Goal: Task Accomplishment & Management: Use online tool/utility

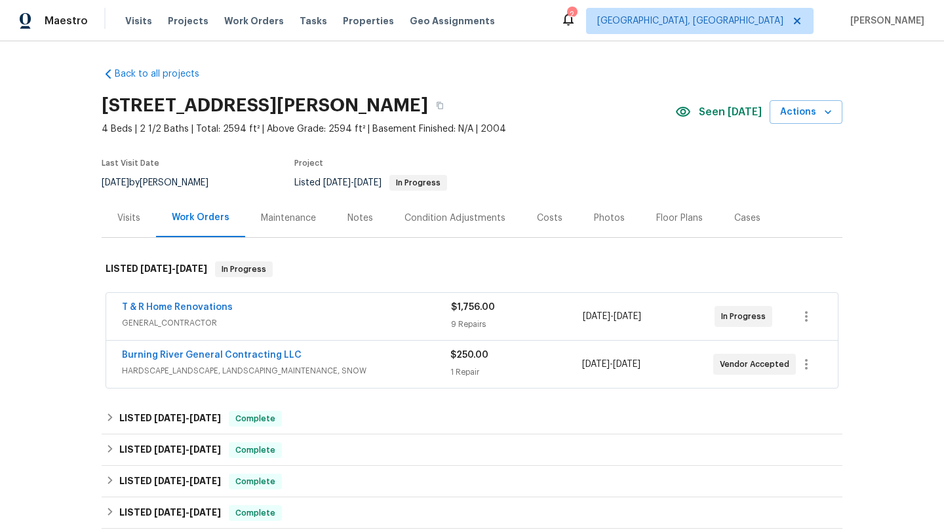
click at [157, 315] on div "T & R Home Renovations" at bounding box center [286, 309] width 329 height 16
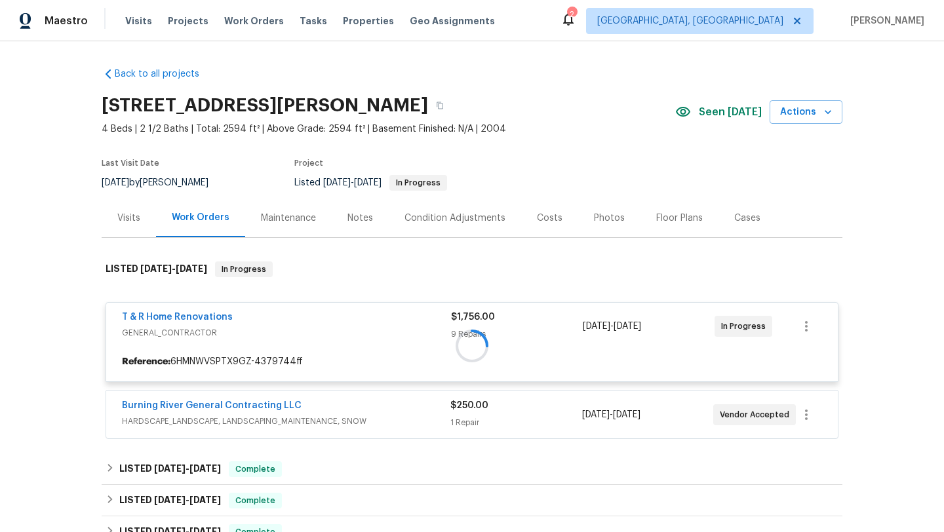
click at [159, 317] on div at bounding box center [472, 345] width 741 height 195
click at [136, 317] on div at bounding box center [472, 345] width 741 height 195
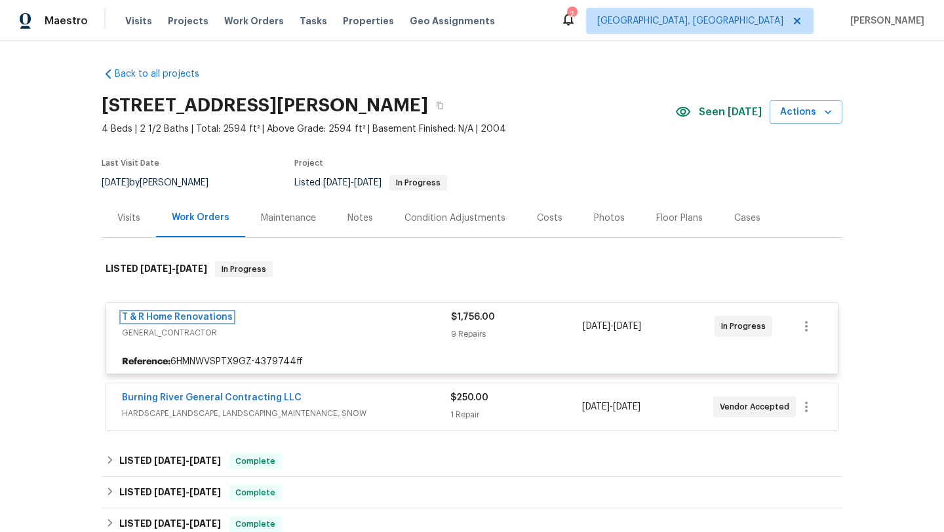
click at [136, 317] on link "T & R Home Renovations" at bounding box center [177, 317] width 111 height 9
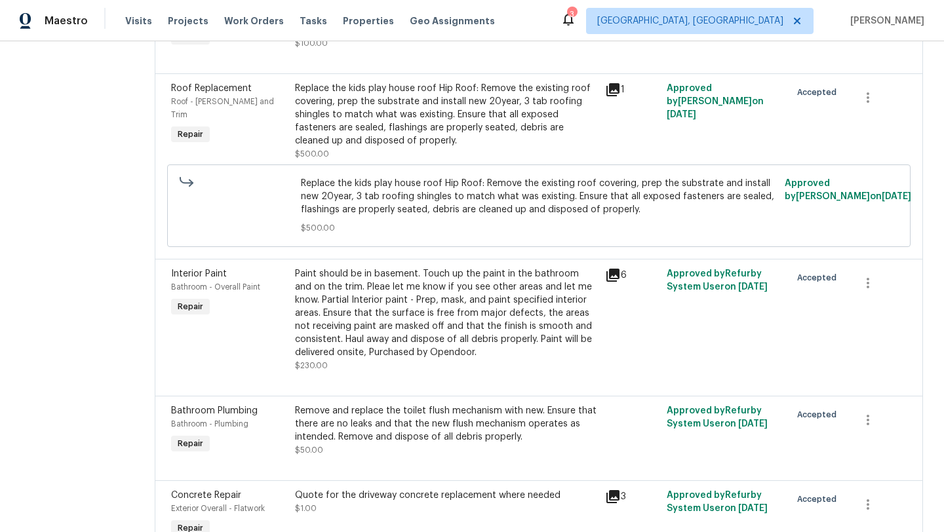
scroll to position [692, 0]
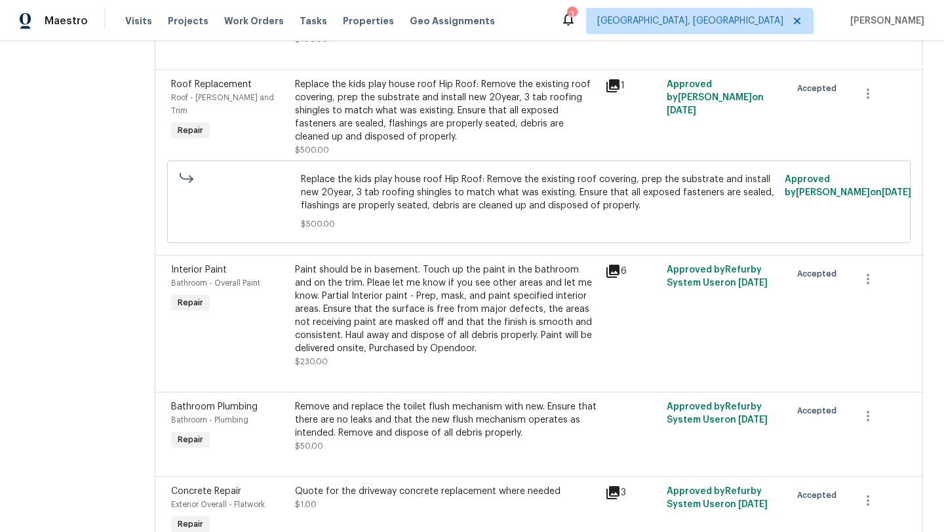
click at [389, 130] on div "Replace the kids play house roof Hip Roof: Remove the existing roof covering, p…" at bounding box center [446, 111] width 302 height 66
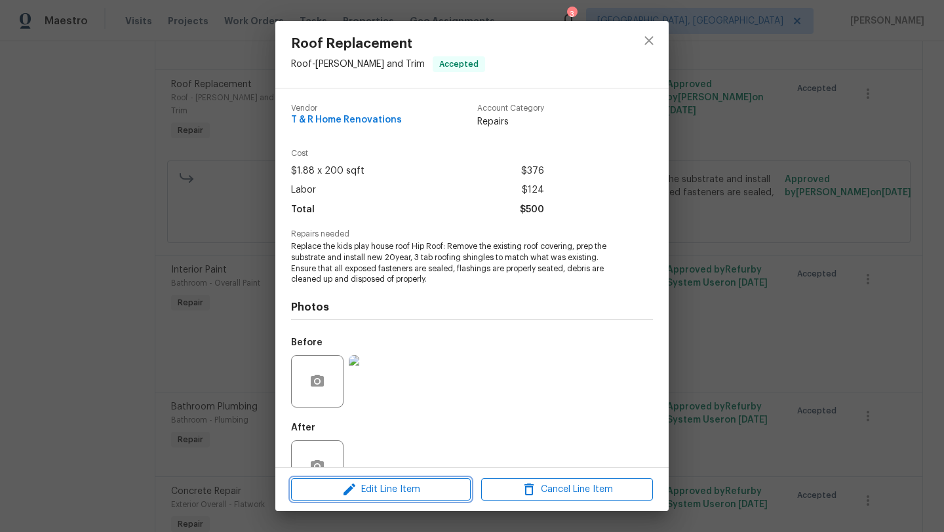
click at [362, 495] on span "Edit Line Item" at bounding box center [381, 490] width 172 height 16
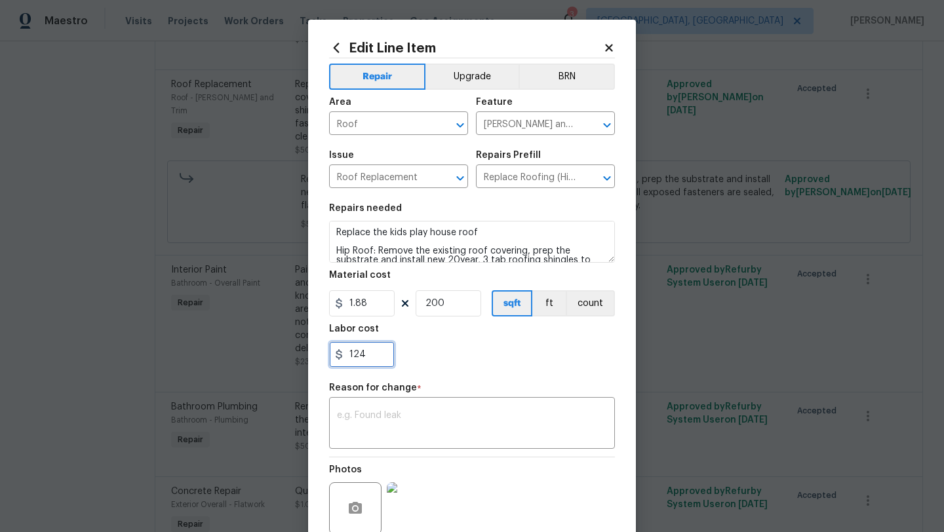
drag, startPoint x: 353, startPoint y: 355, endPoint x: 346, endPoint y: 355, distance: 7.2
click at [346, 355] on input "124" at bounding box center [362, 355] width 66 height 26
type input "324"
click at [403, 416] on textarea at bounding box center [472, 425] width 270 height 28
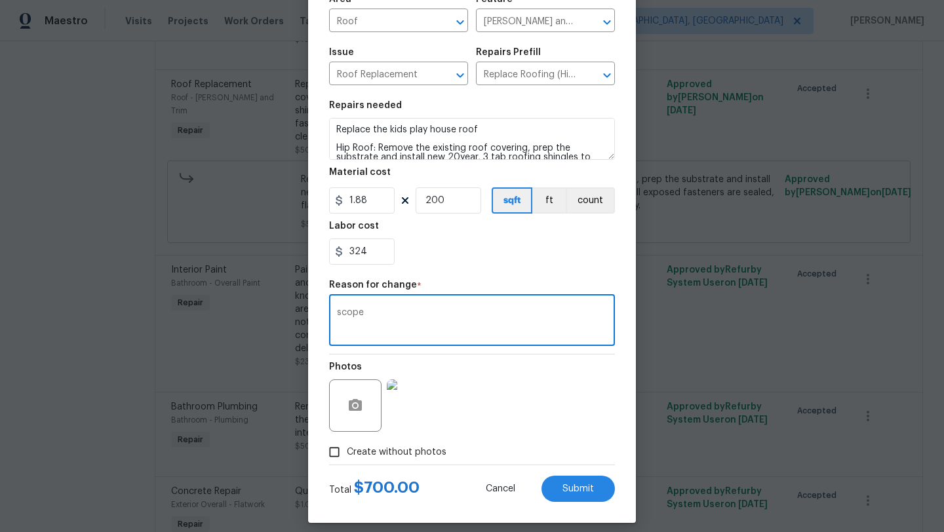
scroll to position [114, 0]
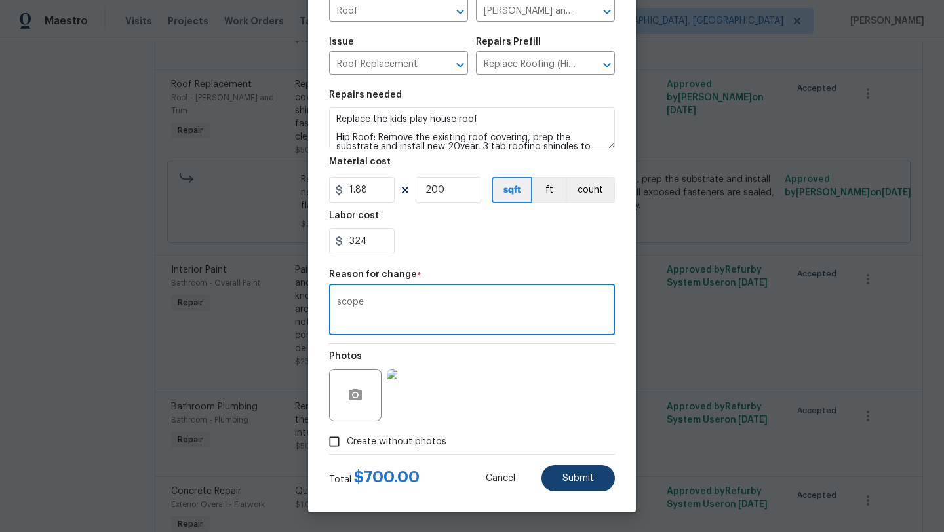
type textarea "scope"
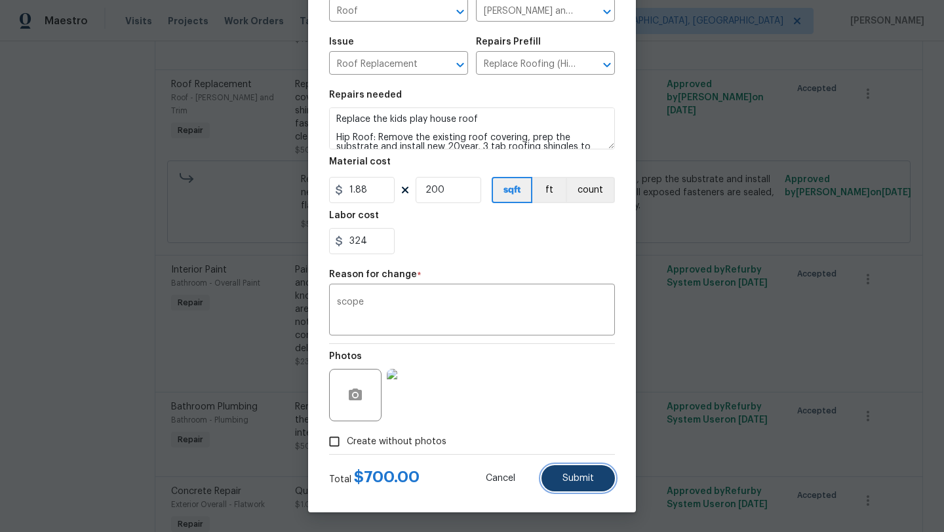
click at [572, 487] on button "Submit" at bounding box center [578, 478] width 73 height 26
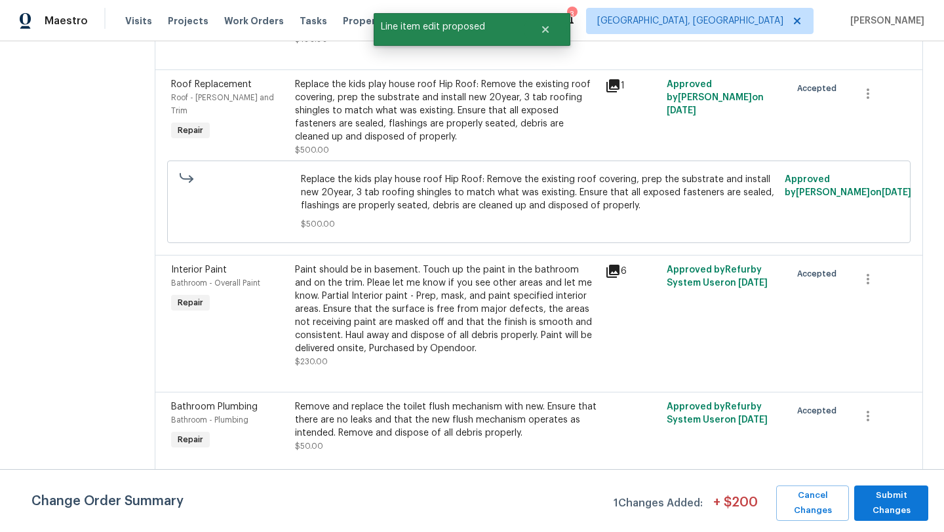
scroll to position [0, 0]
click at [896, 492] on span "Submit Changes" at bounding box center [891, 503] width 61 height 30
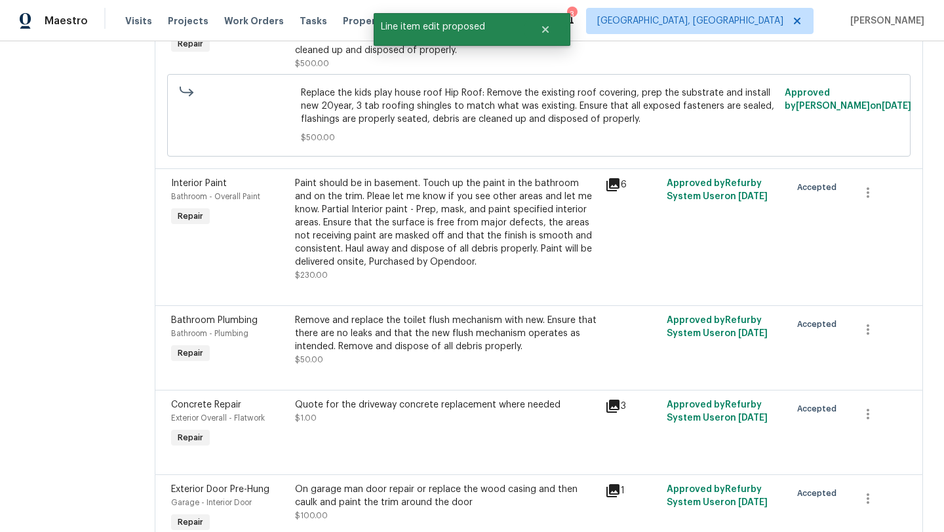
scroll to position [789, 0]
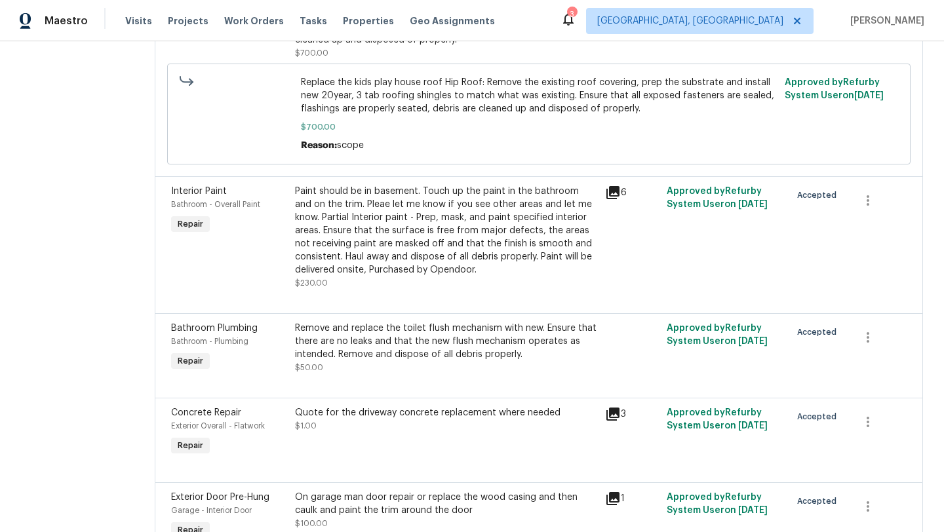
click at [395, 340] on div "Remove and replace the toilet flush mechanism with new. Ensure that there are n…" at bounding box center [446, 341] width 302 height 39
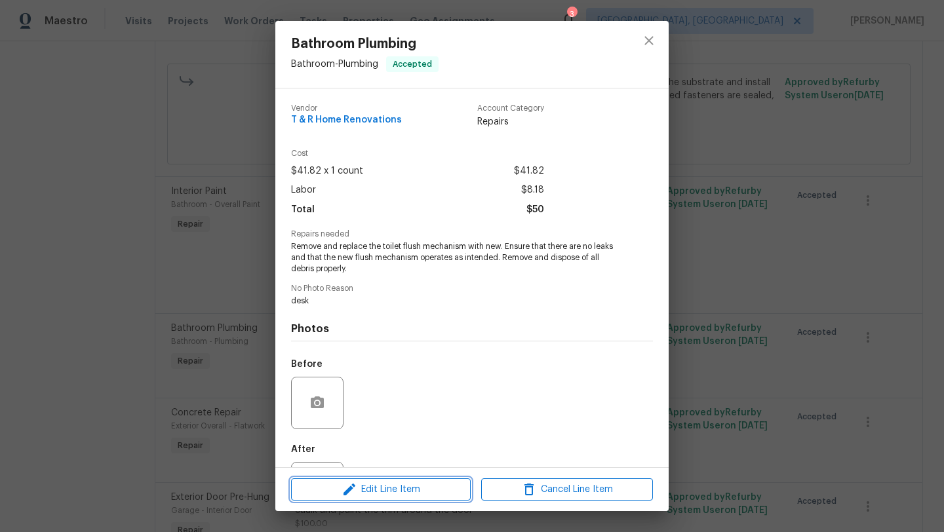
click at [352, 497] on icon "button" at bounding box center [350, 490] width 16 height 16
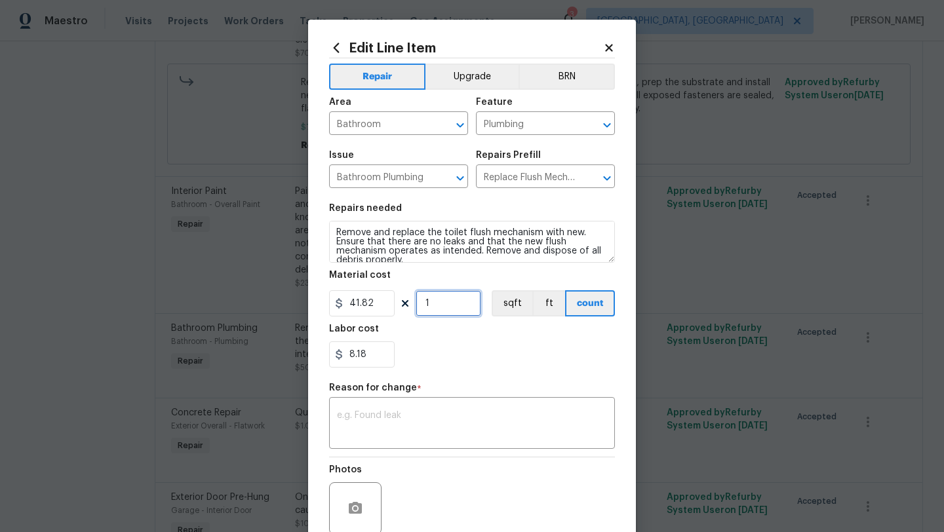
drag, startPoint x: 452, startPoint y: 308, endPoint x: 423, endPoint y: 307, distance: 29.5
click at [423, 307] on input "1" at bounding box center [449, 303] width 66 height 26
type input "2"
click at [431, 351] on div "8.18" at bounding box center [472, 355] width 286 height 26
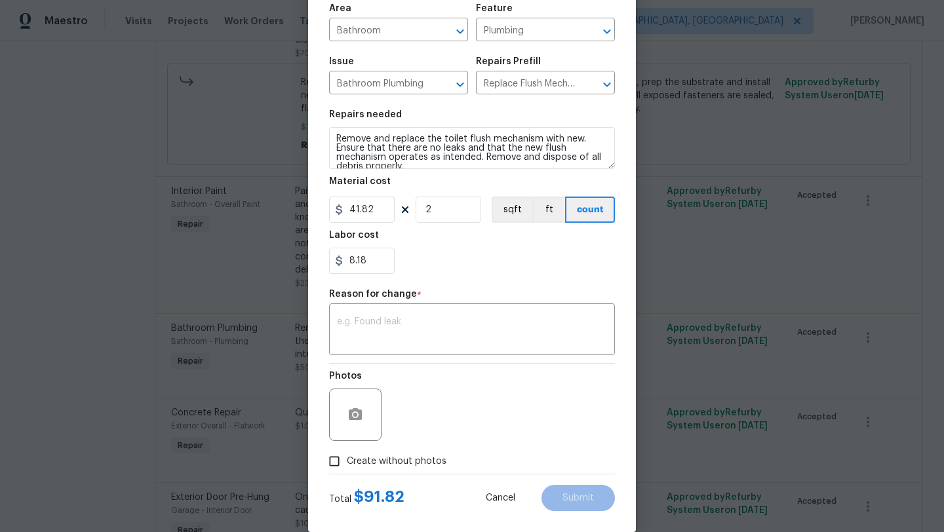
scroll to position [114, 0]
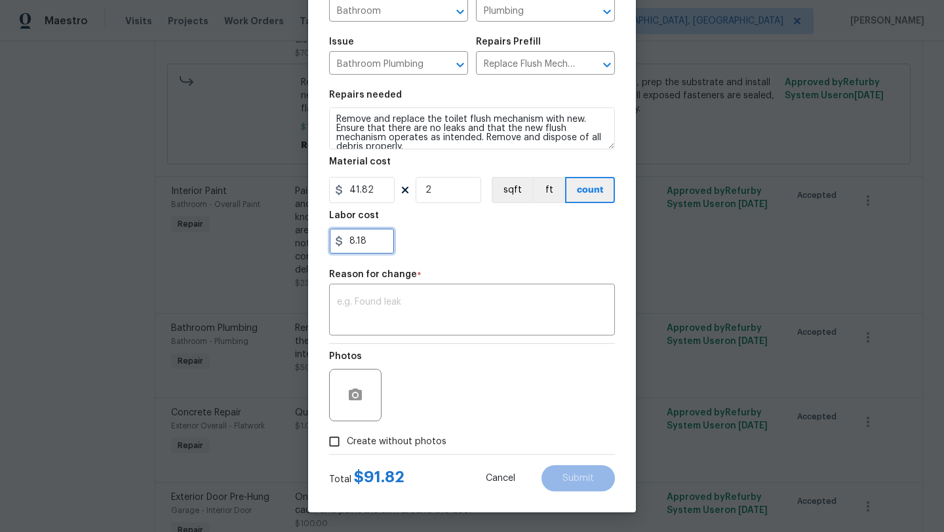
drag, startPoint x: 370, startPoint y: 241, endPoint x: 337, endPoint y: 240, distance: 32.8
click at [336, 241] on div "8.18" at bounding box center [362, 241] width 66 height 26
type input "8.28"
click at [402, 256] on section "Repairs needed Remove and replace the toilet flush mechanism with new. Ensure t…" at bounding box center [472, 173] width 286 height 180
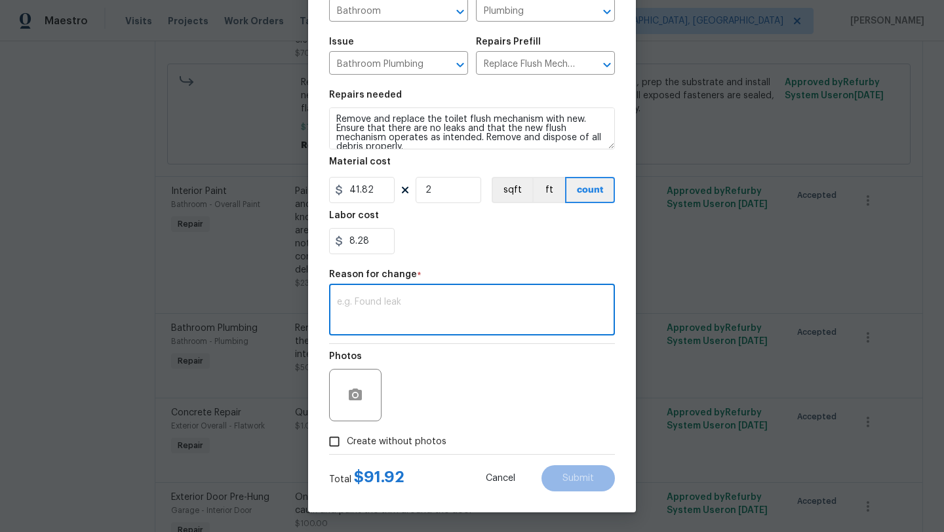
click at [405, 306] on textarea at bounding box center [472, 312] width 270 height 28
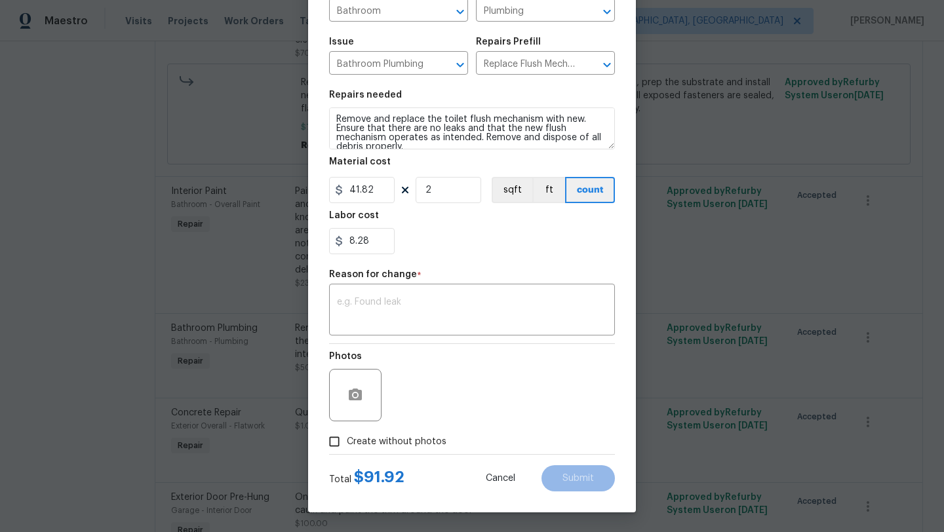
click at [430, 237] on div "8.28" at bounding box center [472, 241] width 286 height 26
click at [390, 244] on input "8.28" at bounding box center [362, 241] width 66 height 26
click at [430, 227] on div "Labor cost" at bounding box center [472, 219] width 286 height 17
click at [400, 303] on textarea at bounding box center [472, 312] width 270 height 28
drag, startPoint x: 371, startPoint y: 244, endPoint x: 325, endPoint y: 248, distance: 46.8
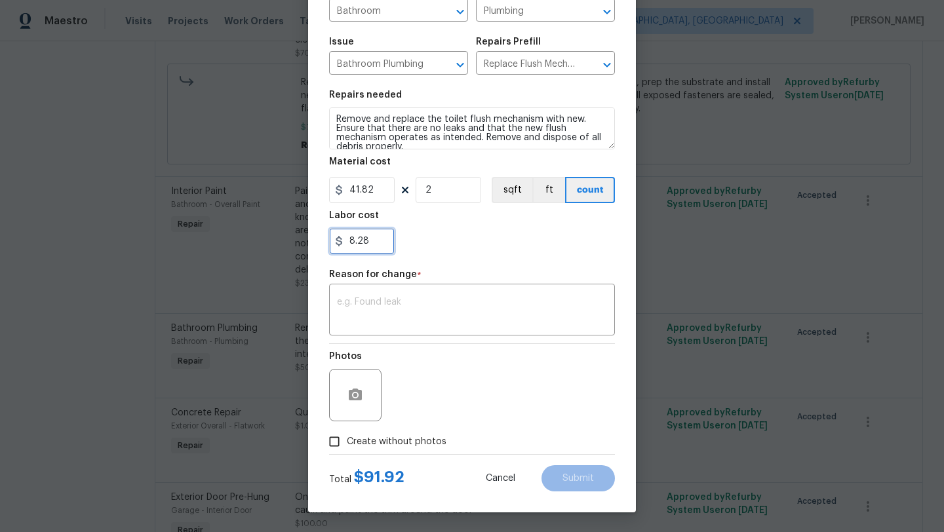
click at [325, 248] on div "Edit Line Item Repair Upgrade BRN Area Bathroom ​ Feature Plumbing ​ Issue Bath…" at bounding box center [472, 209] width 328 height 606
click at [449, 247] on div "0" at bounding box center [472, 241] width 286 height 26
drag, startPoint x: 358, startPoint y: 242, endPoint x: 333, endPoint y: 242, distance: 24.9
click at [333, 242] on input "0" at bounding box center [362, 241] width 66 height 26
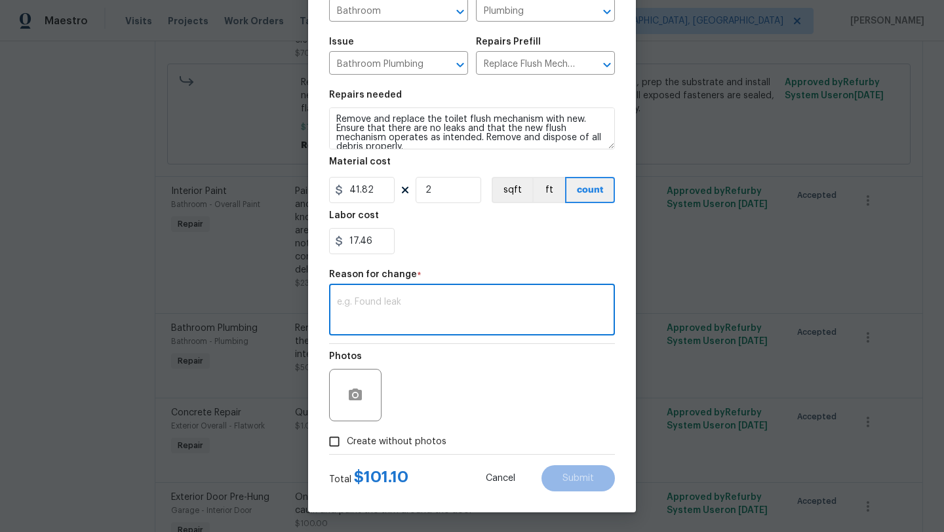
click at [403, 322] on textarea at bounding box center [472, 312] width 270 height 28
click at [365, 241] on input "17.46" at bounding box center [362, 241] width 66 height 26
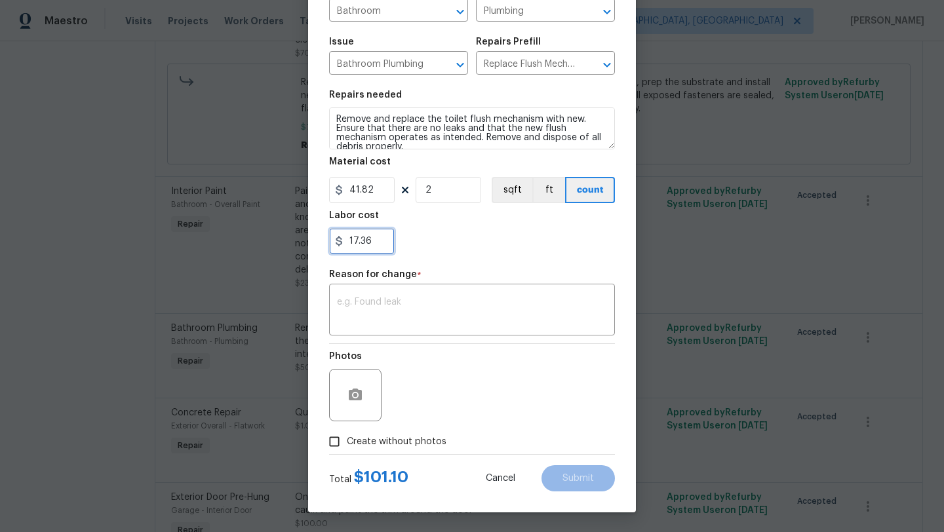
click at [357, 241] on input "17.36" at bounding box center [362, 241] width 66 height 26
type input "16.36"
click at [383, 312] on textarea at bounding box center [472, 312] width 270 height 28
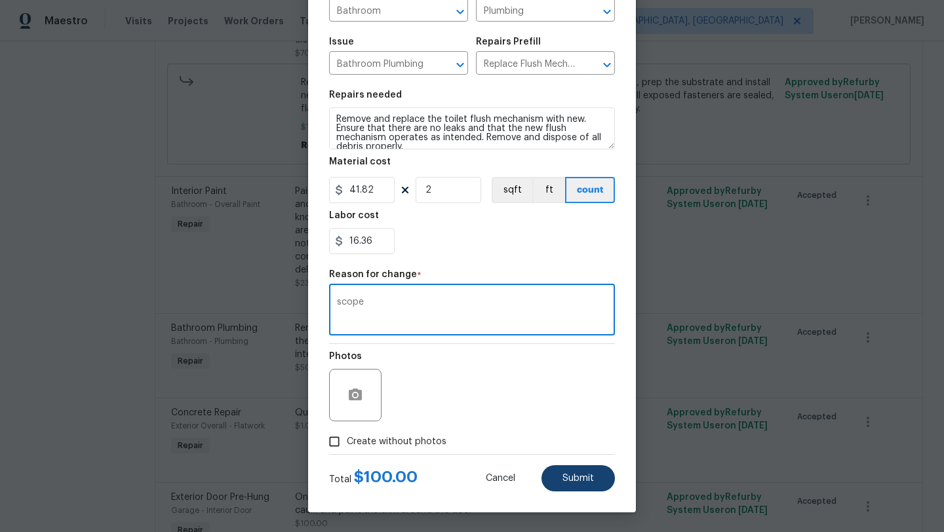
type textarea "scope"
click at [574, 472] on button "Submit" at bounding box center [578, 478] width 73 height 26
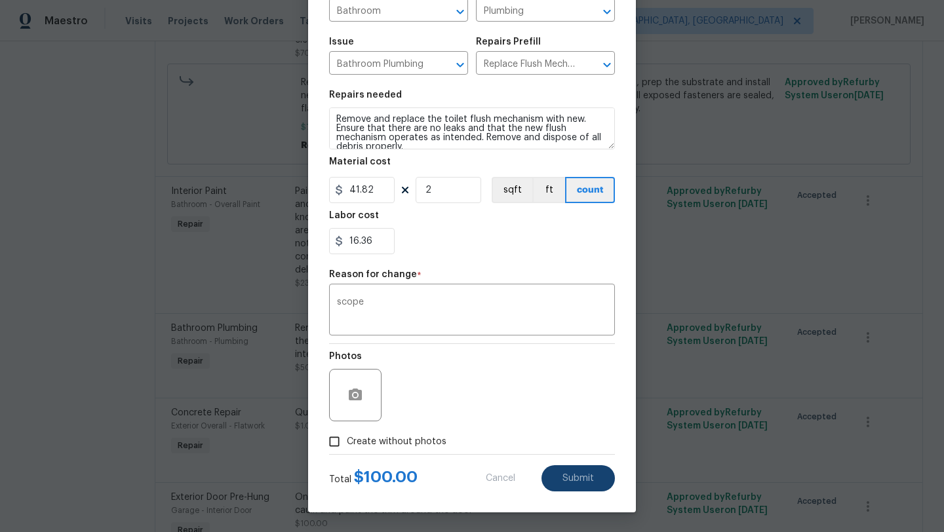
type input "1"
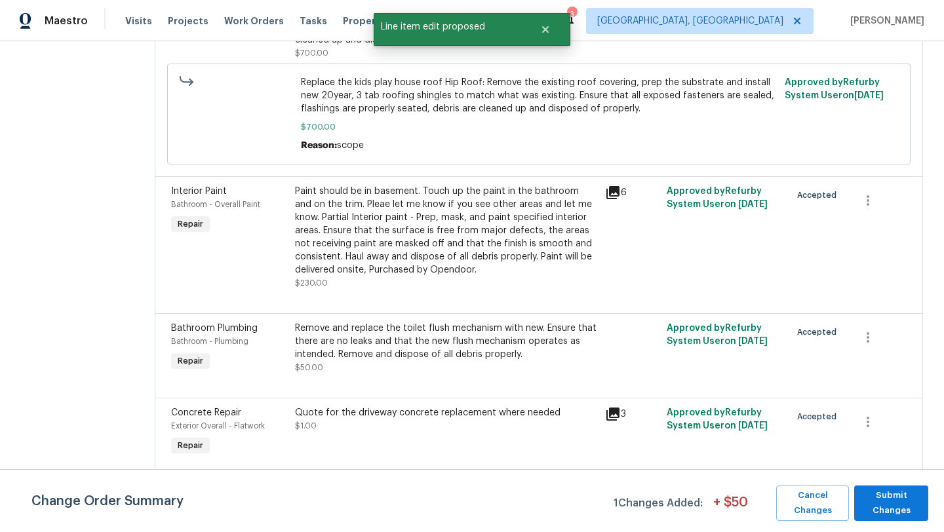
scroll to position [0, 0]
click at [890, 508] on span "Submit Changes" at bounding box center [891, 503] width 61 height 30
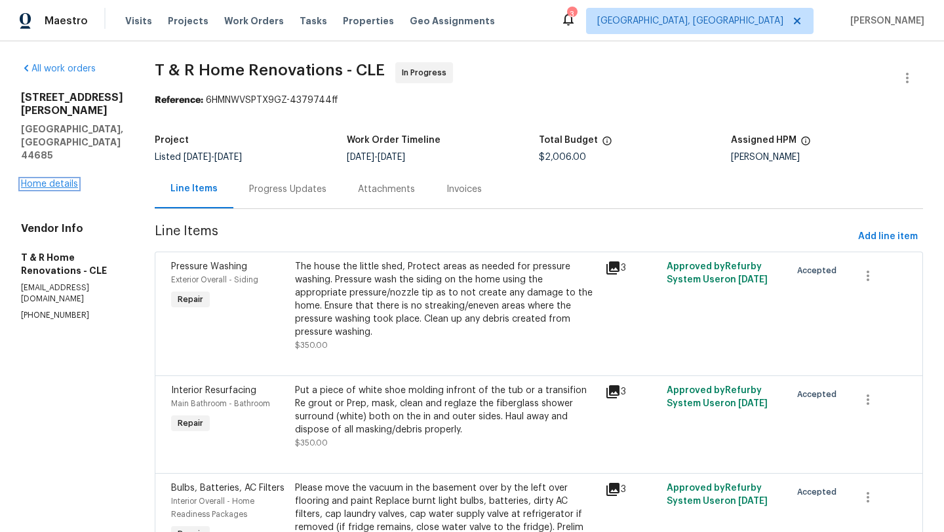
click at [33, 180] on link "Home details" at bounding box center [49, 184] width 57 height 9
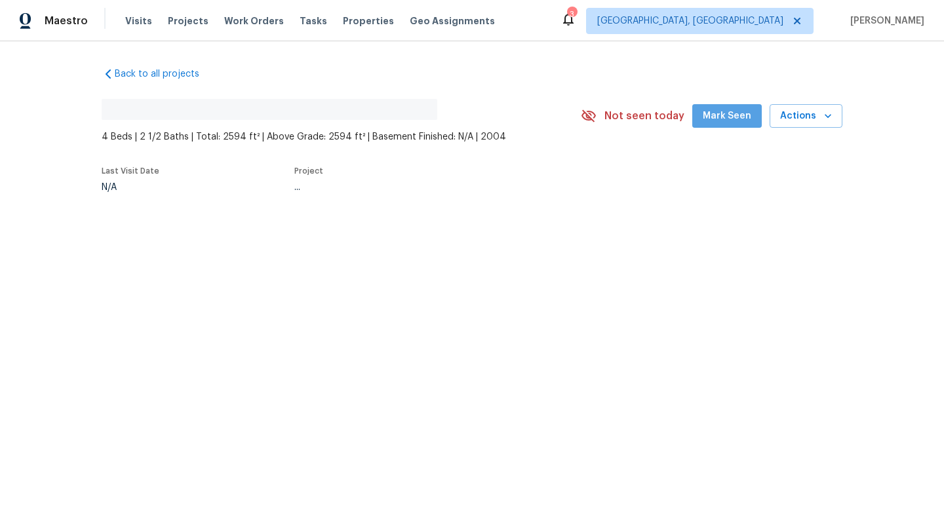
click at [735, 113] on span "Mark Seen" at bounding box center [727, 116] width 49 height 16
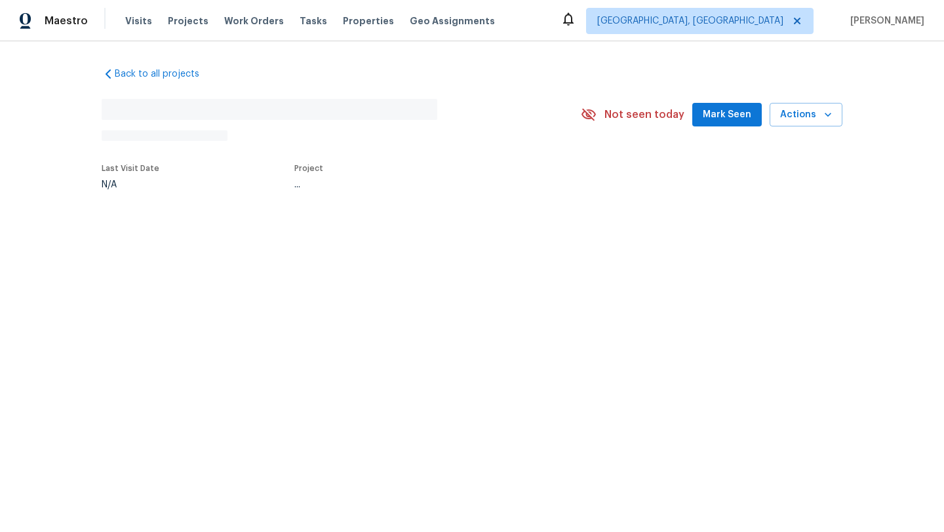
click at [730, 110] on span "Mark Seen" at bounding box center [727, 115] width 49 height 16
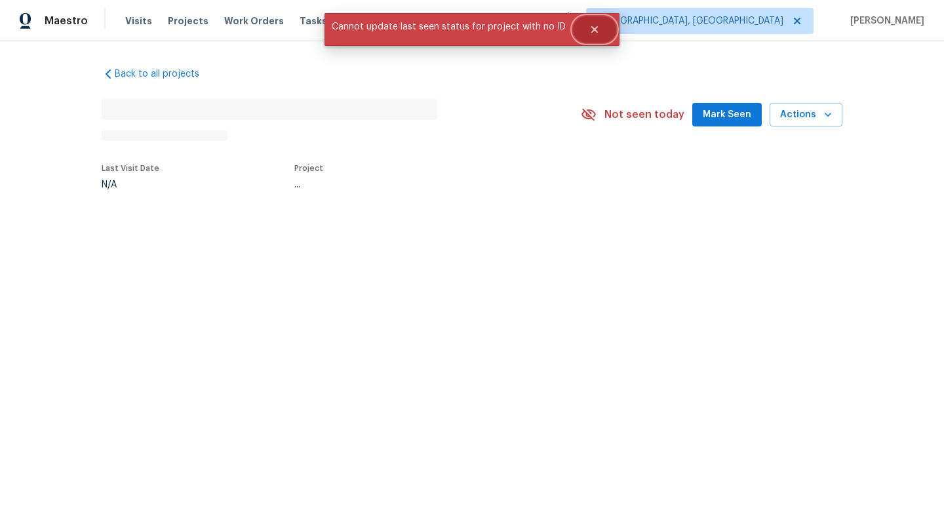
click at [594, 30] on icon "Close" at bounding box center [594, 29] width 10 height 10
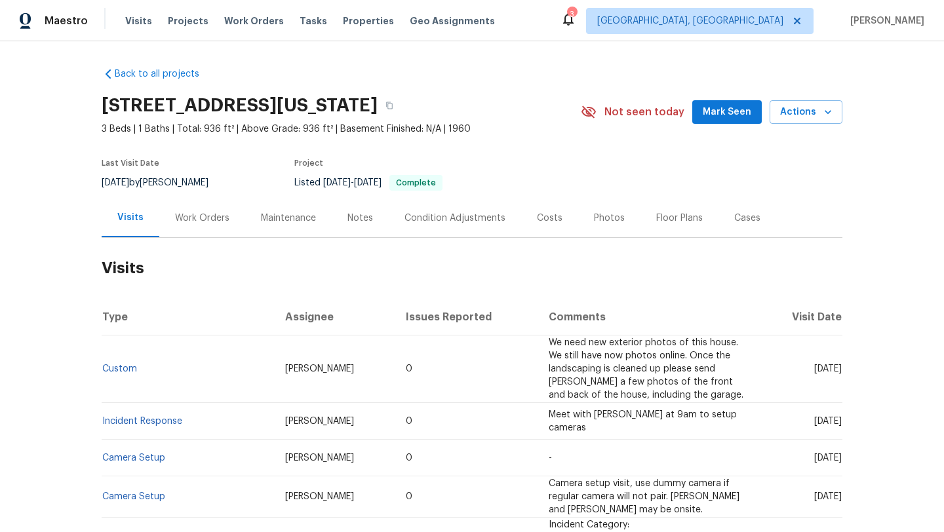
click at [276, 218] on div "Maintenance" at bounding box center [288, 218] width 55 height 13
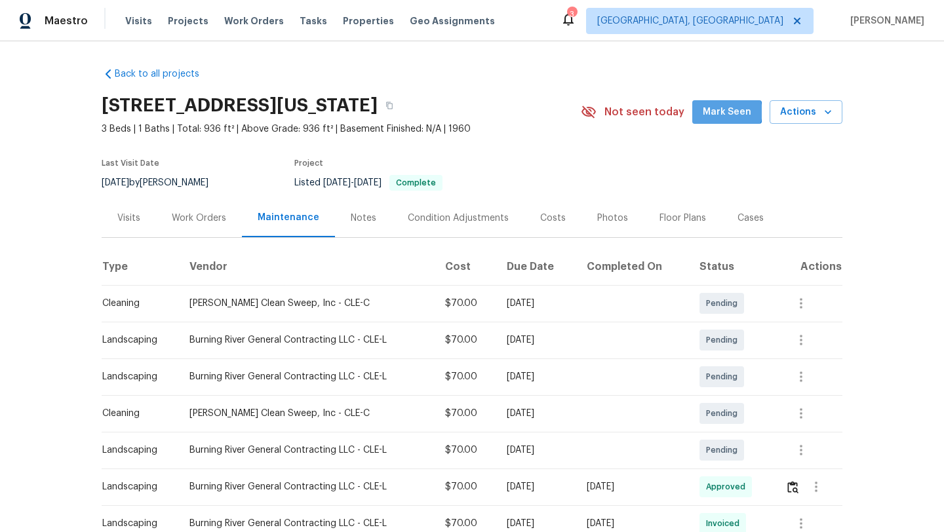
click at [731, 112] on span "Mark Seen" at bounding box center [727, 112] width 49 height 16
click at [125, 217] on div "Visits" at bounding box center [128, 218] width 23 height 13
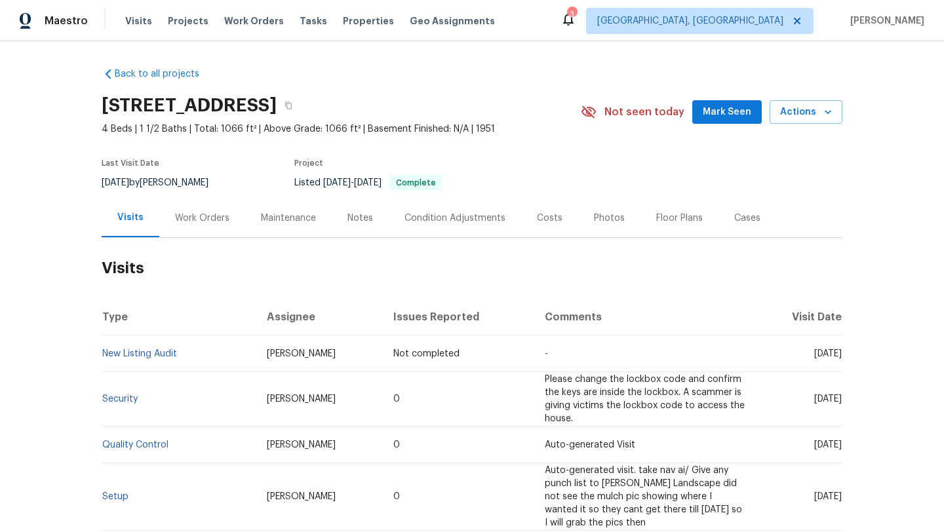
click at [307, 217] on div "Maintenance" at bounding box center [288, 218] width 55 height 13
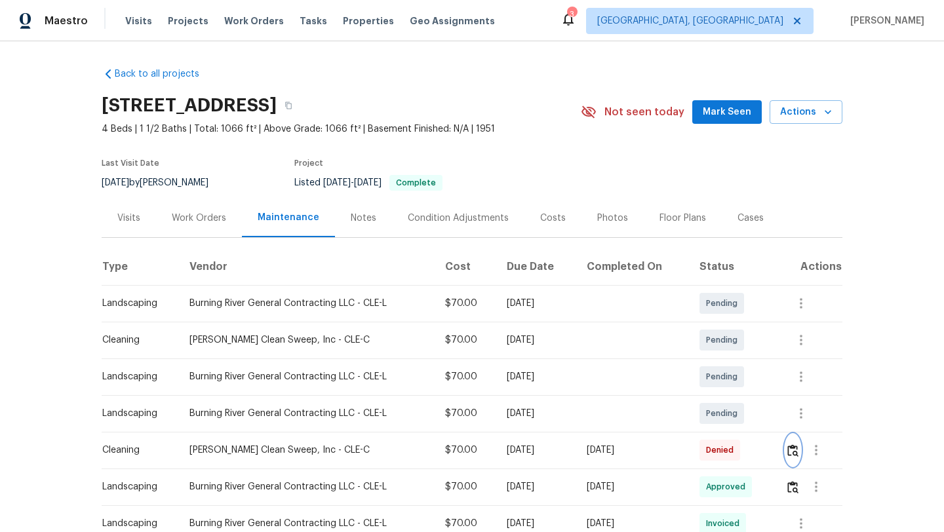
click at [797, 450] on img "button" at bounding box center [792, 451] width 11 height 12
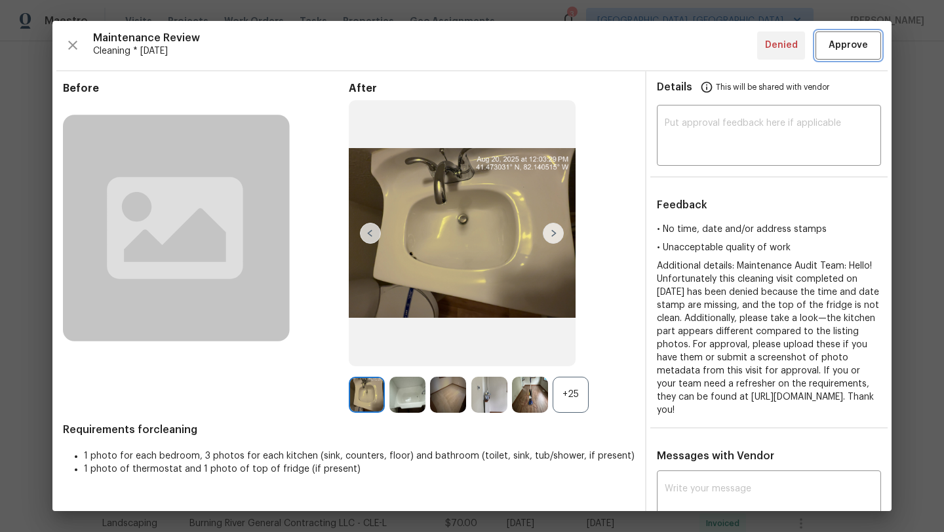
click at [851, 47] on span "Approve" at bounding box center [848, 45] width 39 height 16
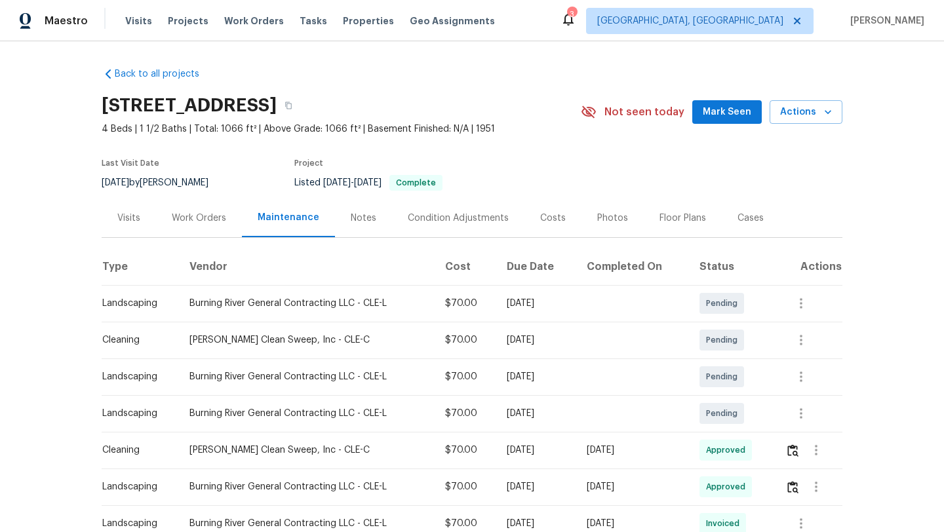
click at [184, 216] on div "Work Orders" at bounding box center [199, 218] width 54 height 13
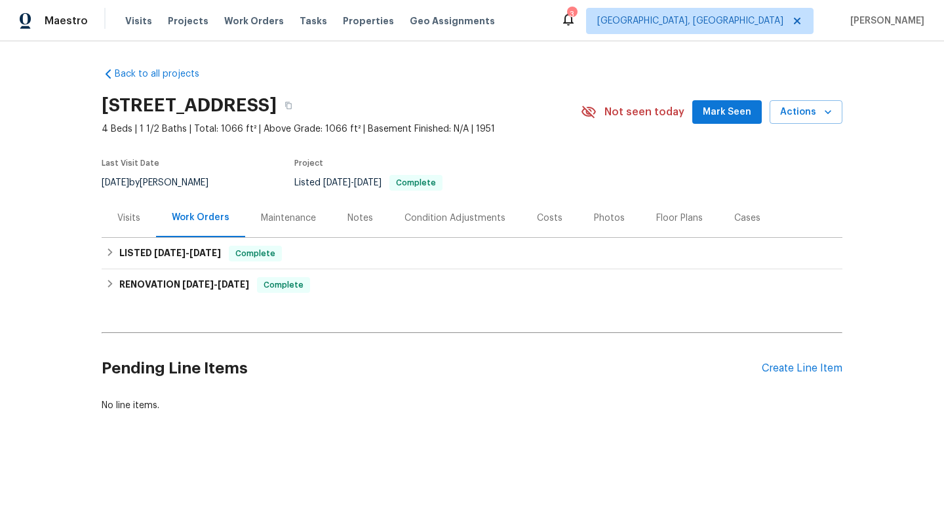
click at [131, 215] on div "Visits" at bounding box center [128, 218] width 23 height 13
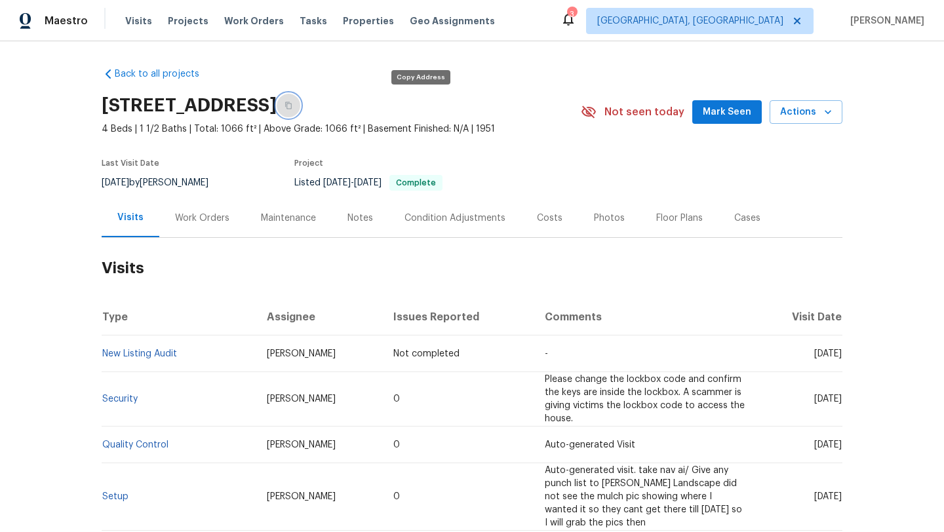
click at [300, 109] on button "button" at bounding box center [289, 106] width 24 height 24
click at [748, 117] on span "Mark Seen" at bounding box center [727, 112] width 49 height 16
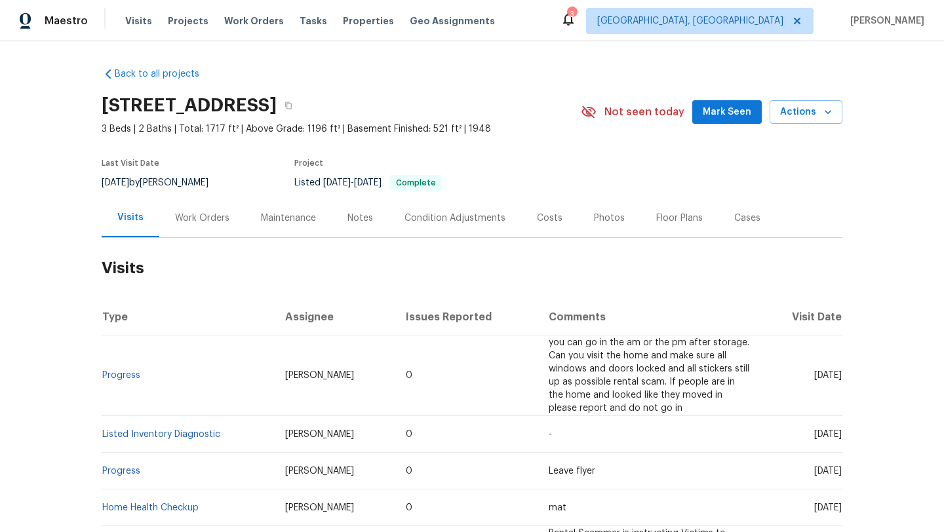
click at [277, 219] on div "Maintenance" at bounding box center [288, 218] width 55 height 13
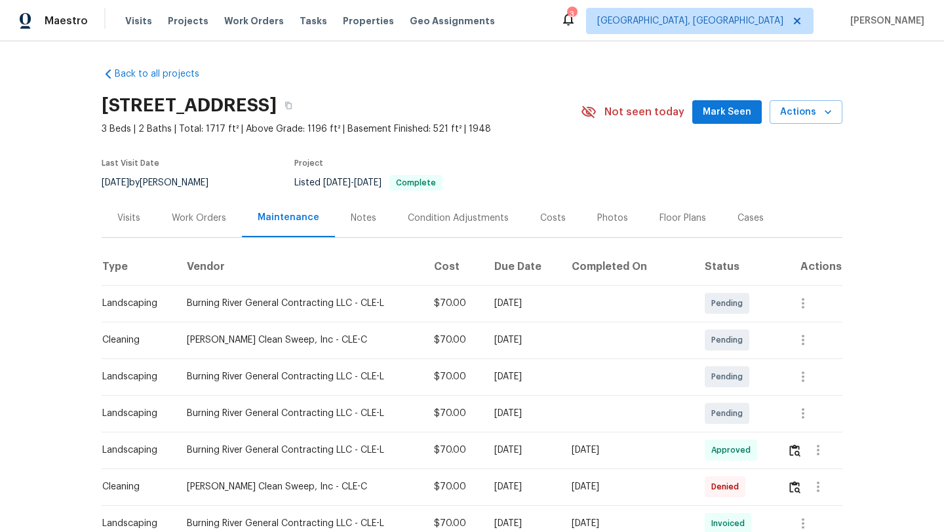
click at [65, 95] on div "Back to all projects [STREET_ADDRESS] 3 Beds | 2 Baths | Total: 1717 ft² | Abov…" at bounding box center [472, 286] width 944 height 491
click at [796, 486] on img "button" at bounding box center [794, 487] width 11 height 12
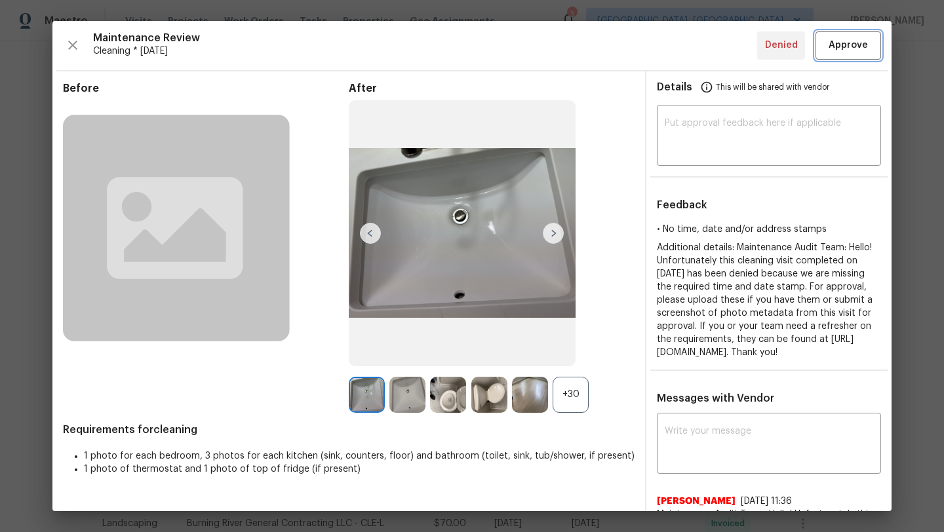
click at [848, 46] on span "Approve" at bounding box center [848, 45] width 39 height 16
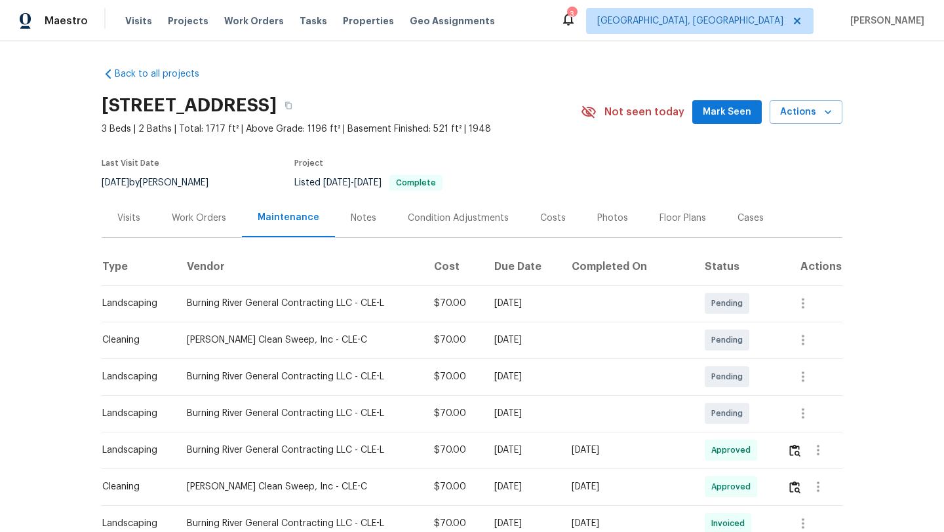
click at [134, 218] on div "Visits" at bounding box center [128, 218] width 23 height 13
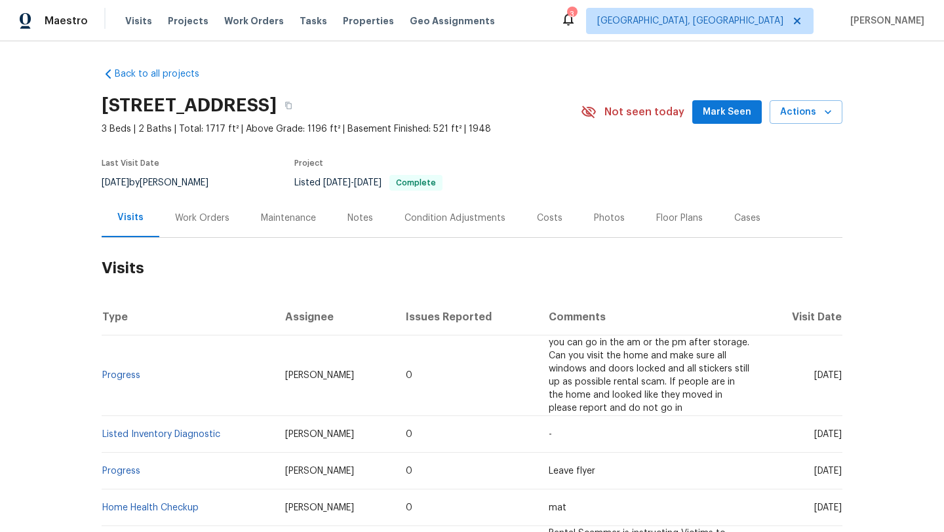
click at [735, 106] on span "Mark Seen" at bounding box center [727, 112] width 49 height 16
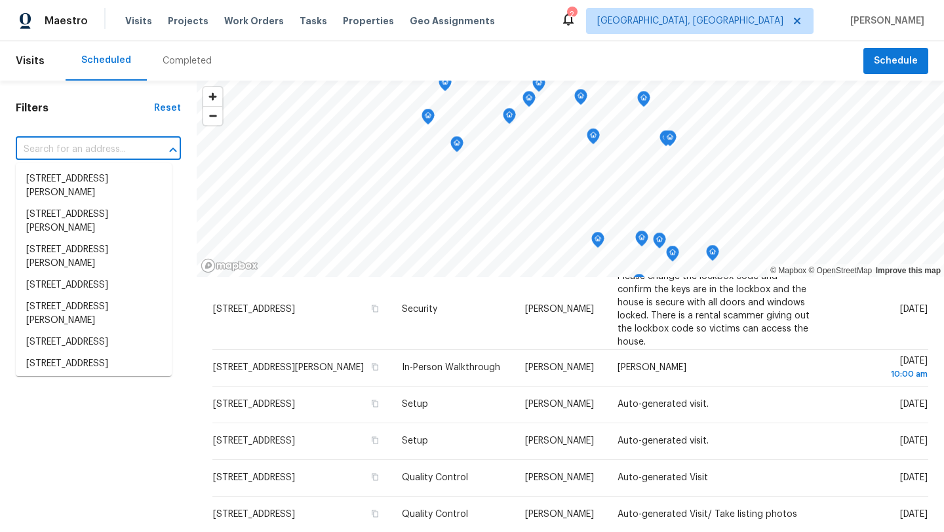
click at [58, 147] on input "text" at bounding box center [80, 150] width 129 height 20
paste input "[STREET_ADDRESS]"
type input "[STREET_ADDRESS]"
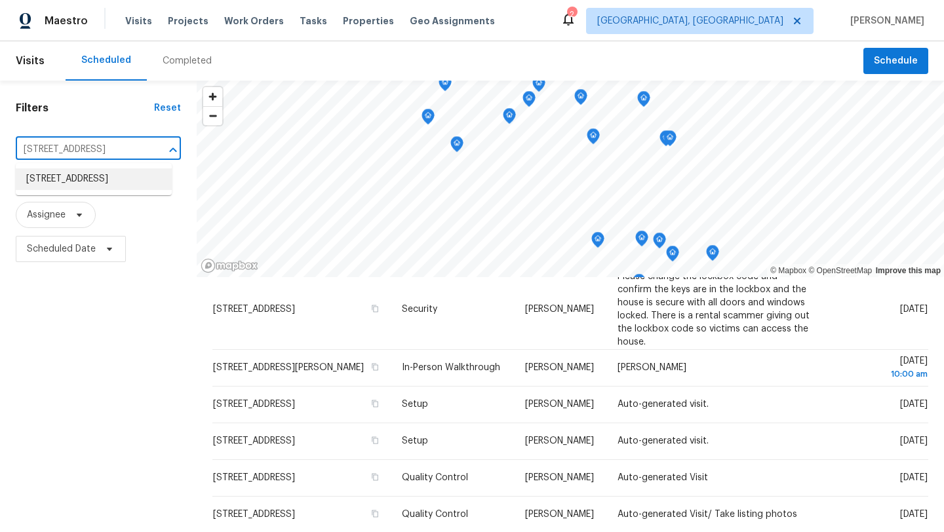
click at [70, 182] on li "[STREET_ADDRESS]" at bounding box center [94, 179] width 156 height 22
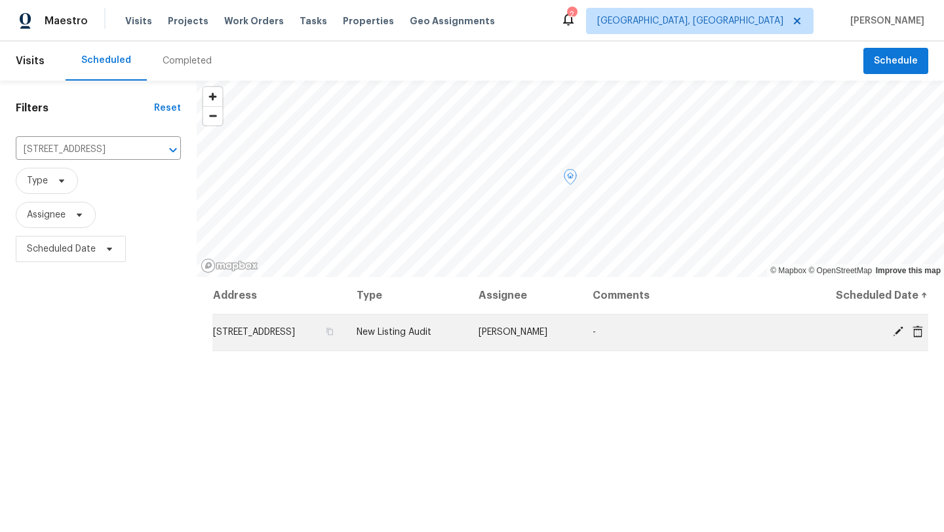
click at [885, 331] on div at bounding box center [868, 333] width 120 height 14
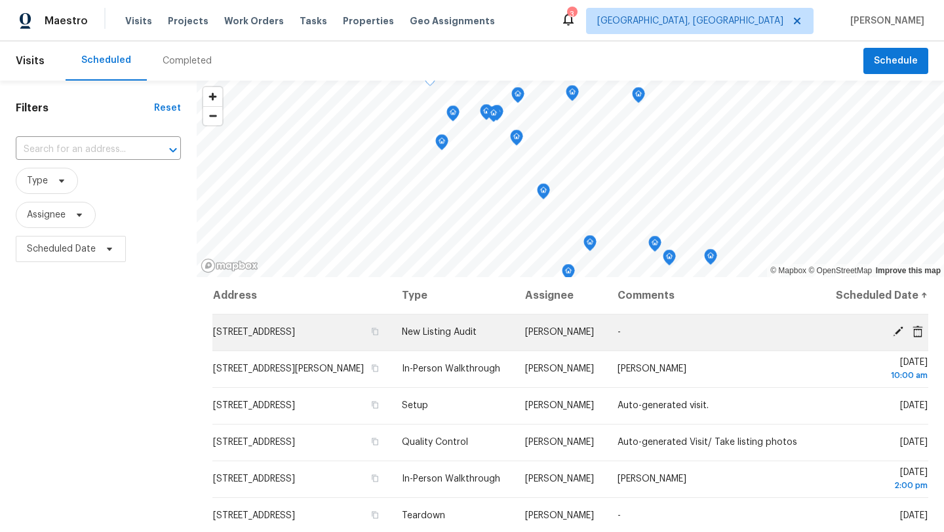
click at [897, 338] on icon at bounding box center [898, 332] width 12 height 12
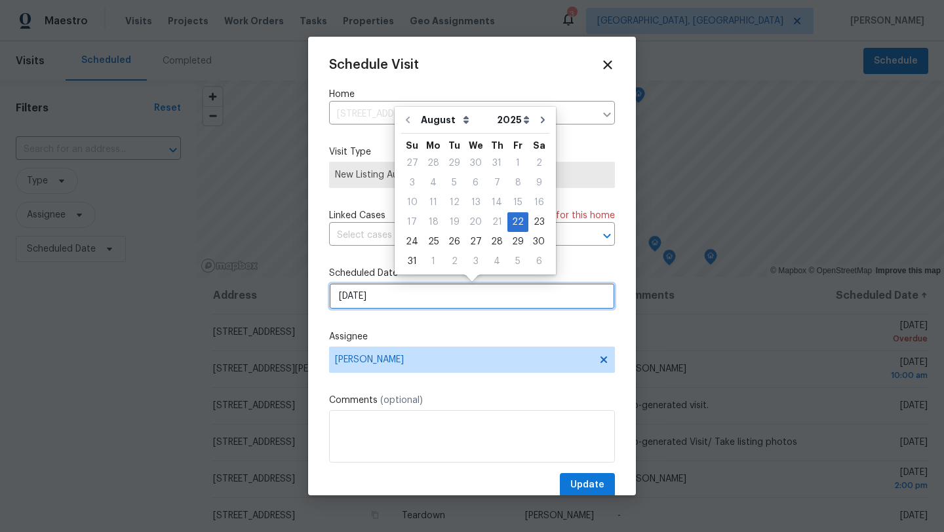
click at [431, 293] on input "8/22/2025" at bounding box center [472, 296] width 286 height 26
click at [453, 239] on div "26" at bounding box center [454, 242] width 21 height 18
type input "8/26/2025"
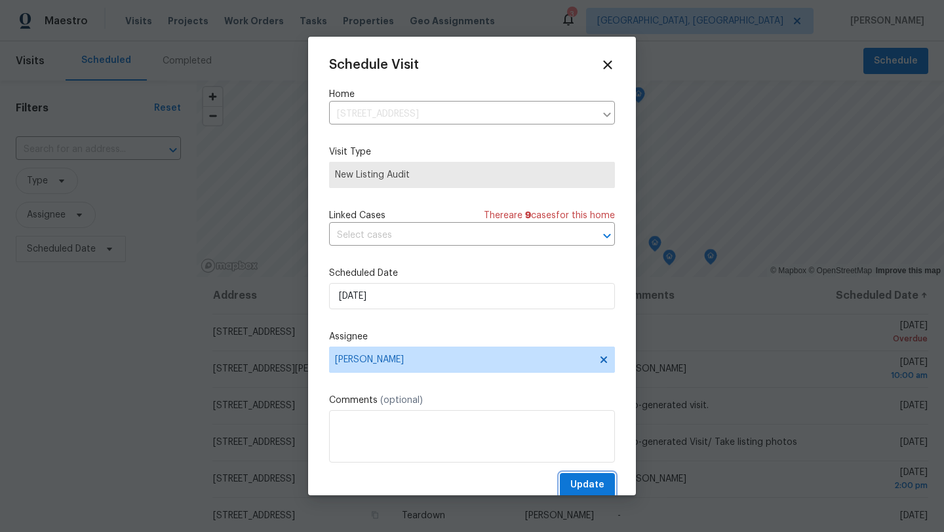
click at [577, 492] on span "Update" at bounding box center [587, 485] width 34 height 16
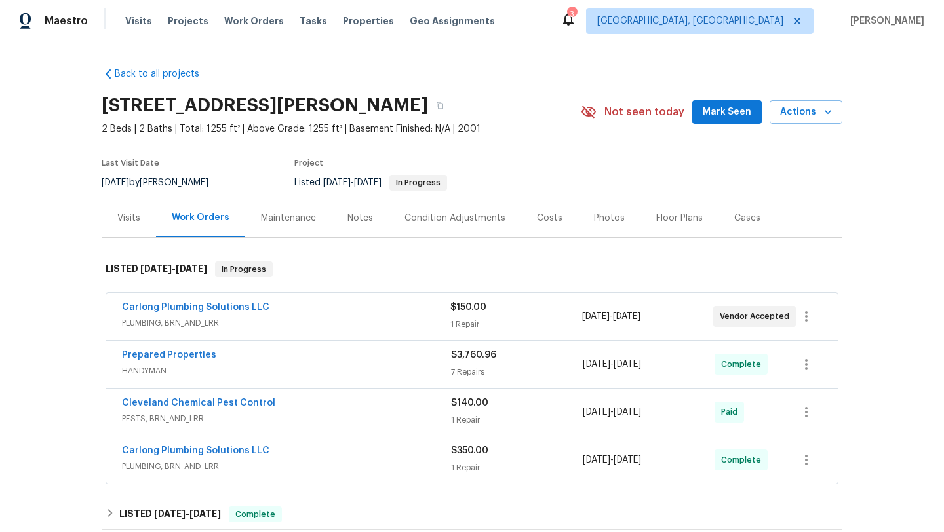
click at [745, 119] on span "Mark Seen" at bounding box center [727, 112] width 49 height 16
click at [283, 218] on div "Maintenance" at bounding box center [288, 218] width 55 height 13
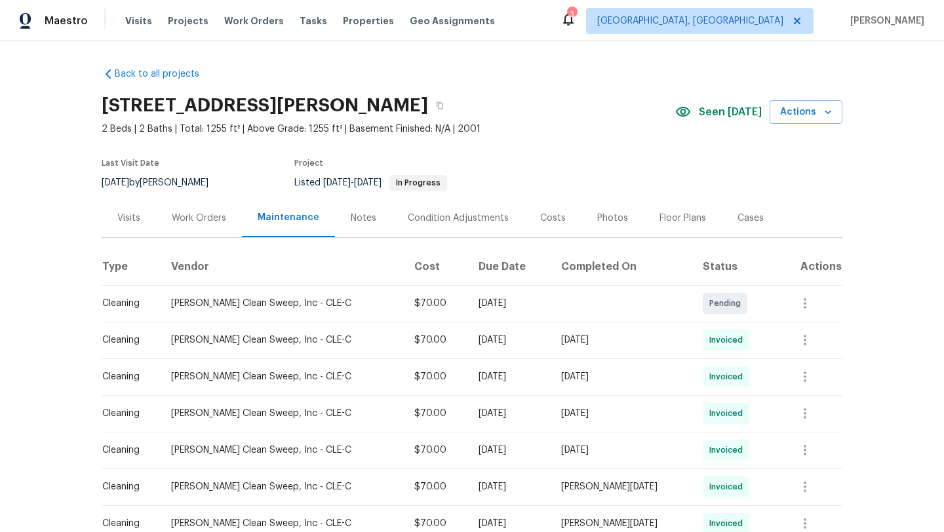
click at [128, 215] on div "Visits" at bounding box center [128, 218] width 23 height 13
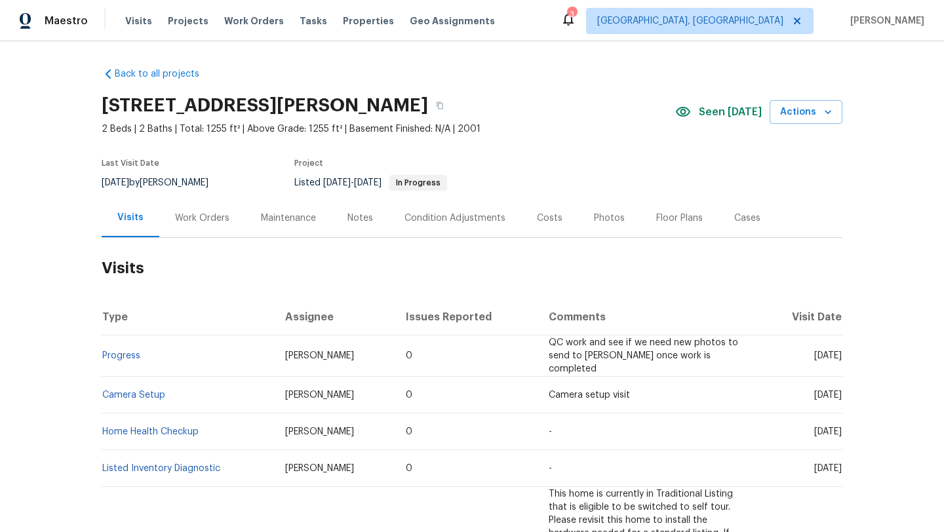
click at [293, 219] on div "Maintenance" at bounding box center [288, 218] width 55 height 13
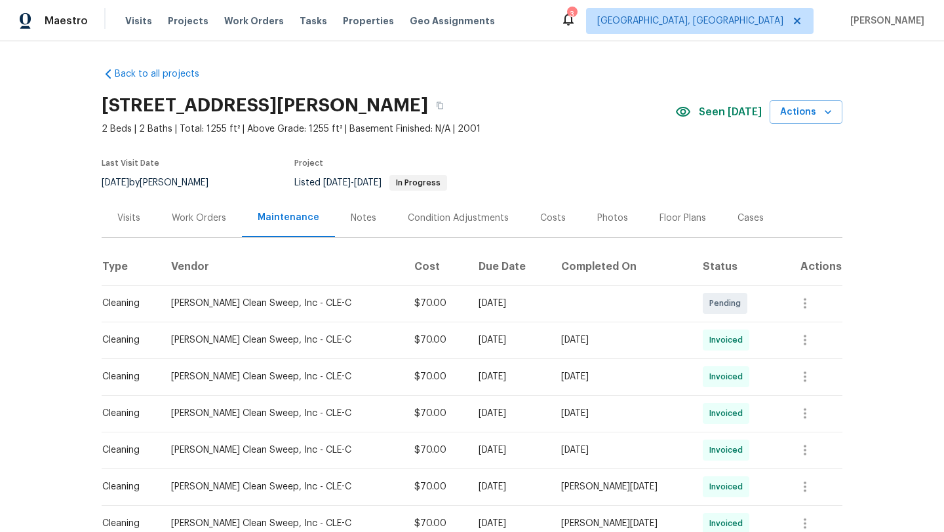
click at [124, 221] on div "Visits" at bounding box center [128, 218] width 23 height 13
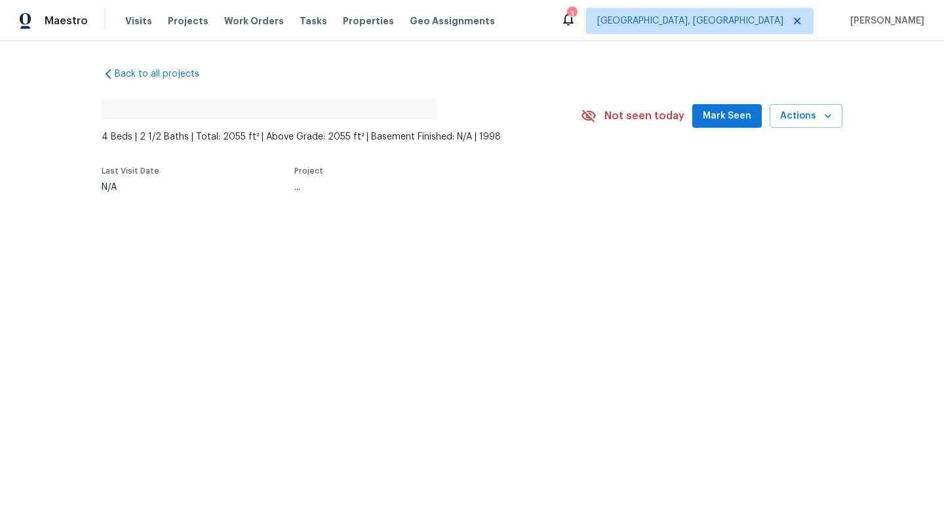
click at [719, 121] on span "Mark Seen" at bounding box center [727, 116] width 49 height 16
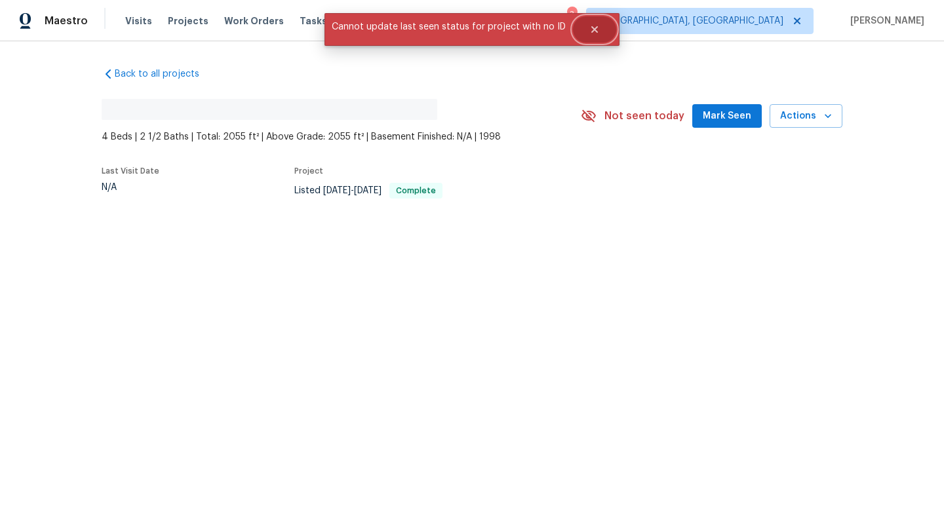
click at [599, 32] on button "Close" at bounding box center [594, 29] width 43 height 26
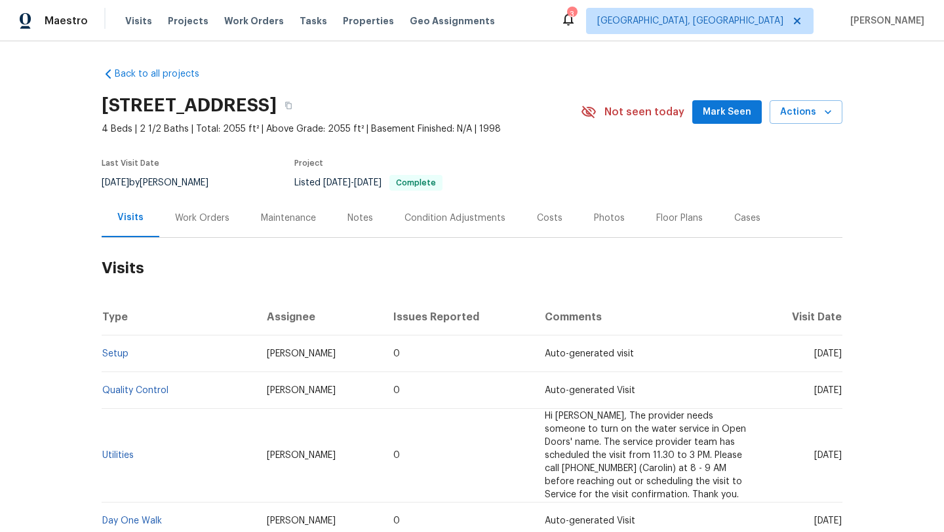
click at [264, 218] on div "Maintenance" at bounding box center [288, 218] width 55 height 13
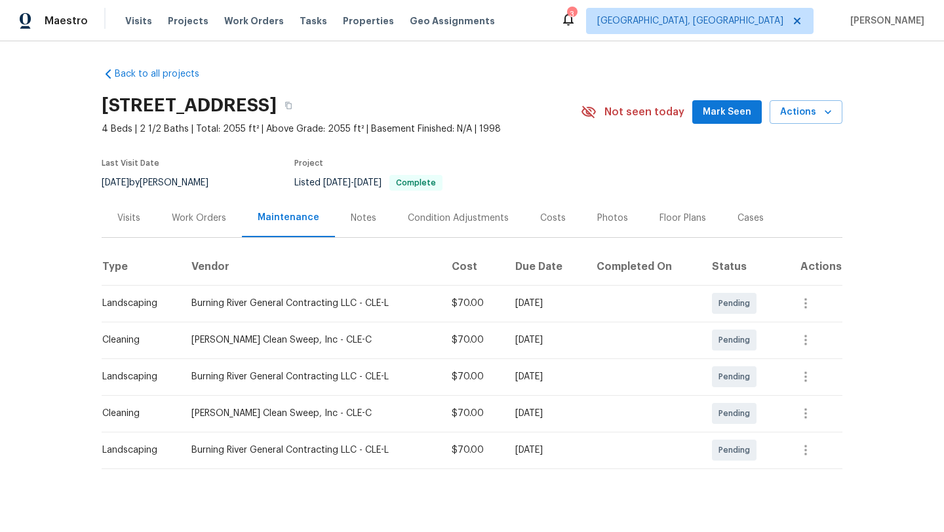
click at [735, 114] on span "Mark Seen" at bounding box center [727, 112] width 49 height 16
click at [189, 217] on div "Work Orders" at bounding box center [199, 218] width 54 height 13
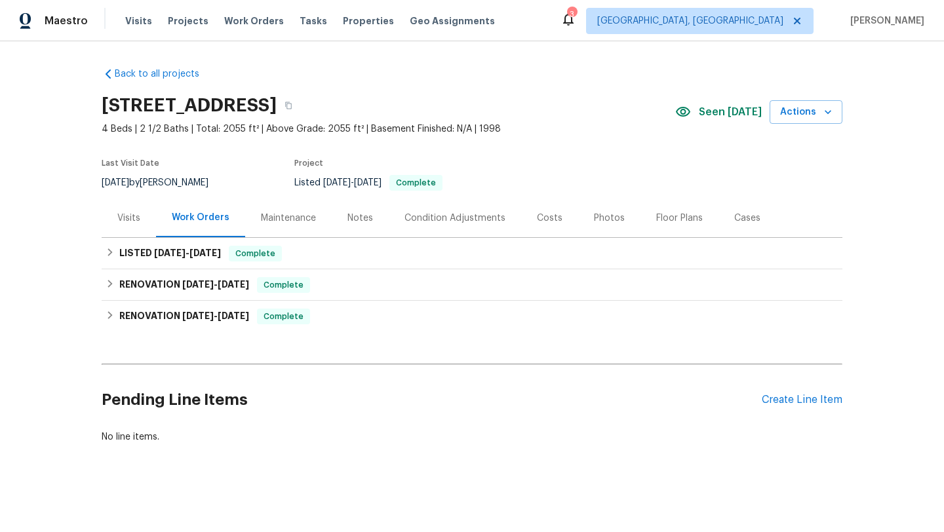
click at [129, 216] on div "Visits" at bounding box center [128, 218] width 23 height 13
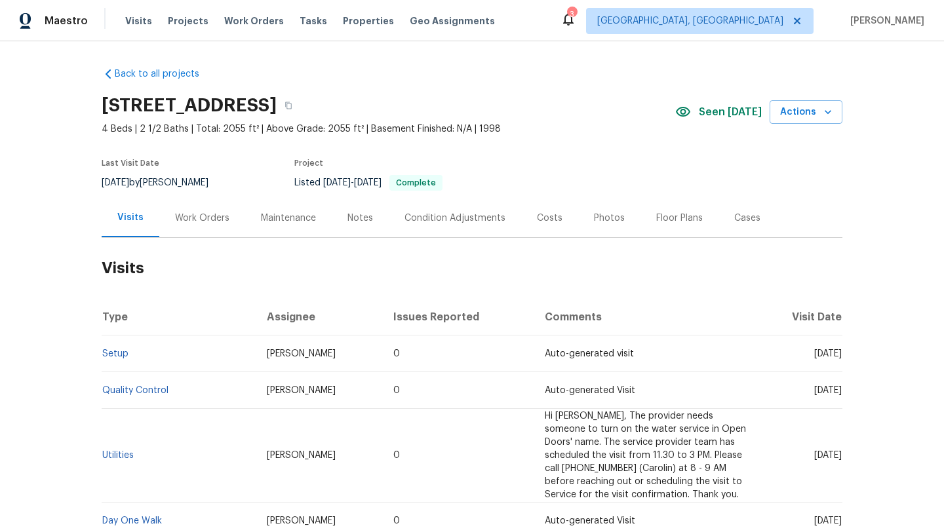
click at [193, 217] on div "Work Orders" at bounding box center [202, 218] width 54 height 13
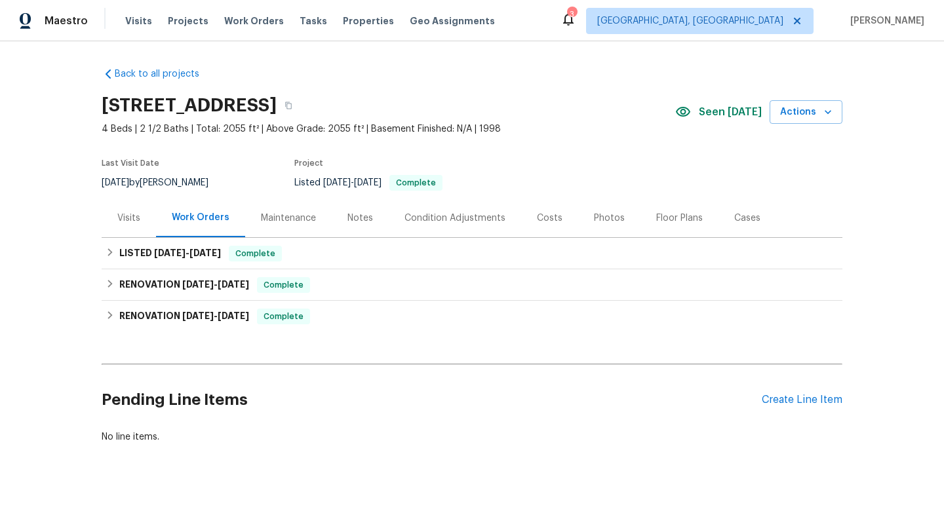
click at [287, 218] on div "Maintenance" at bounding box center [288, 218] width 55 height 13
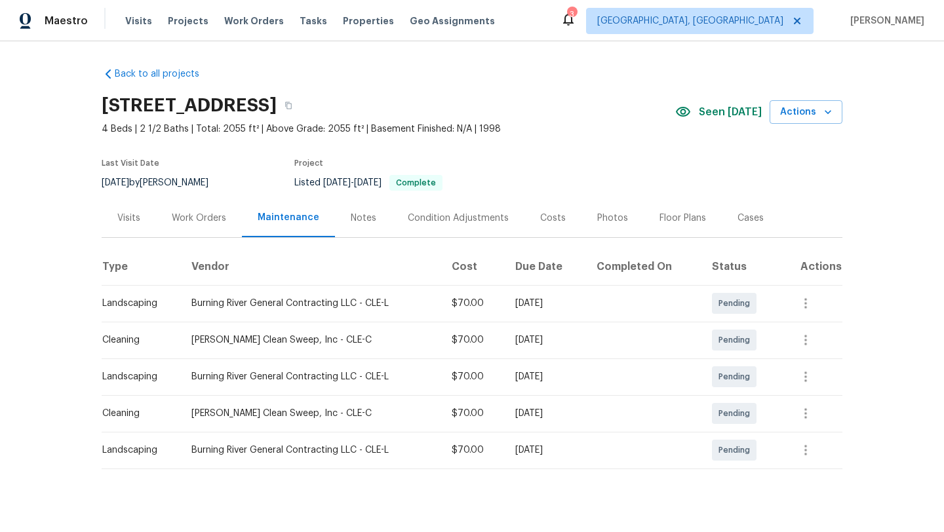
click at [132, 220] on div "Visits" at bounding box center [128, 218] width 23 height 13
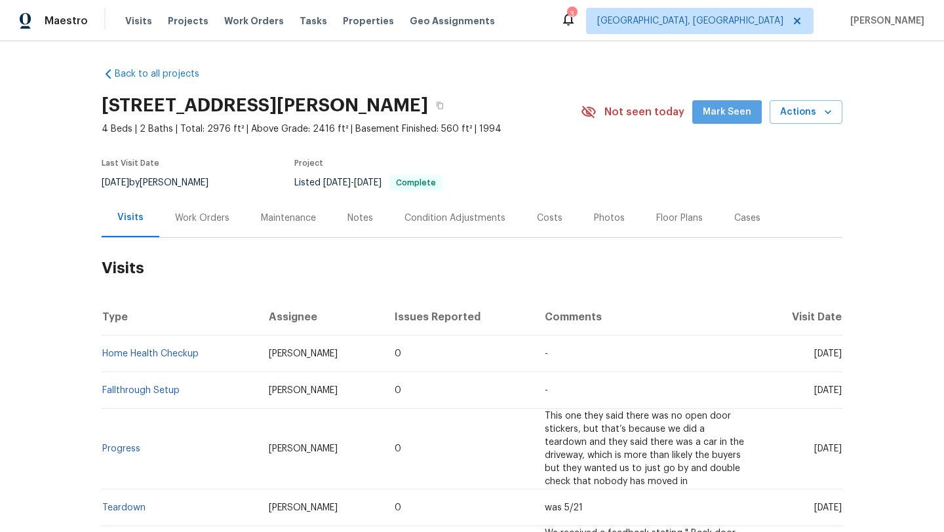
click at [713, 121] on button "Mark Seen" at bounding box center [726, 112] width 69 height 24
click at [273, 213] on div "Maintenance" at bounding box center [288, 218] width 55 height 13
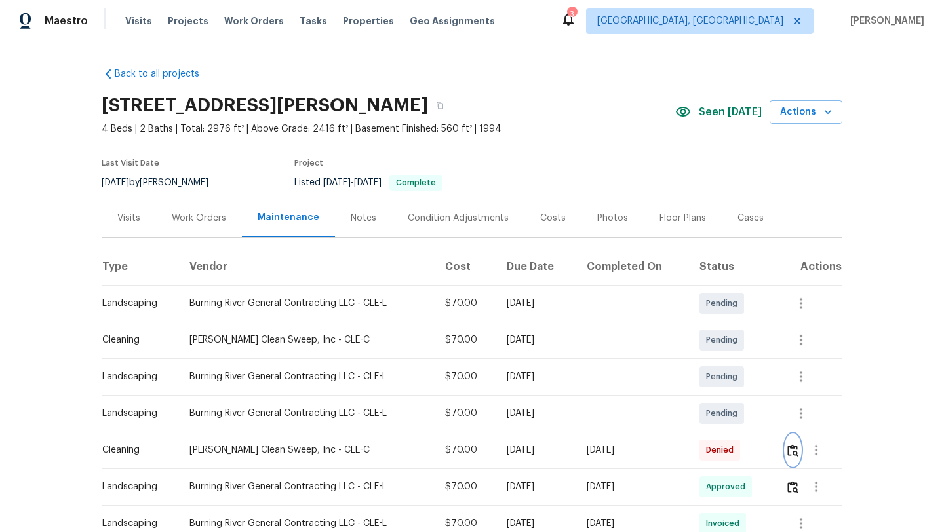
click at [795, 452] on img "button" at bounding box center [792, 451] width 11 height 12
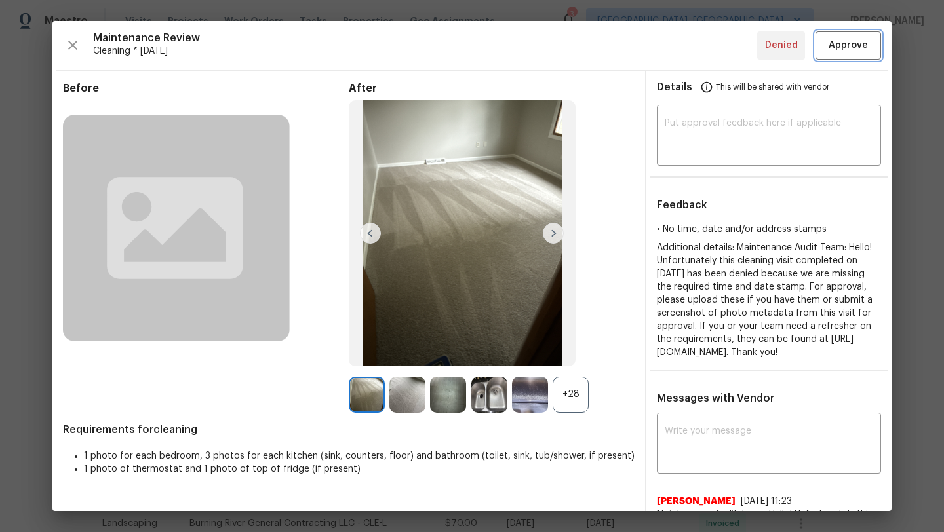
click at [841, 46] on span "Approve" at bounding box center [848, 45] width 39 height 16
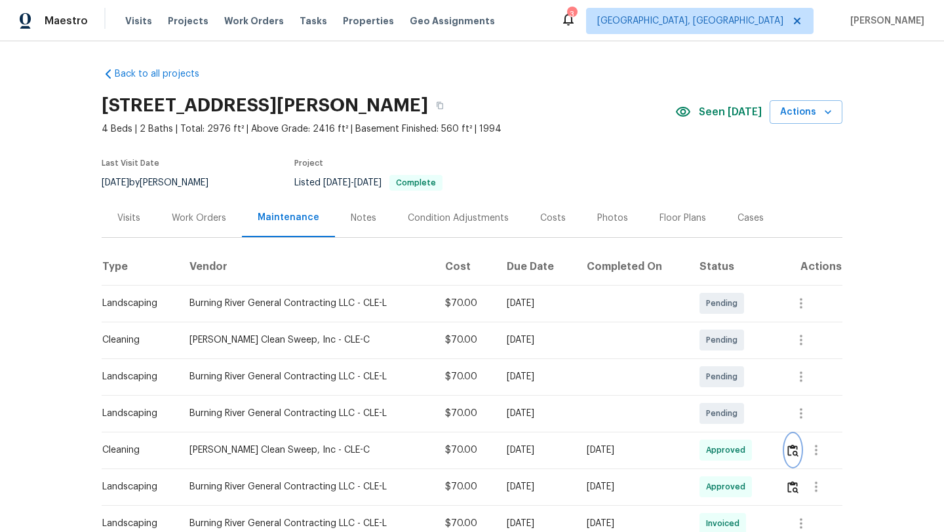
click at [797, 452] on img "button" at bounding box center [792, 451] width 11 height 12
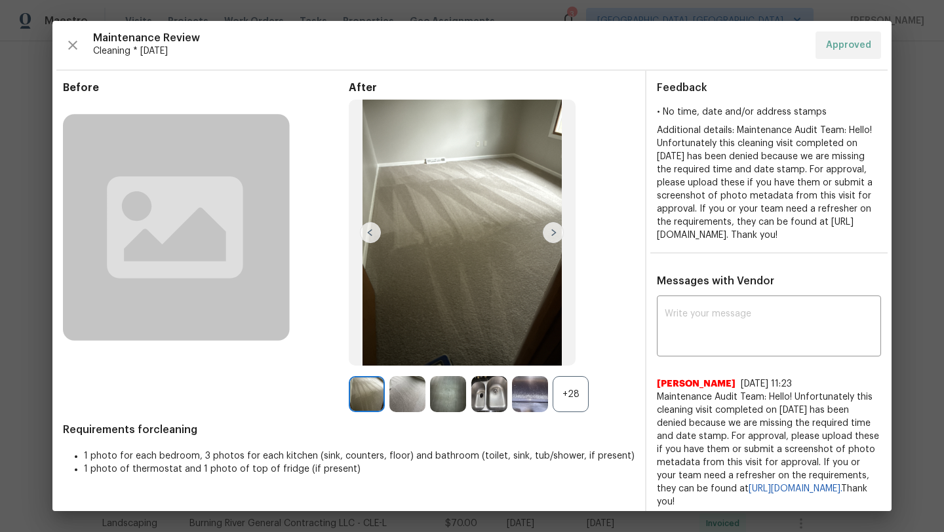
click at [404, 403] on img at bounding box center [407, 394] width 36 height 36
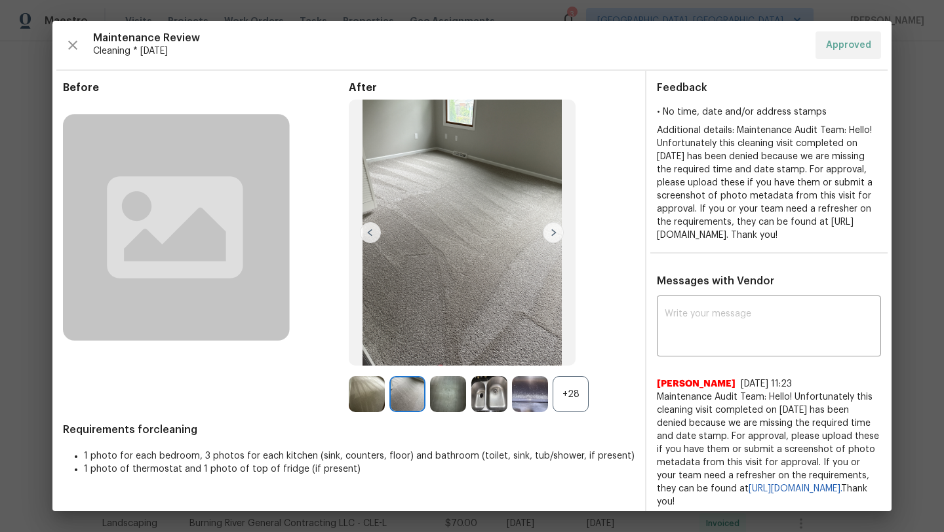
click at [359, 401] on img at bounding box center [367, 394] width 36 height 36
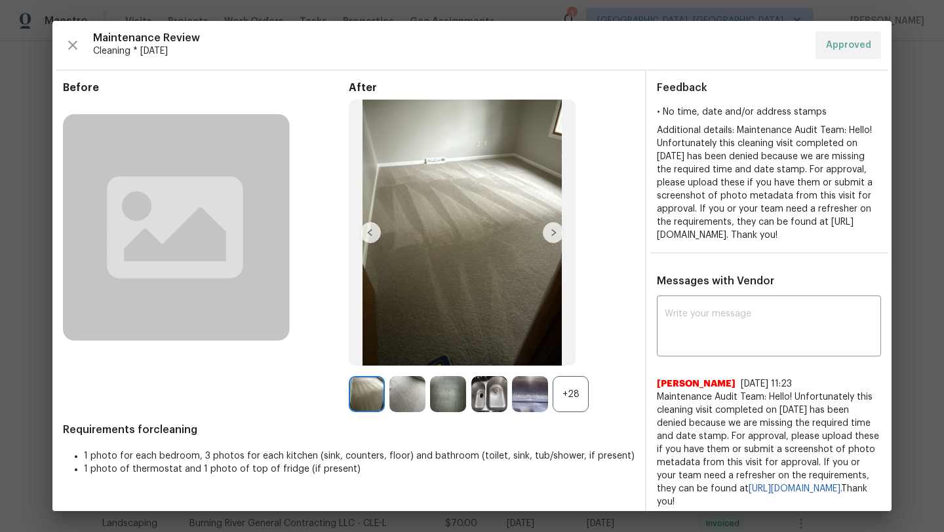
click at [403, 396] on img at bounding box center [407, 394] width 36 height 36
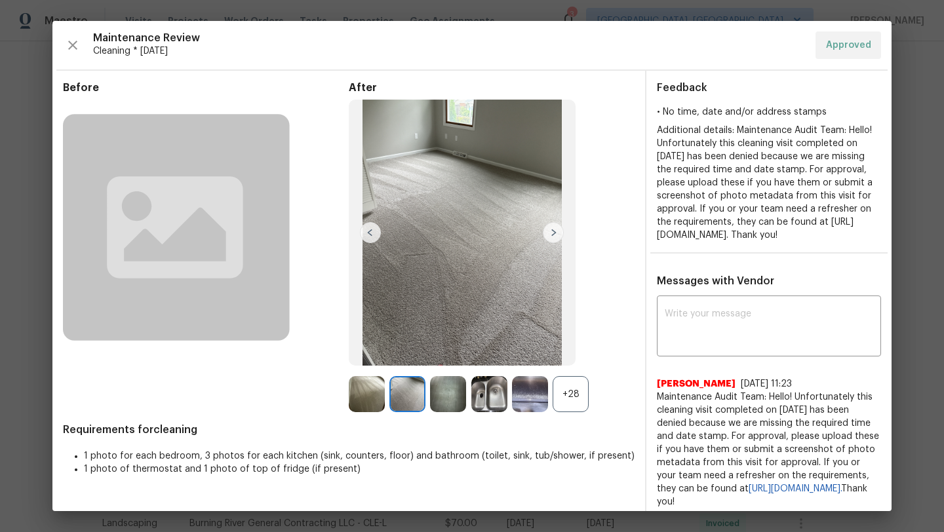
click at [452, 396] on img at bounding box center [448, 394] width 36 height 36
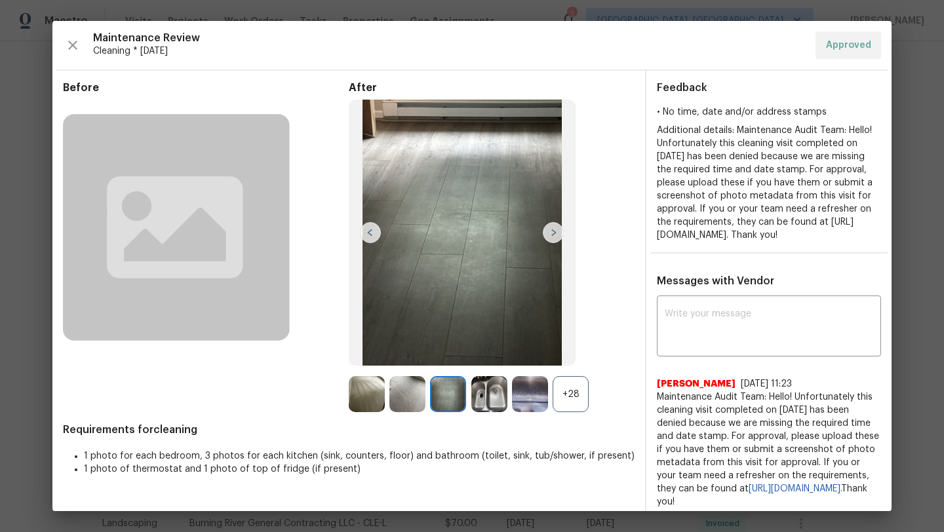
click at [475, 395] on img at bounding box center [489, 394] width 36 height 36
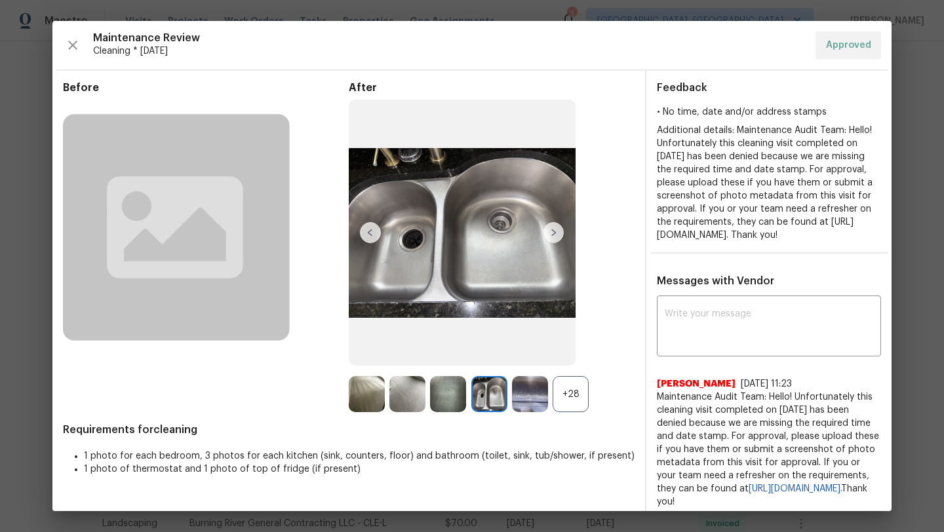
click at [528, 399] on img at bounding box center [530, 394] width 36 height 36
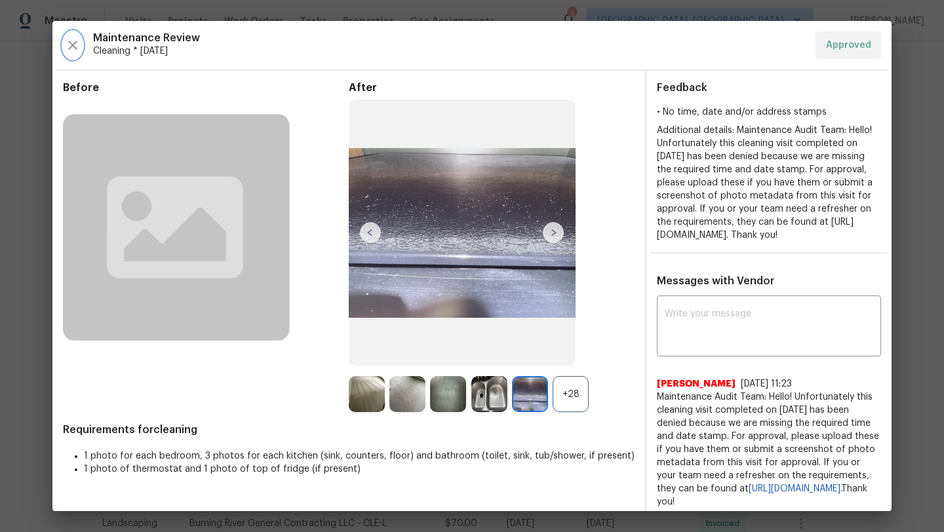
click at [73, 47] on icon "button" at bounding box center [72, 45] width 9 height 9
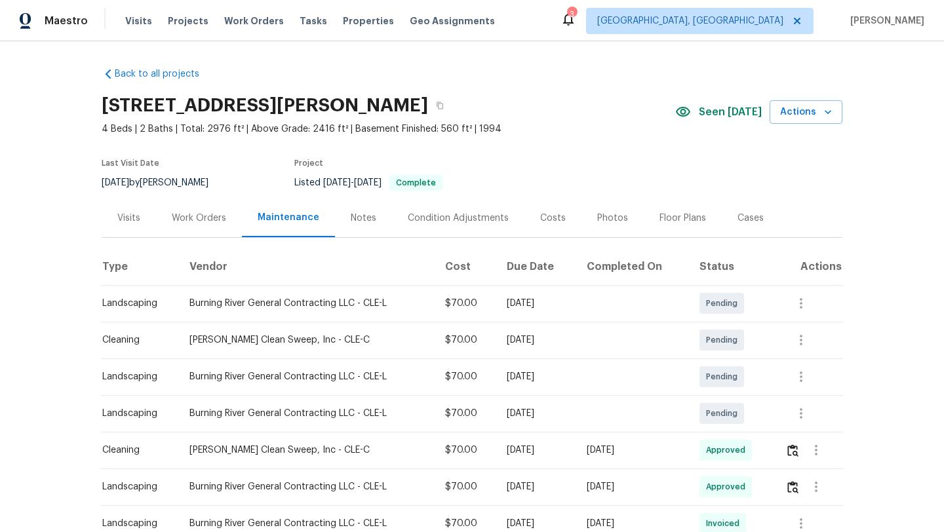
click at [132, 213] on div "Visits" at bounding box center [128, 218] width 23 height 13
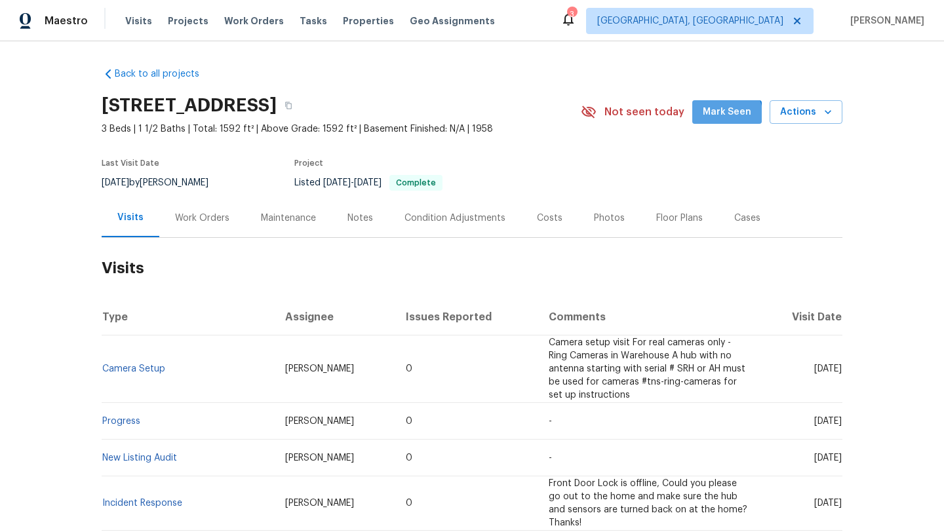
click at [705, 124] on button "Mark Seen" at bounding box center [726, 112] width 69 height 24
click at [692, 109] on div "Not seen today" at bounding box center [636, 112] width 111 height 16
click at [274, 218] on div "Maintenance" at bounding box center [288, 218] width 55 height 13
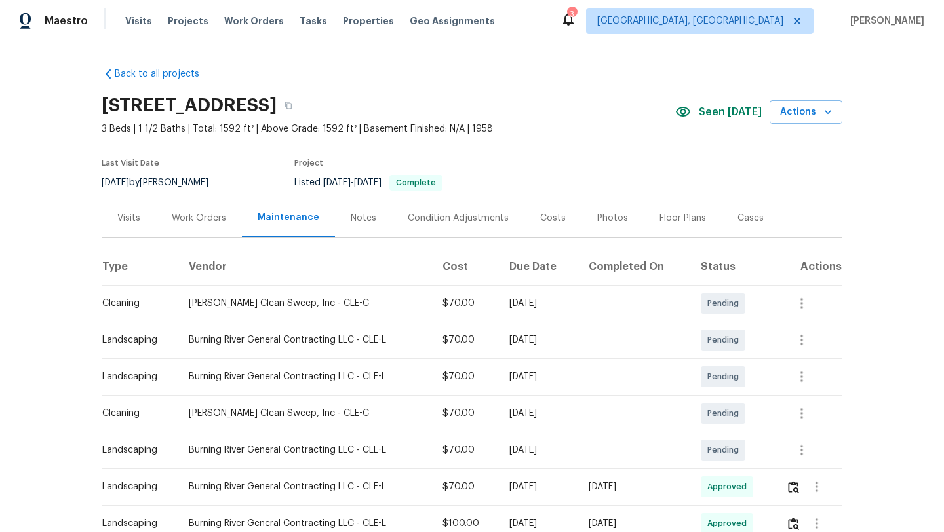
click at [125, 218] on div "Visits" at bounding box center [128, 218] width 23 height 13
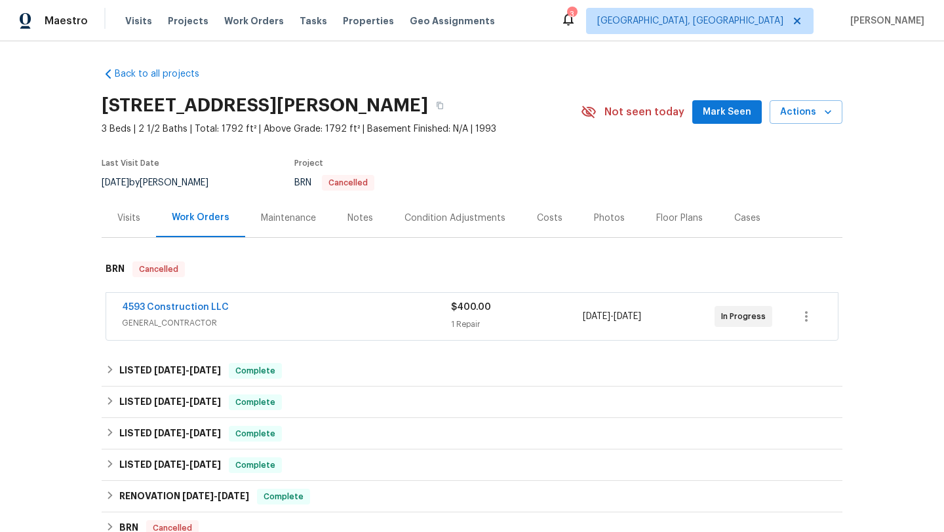
click at [134, 216] on div "Visits" at bounding box center [128, 218] width 23 height 13
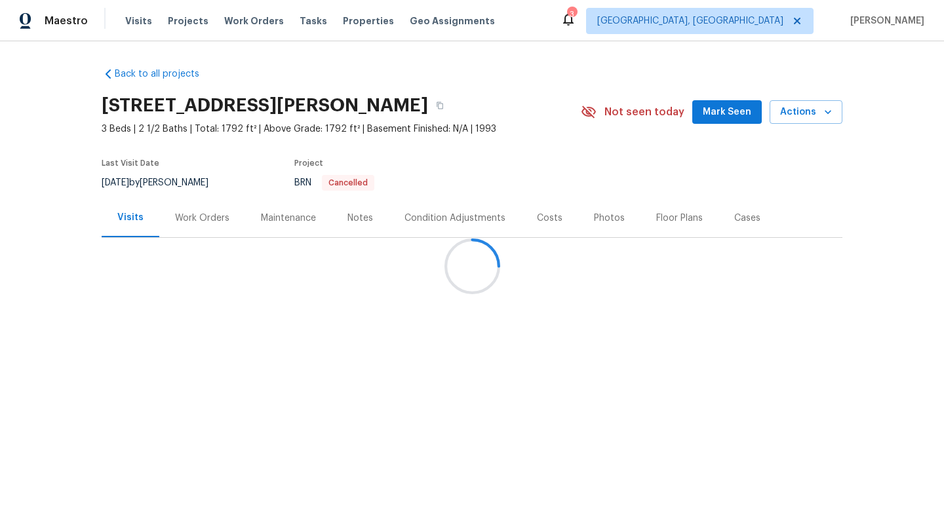
click at [715, 117] on div at bounding box center [472, 266] width 944 height 532
click at [714, 117] on div at bounding box center [472, 266] width 944 height 532
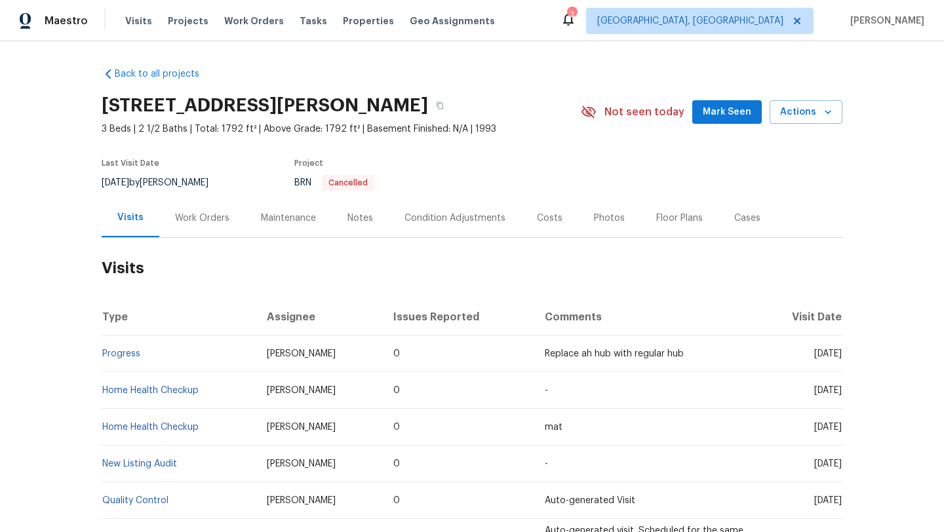
click at [278, 213] on div "Maintenance" at bounding box center [288, 218] width 55 height 13
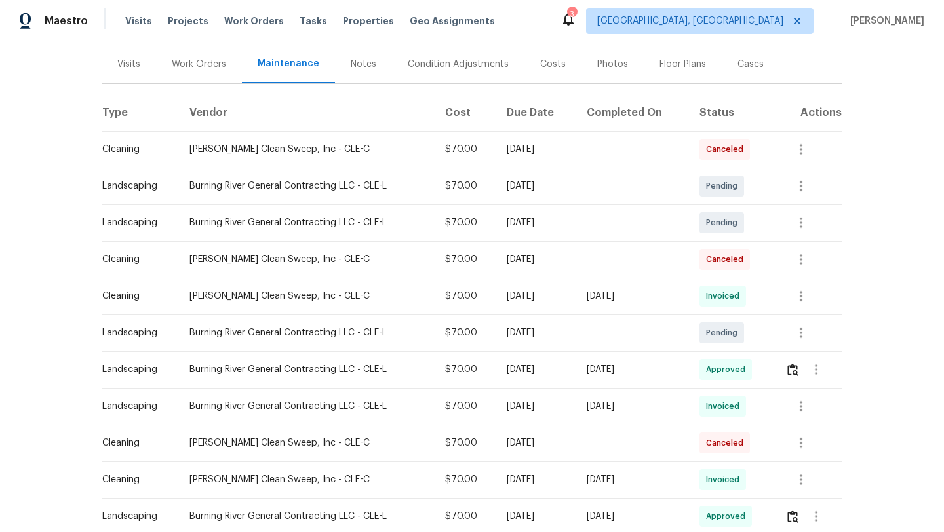
scroll to position [156, 0]
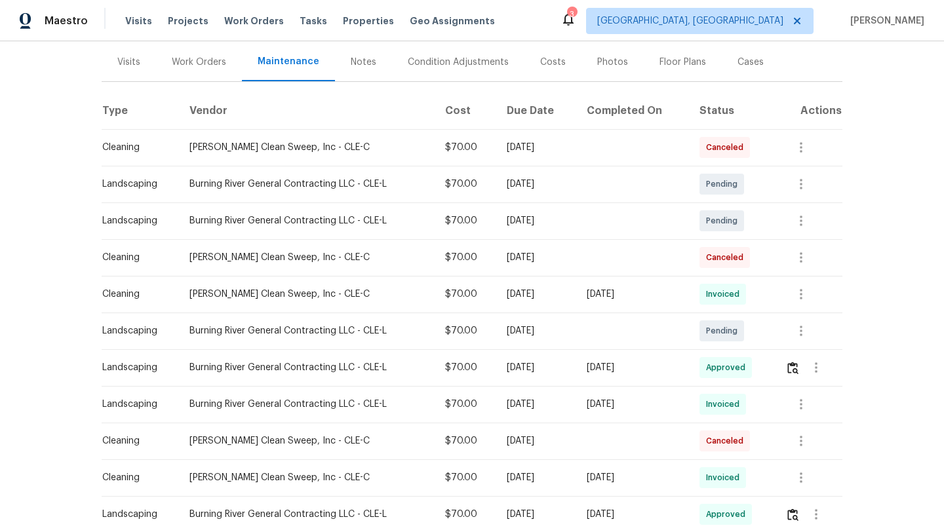
click at [130, 66] on div "Visits" at bounding box center [128, 62] width 23 height 13
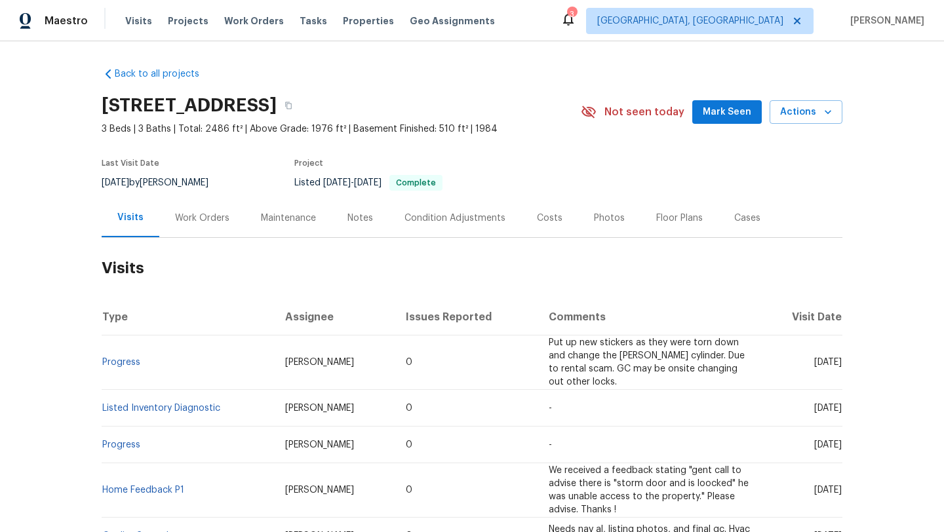
click at [290, 222] on div "Maintenance" at bounding box center [288, 218] width 55 height 13
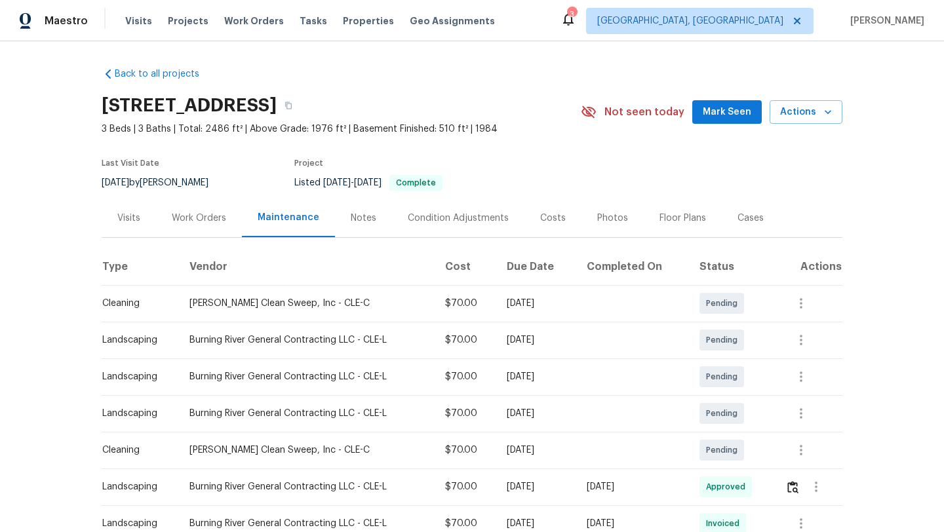
click at [742, 116] on span "Mark Seen" at bounding box center [727, 112] width 49 height 16
click at [189, 215] on div "Work Orders" at bounding box center [199, 218] width 54 height 13
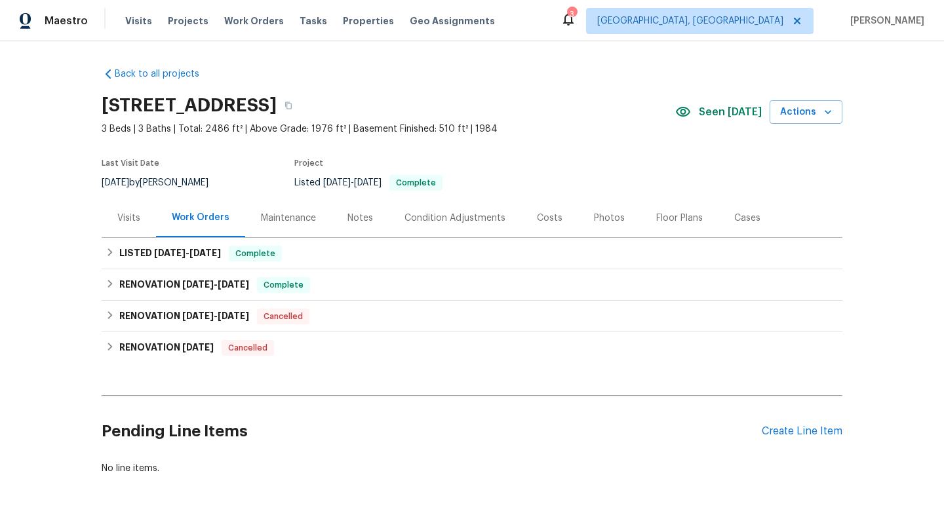
click at [134, 216] on div "Visits" at bounding box center [128, 218] width 23 height 13
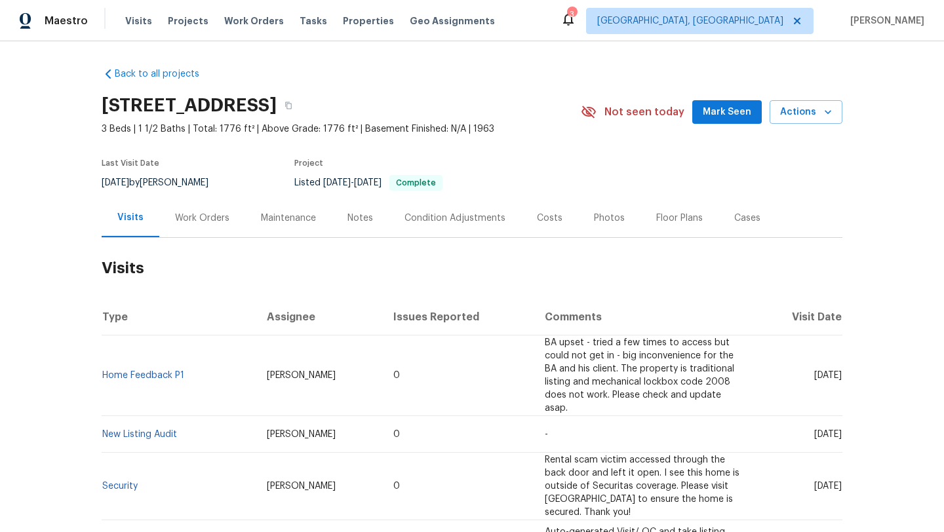
click at [281, 215] on div "Maintenance" at bounding box center [288, 218] width 55 height 13
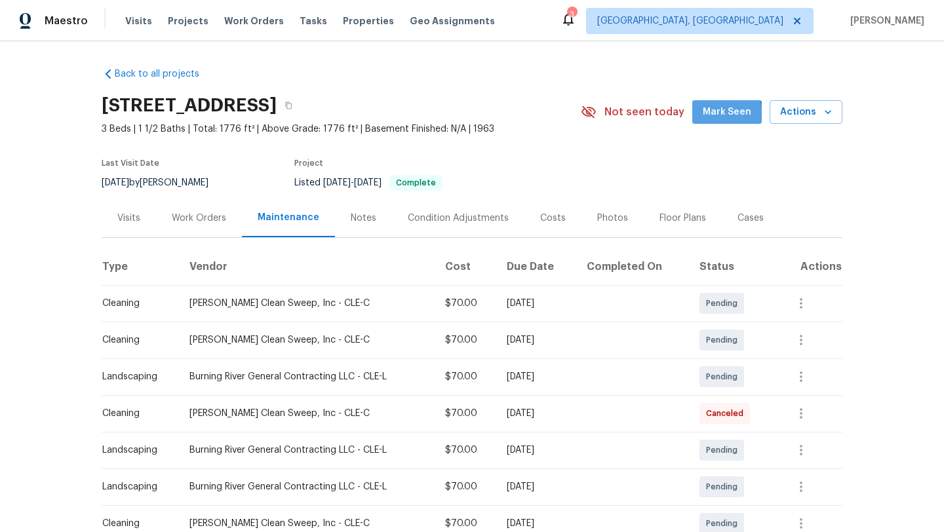
click at [723, 117] on span "Mark Seen" at bounding box center [727, 112] width 49 height 16
click at [132, 220] on div "Visits" at bounding box center [128, 218] width 23 height 13
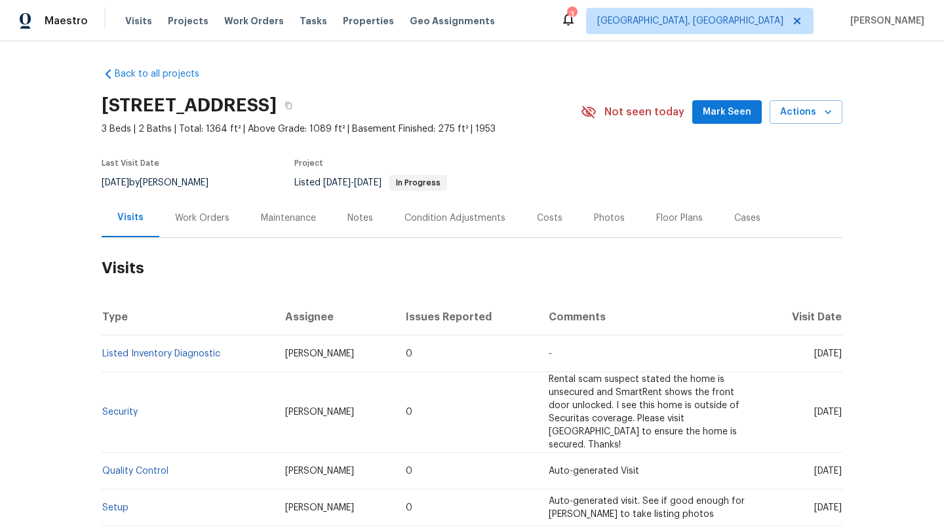
click at [276, 220] on div "Maintenance" at bounding box center [288, 218] width 55 height 13
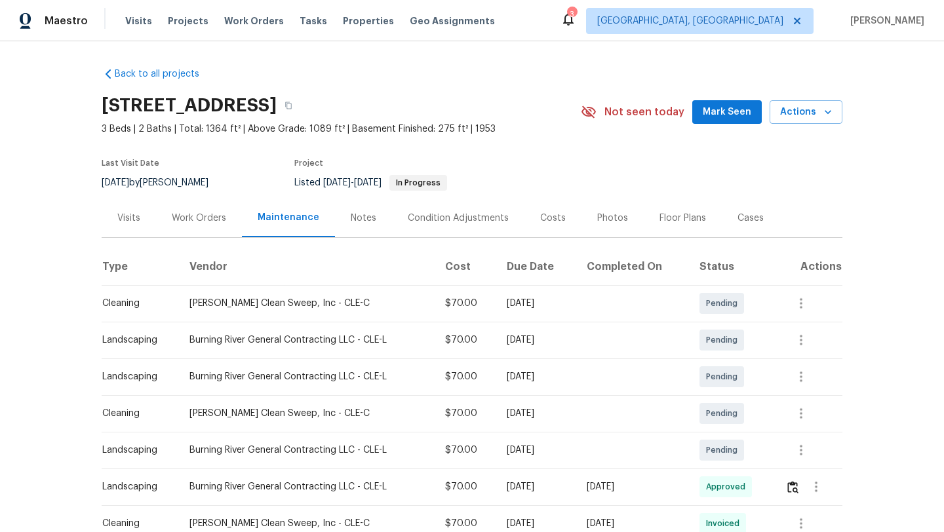
click at [726, 116] on span "Mark Seen" at bounding box center [727, 112] width 49 height 16
click at [134, 218] on div "Visits" at bounding box center [128, 218] width 23 height 13
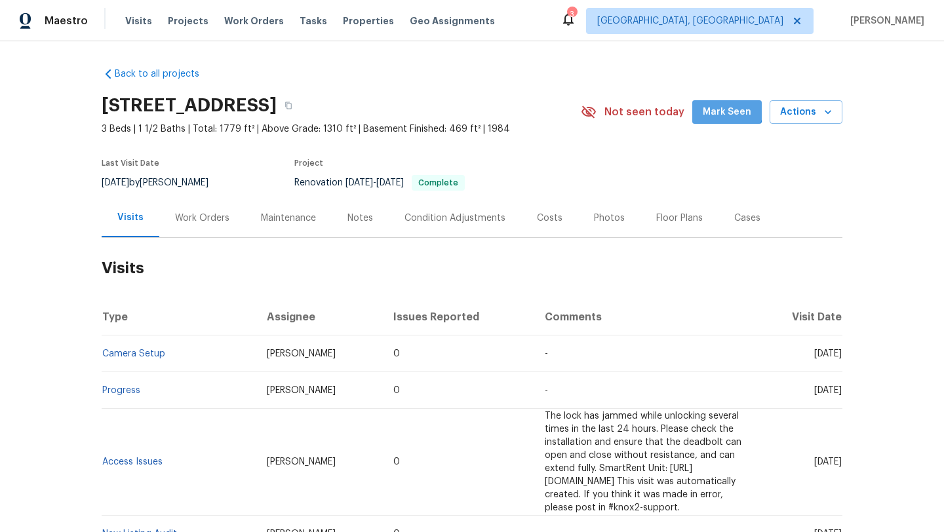
click at [728, 109] on span "Mark Seen" at bounding box center [727, 112] width 49 height 16
click at [299, 216] on div "Maintenance" at bounding box center [288, 218] width 55 height 13
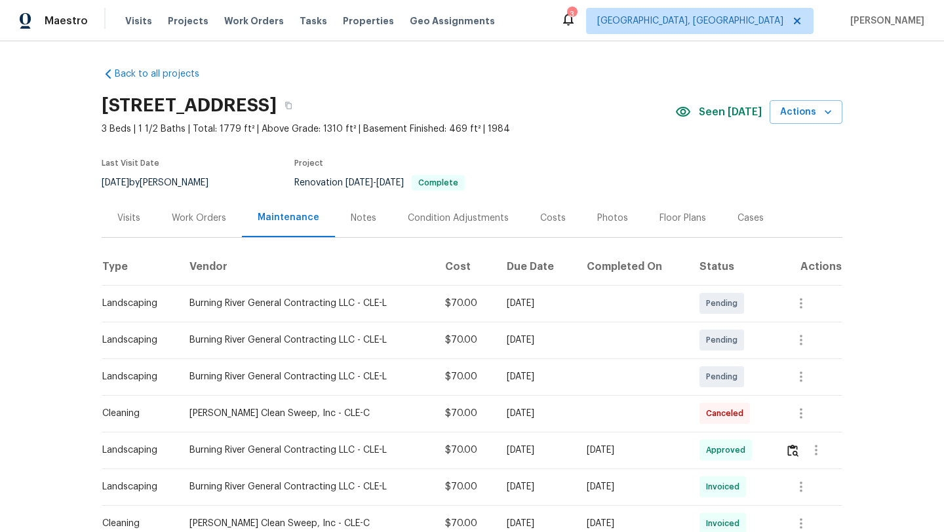
click at [132, 219] on div "Visits" at bounding box center [128, 218] width 23 height 13
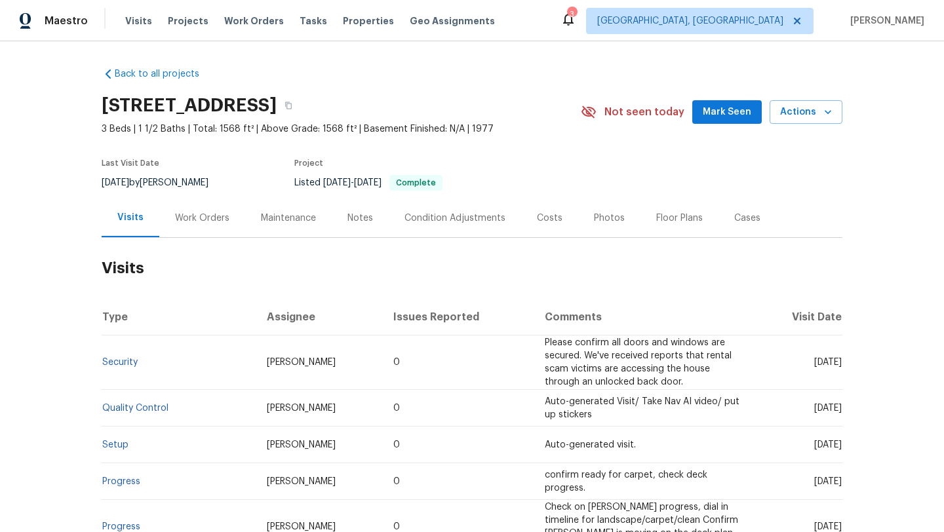
click at [281, 216] on div "Maintenance" at bounding box center [288, 218] width 55 height 13
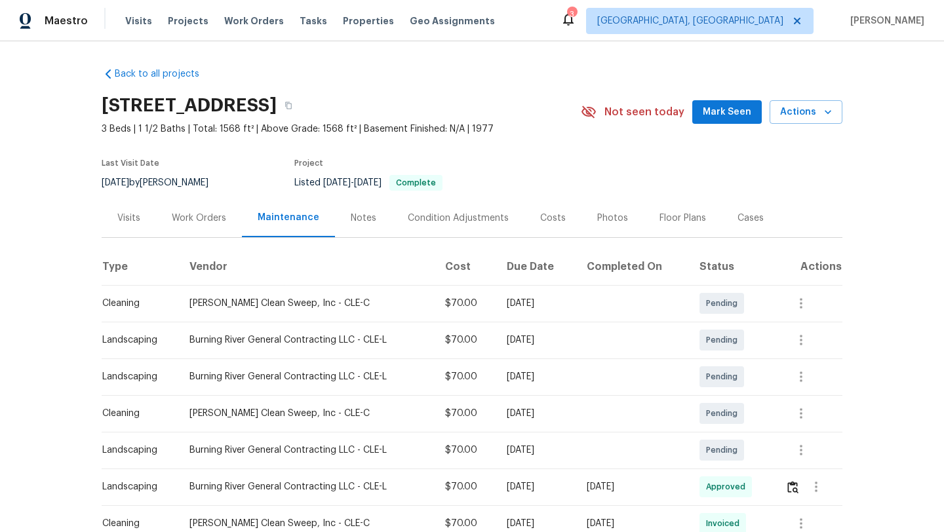
click at [131, 214] on div "Visits" at bounding box center [128, 218] width 23 height 13
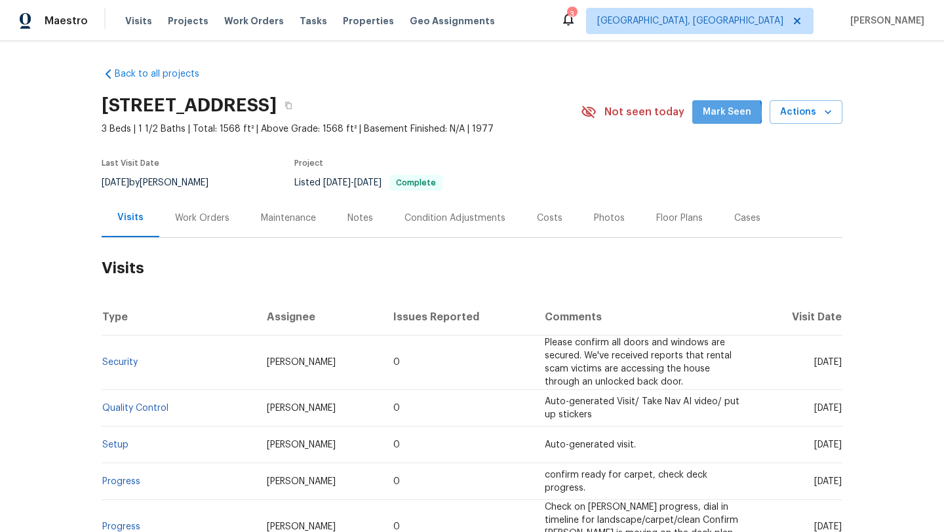
click at [726, 113] on span "Mark Seen" at bounding box center [727, 112] width 49 height 16
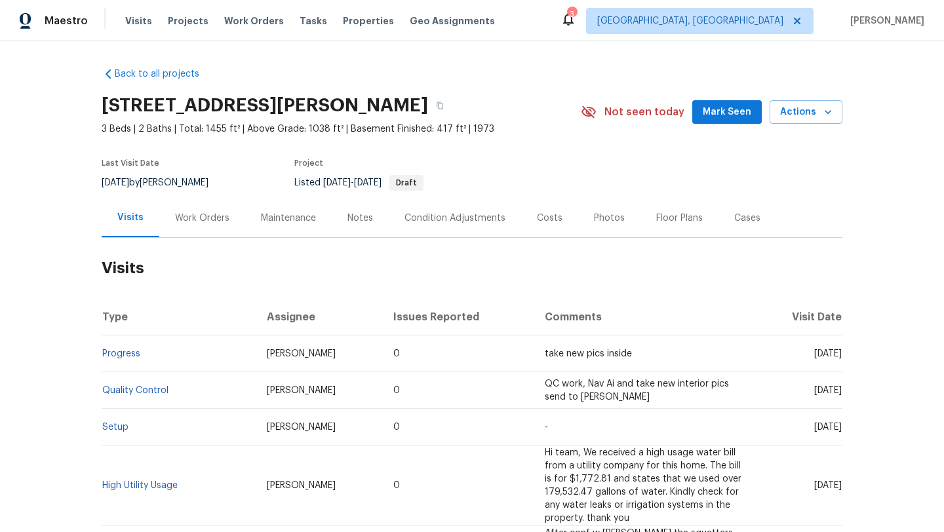
click at [724, 108] on span "Mark Seen" at bounding box center [727, 112] width 49 height 16
click at [275, 222] on div "Maintenance" at bounding box center [288, 218] width 55 height 13
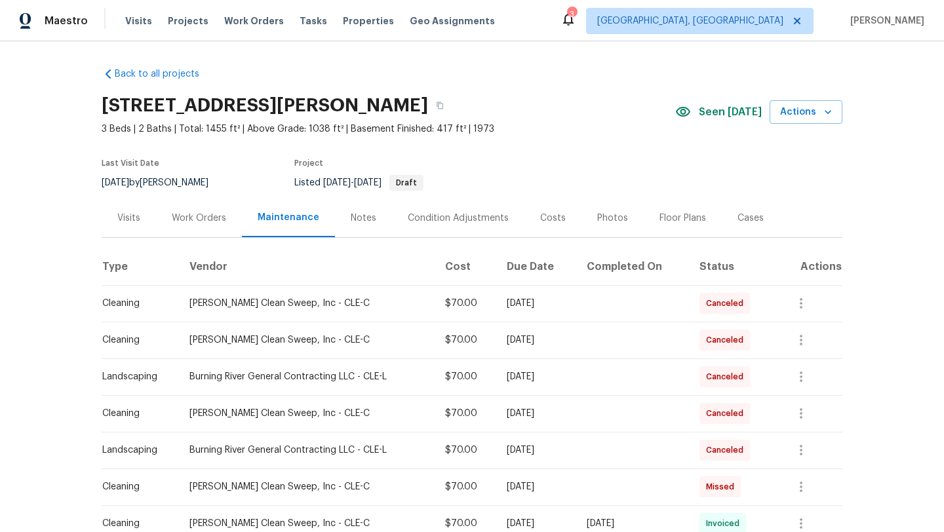
click at [133, 218] on div "Visits" at bounding box center [128, 218] width 23 height 13
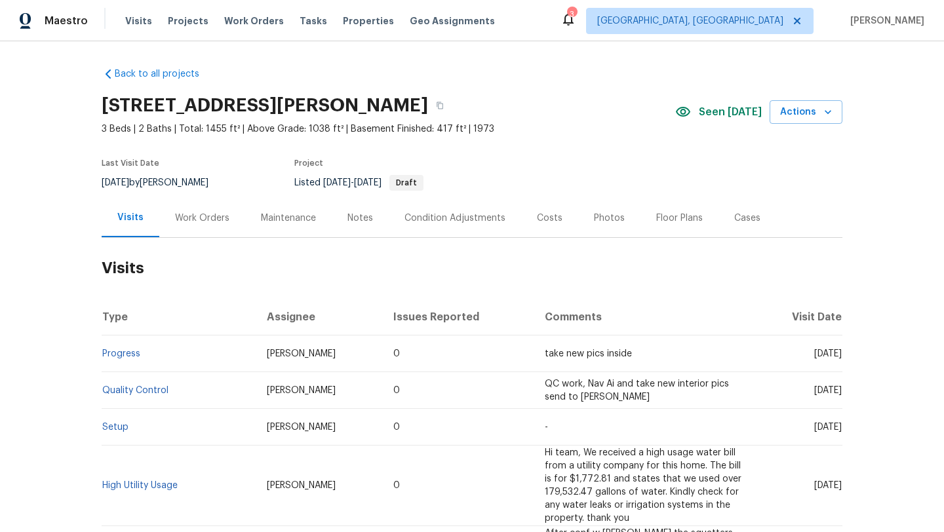
click at [200, 222] on div "Work Orders" at bounding box center [202, 218] width 54 height 13
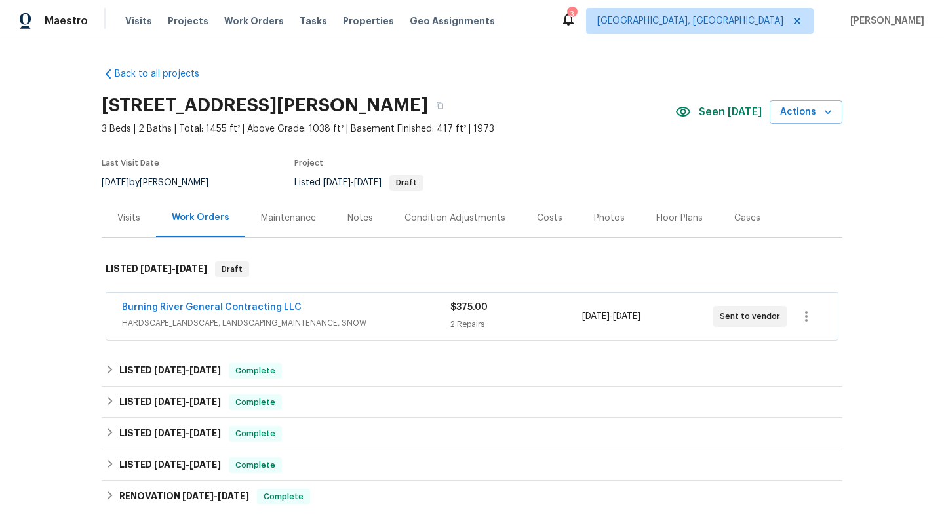
click at [119, 214] on div "Visits" at bounding box center [128, 218] width 23 height 13
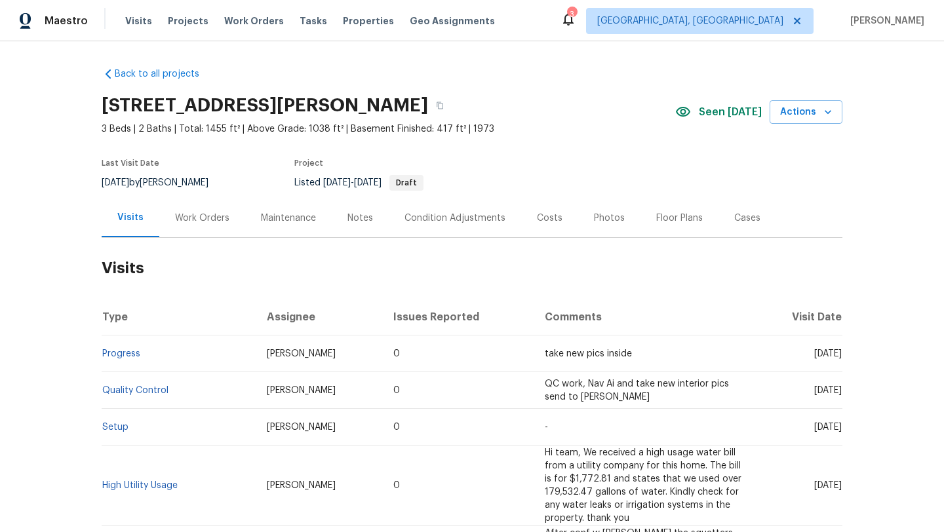
click at [597, 219] on div "Photos" at bounding box center [609, 218] width 31 height 13
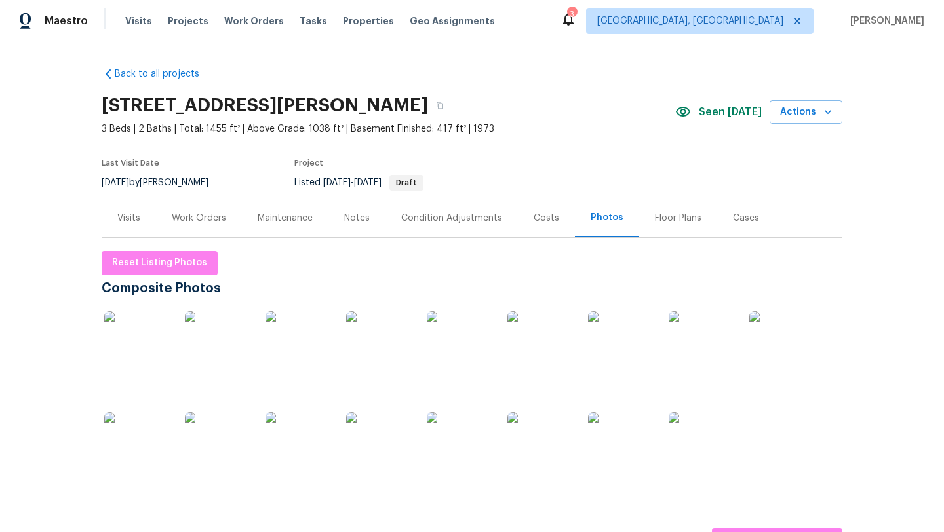
click at [142, 353] on img at bounding box center [137, 344] width 66 height 66
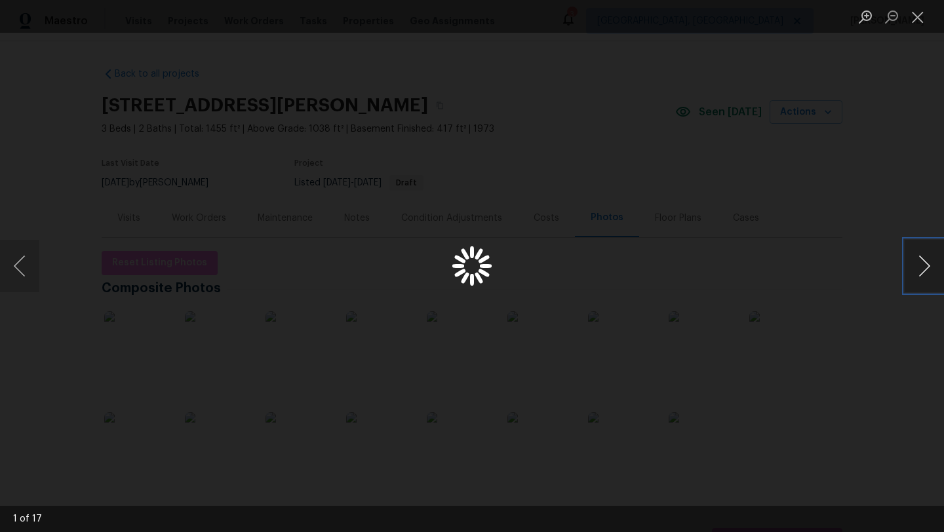
click at [932, 262] on button "Next image" at bounding box center [924, 266] width 39 height 52
click at [922, 14] on button "Close lightbox" at bounding box center [918, 16] width 26 height 23
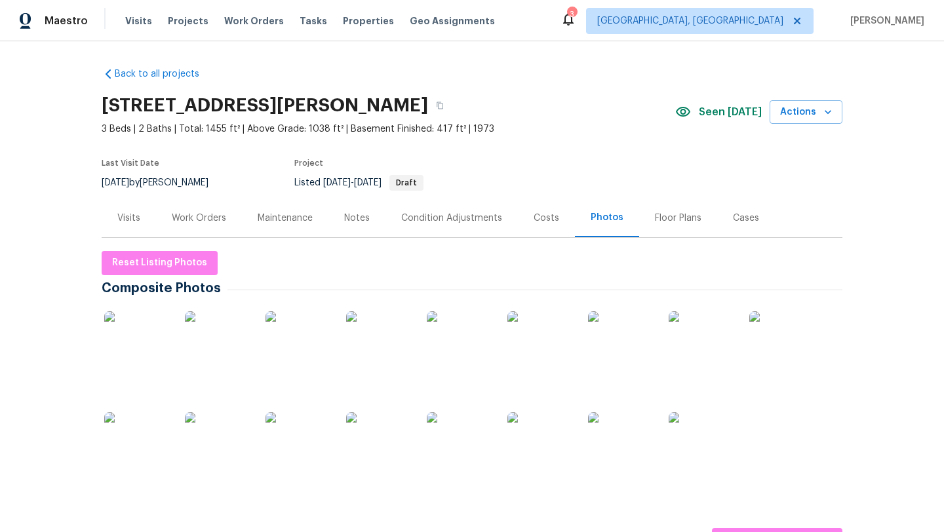
click at [148, 359] on img at bounding box center [137, 344] width 66 height 66
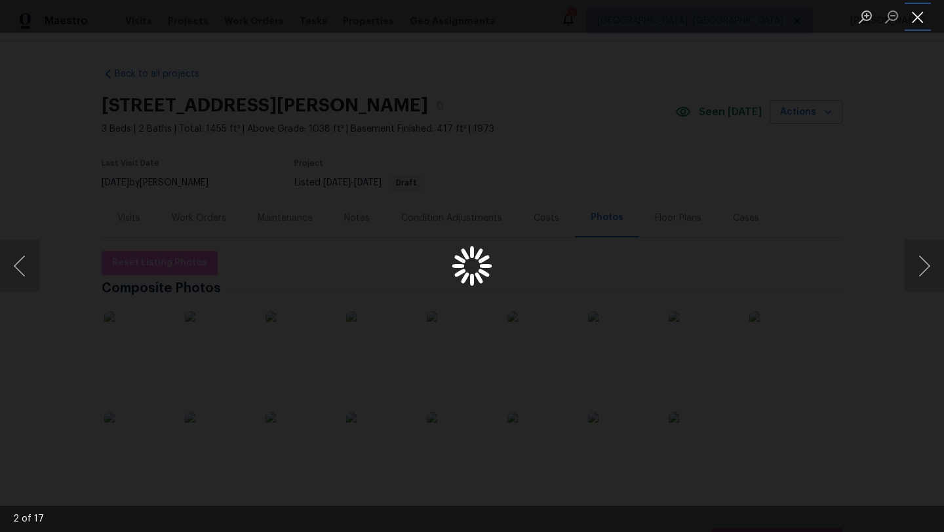
click at [919, 17] on button "Close lightbox" at bounding box center [918, 16] width 26 height 23
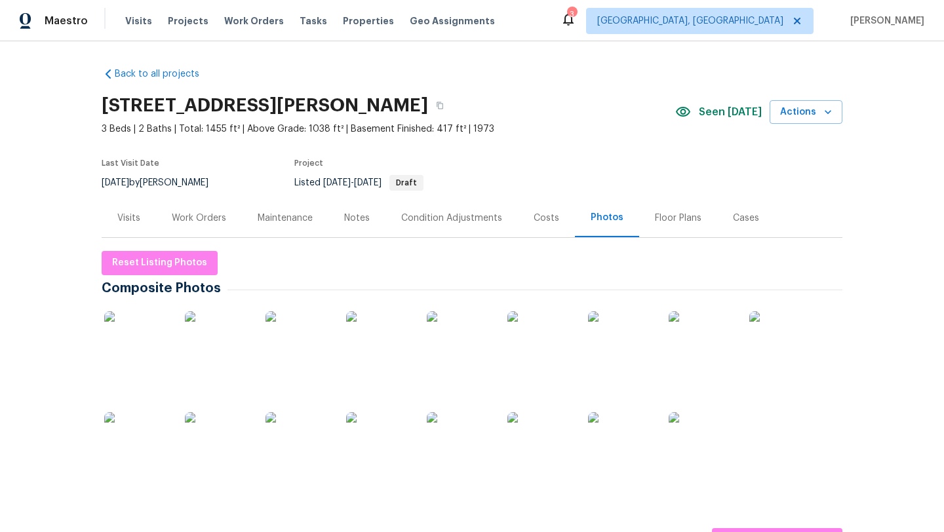
click at [120, 219] on div "Visits" at bounding box center [128, 218] width 23 height 13
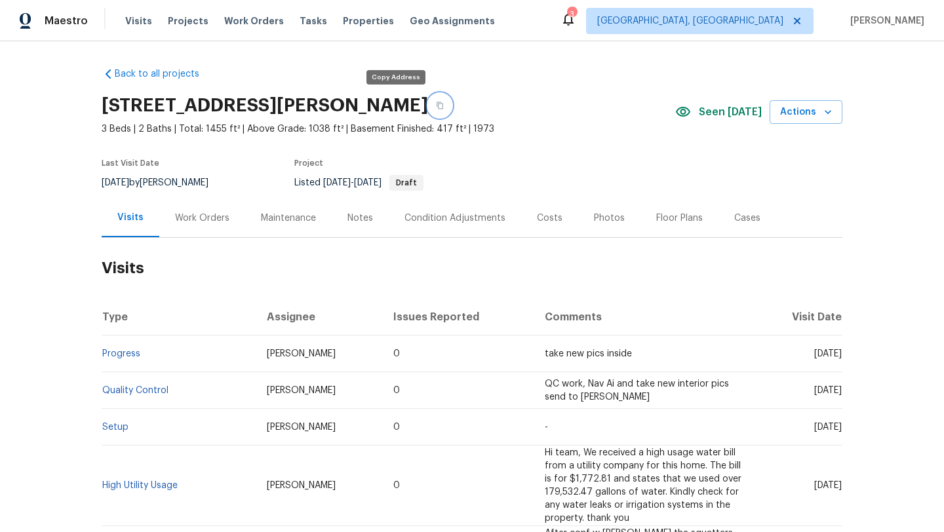
click at [436, 103] on icon "button" at bounding box center [440, 106] width 8 height 8
click at [551, 215] on div "Costs" at bounding box center [550, 218] width 26 height 13
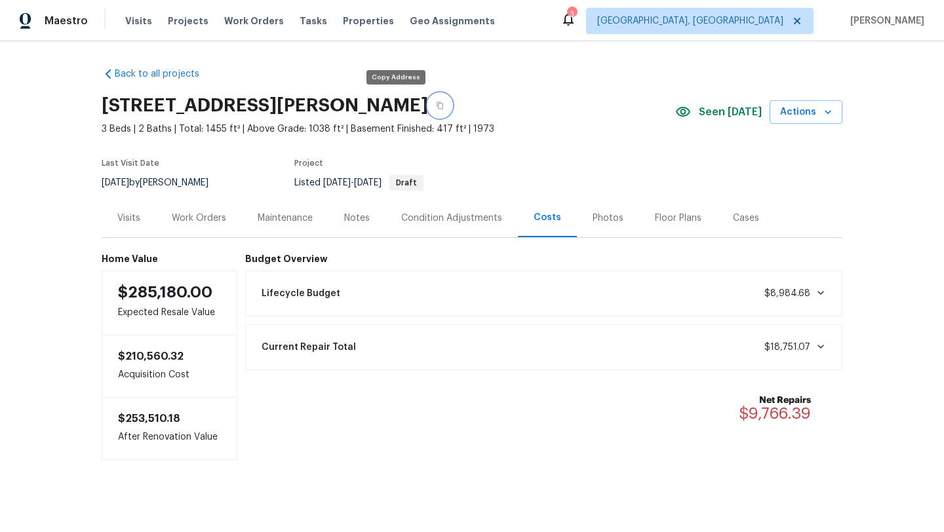
click at [428, 101] on button "button" at bounding box center [440, 106] width 24 height 24
click at [130, 218] on div "Visits" at bounding box center [128, 218] width 23 height 13
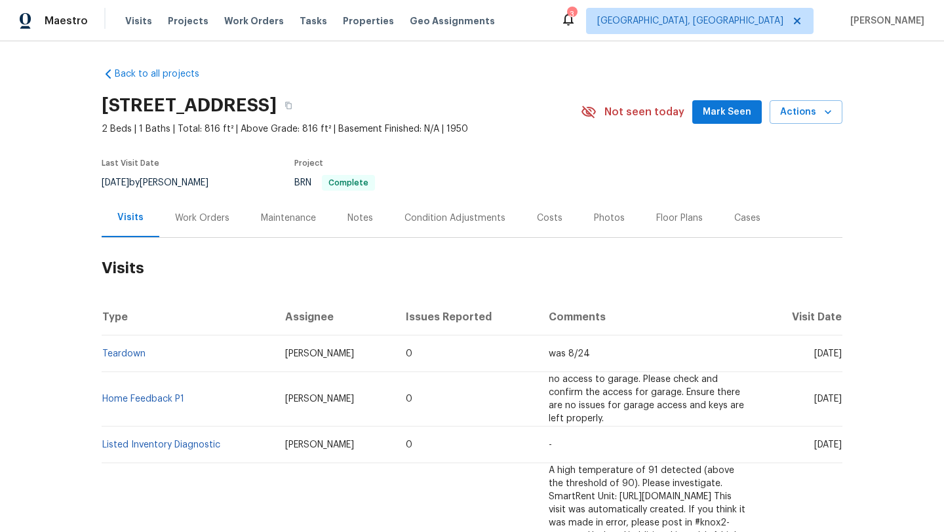
click at [716, 119] on span "Mark Seen" at bounding box center [727, 112] width 49 height 16
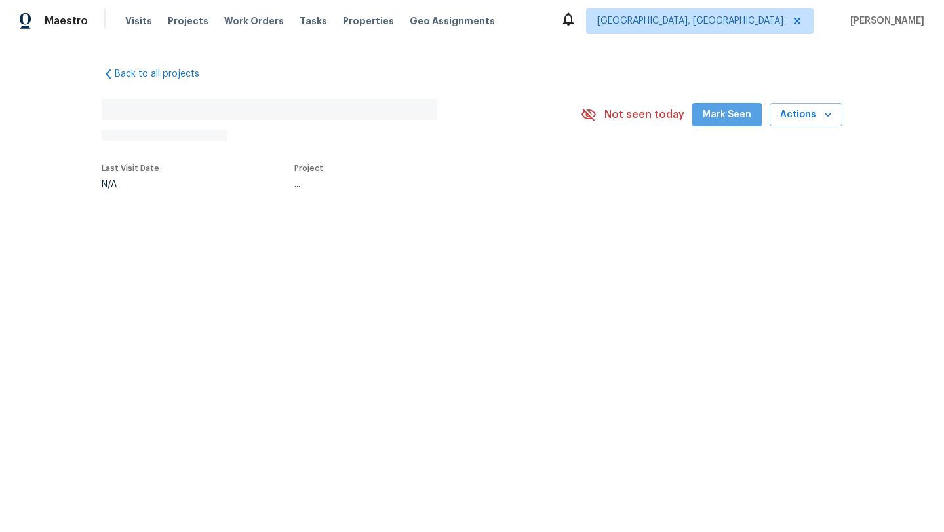
click at [726, 121] on span "Mark Seen" at bounding box center [727, 115] width 49 height 16
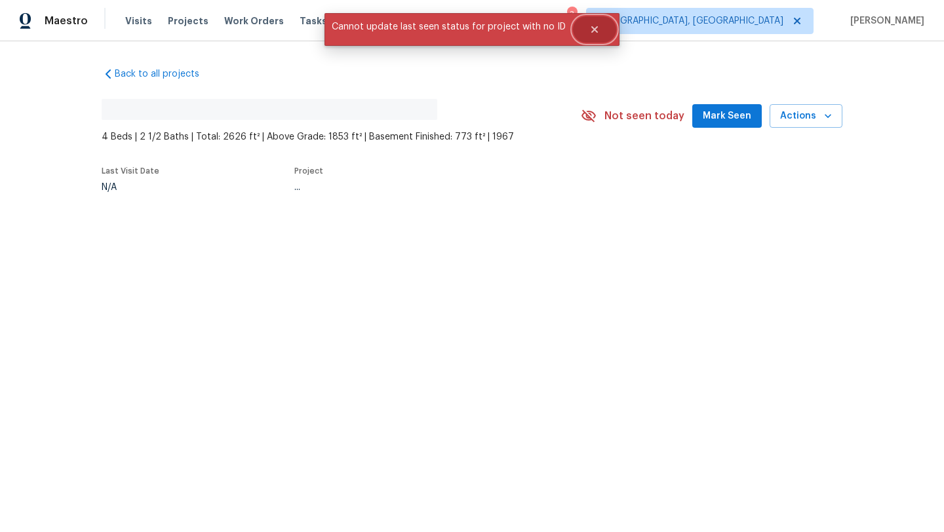
click at [593, 26] on icon "Close" at bounding box center [594, 29] width 7 height 7
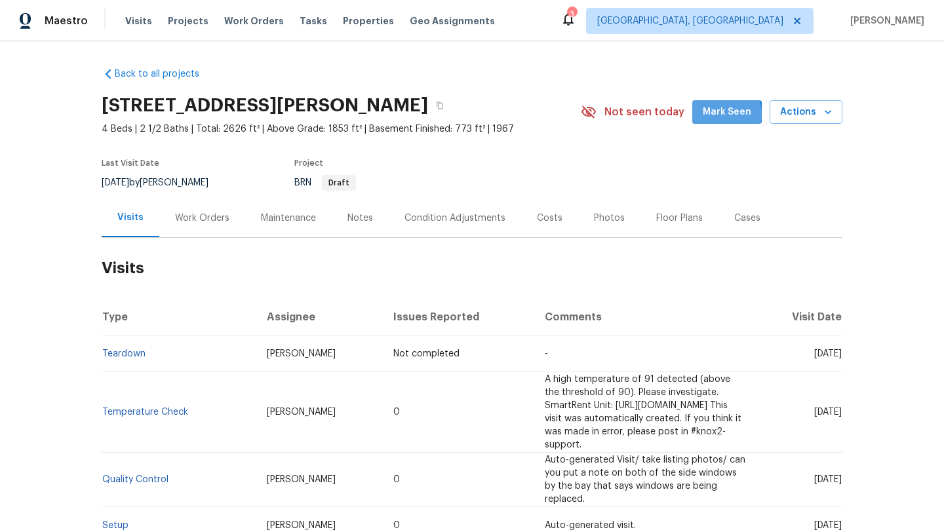
click at [715, 115] on span "Mark Seen" at bounding box center [727, 112] width 49 height 16
click at [279, 216] on div "Maintenance" at bounding box center [288, 218] width 55 height 13
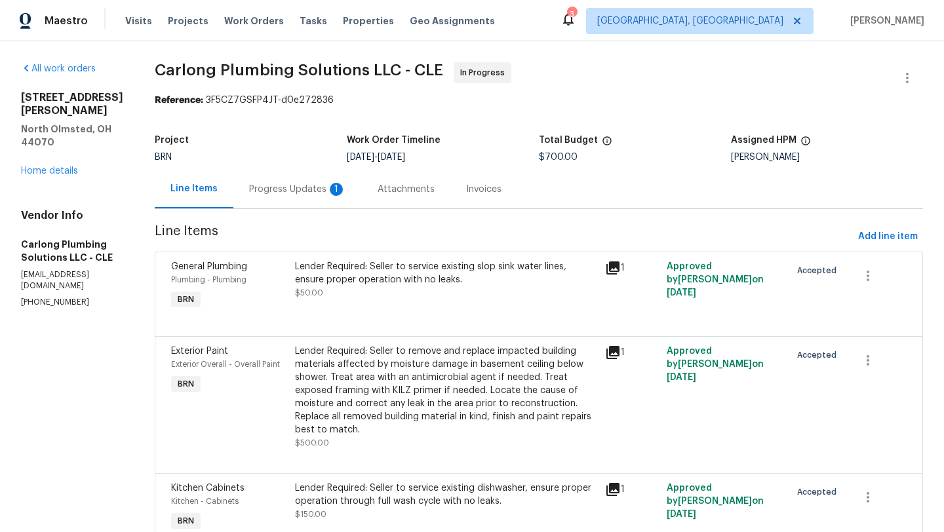
click at [69, 150] on div "[STREET_ADDRESS][PERSON_NAME] Home details" at bounding box center [72, 134] width 102 height 87
click at [68, 163] on div "[STREET_ADDRESS][PERSON_NAME] Home details" at bounding box center [72, 134] width 102 height 87
click at [68, 167] on link "Home details" at bounding box center [49, 171] width 57 height 9
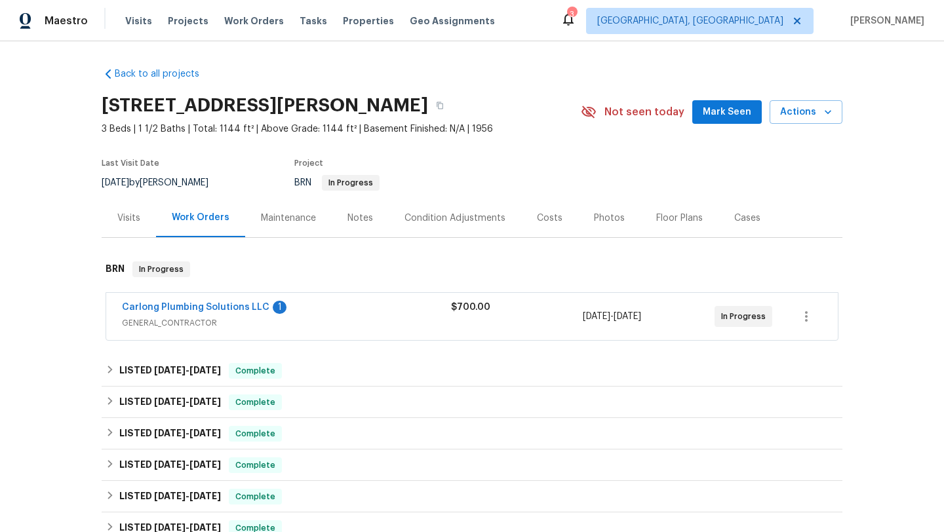
click at [296, 219] on div "Maintenance" at bounding box center [288, 218] width 55 height 13
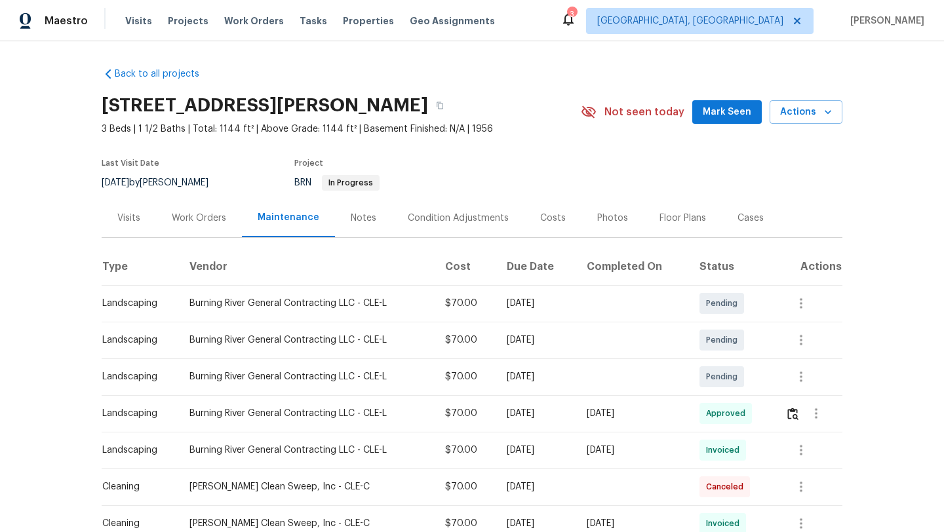
click at [197, 217] on div "Work Orders" at bounding box center [199, 218] width 54 height 13
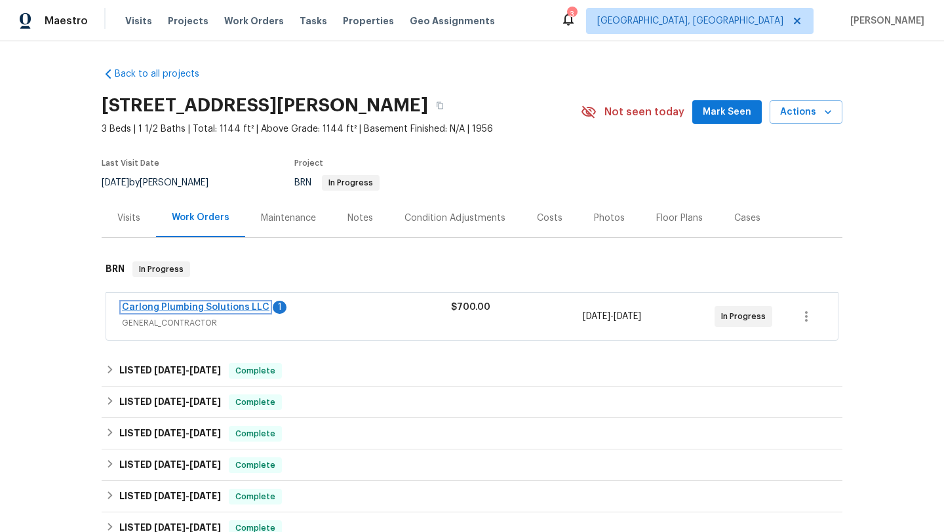
click at [175, 304] on link "Carlong Plumbing Solutions LLC" at bounding box center [196, 307] width 148 height 9
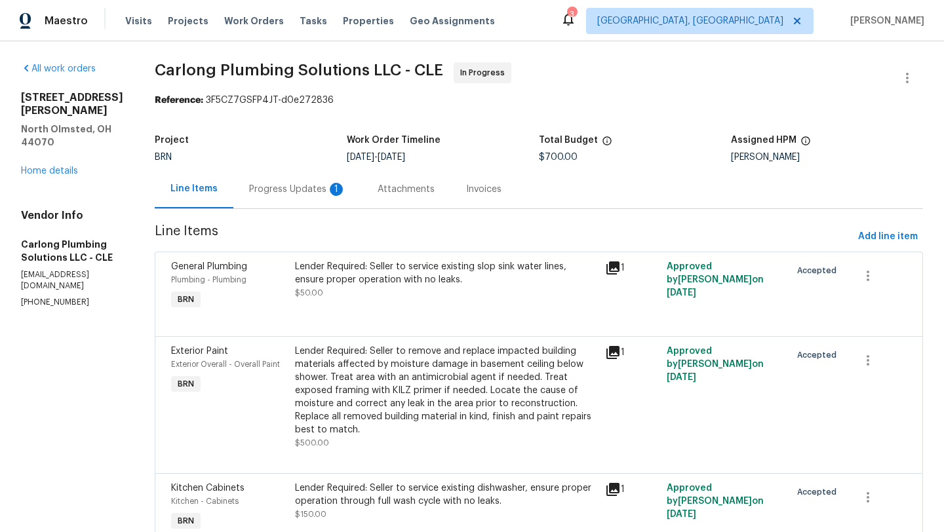
click at [281, 191] on div "Progress Updates 1" at bounding box center [297, 189] width 97 height 13
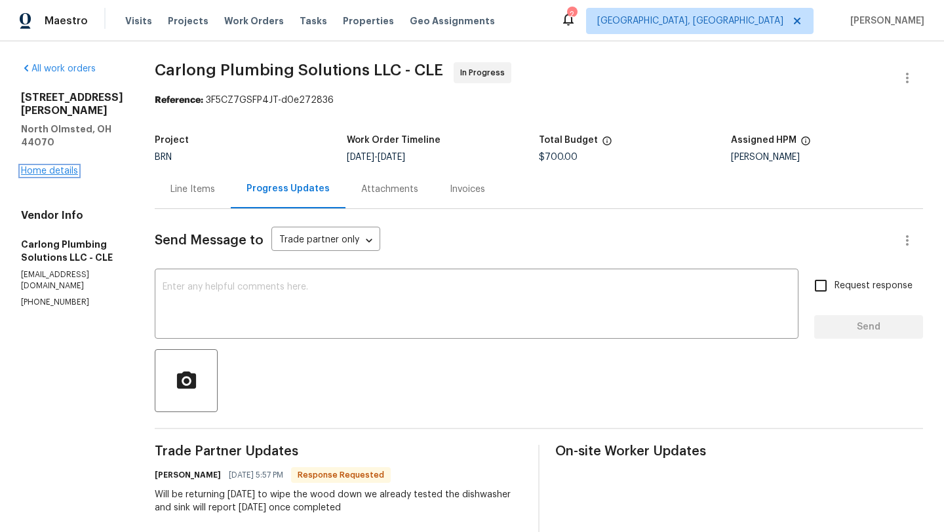
click at [45, 167] on link "Home details" at bounding box center [49, 171] width 57 height 9
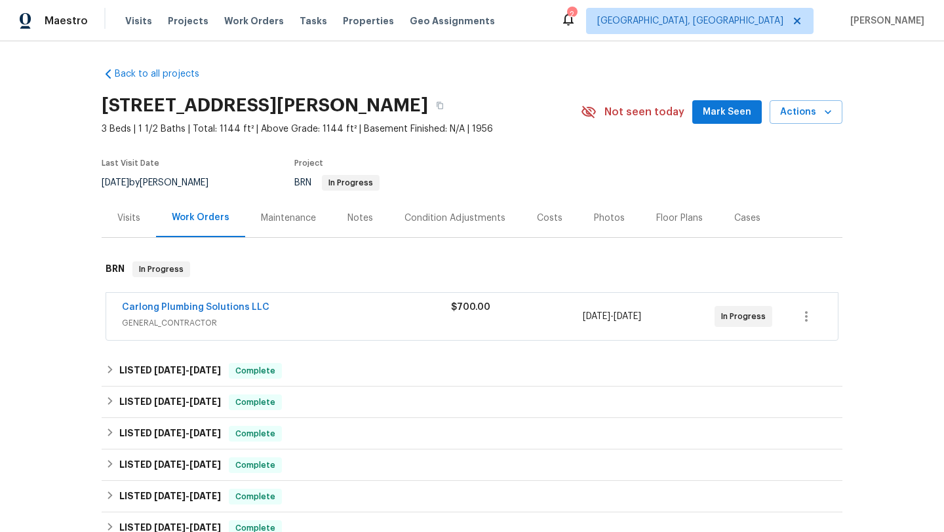
click at [129, 217] on div "Visits" at bounding box center [128, 218] width 23 height 13
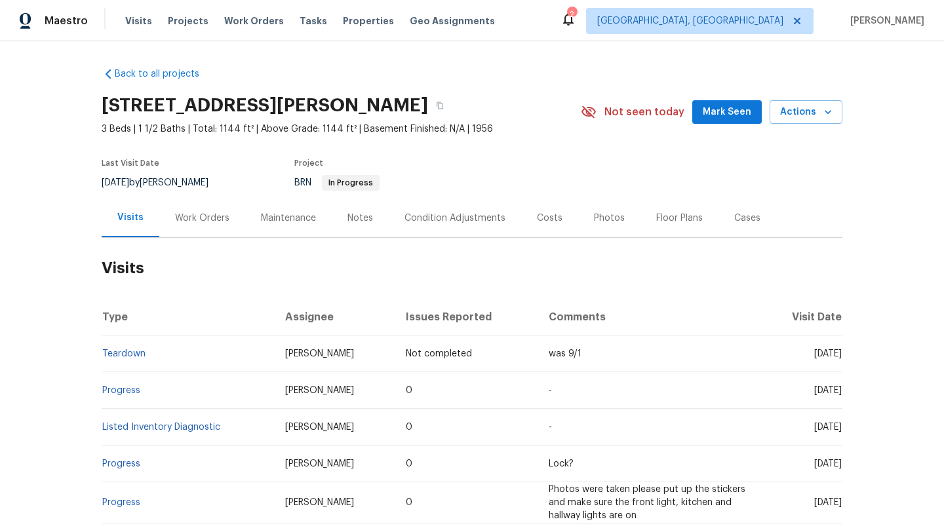
click at [730, 109] on span "Mark Seen" at bounding box center [727, 112] width 49 height 16
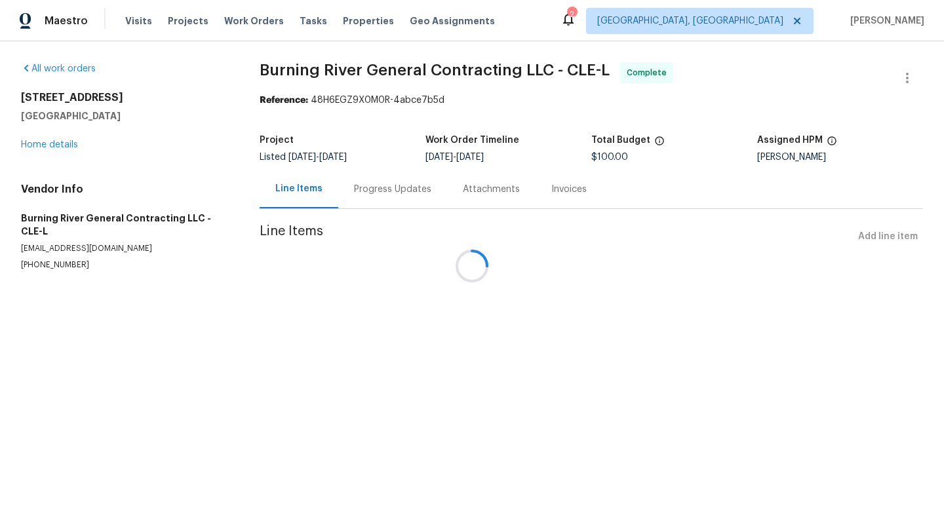
click at [47, 142] on div at bounding box center [472, 266] width 944 height 532
click at [47, 143] on div at bounding box center [472, 266] width 944 height 532
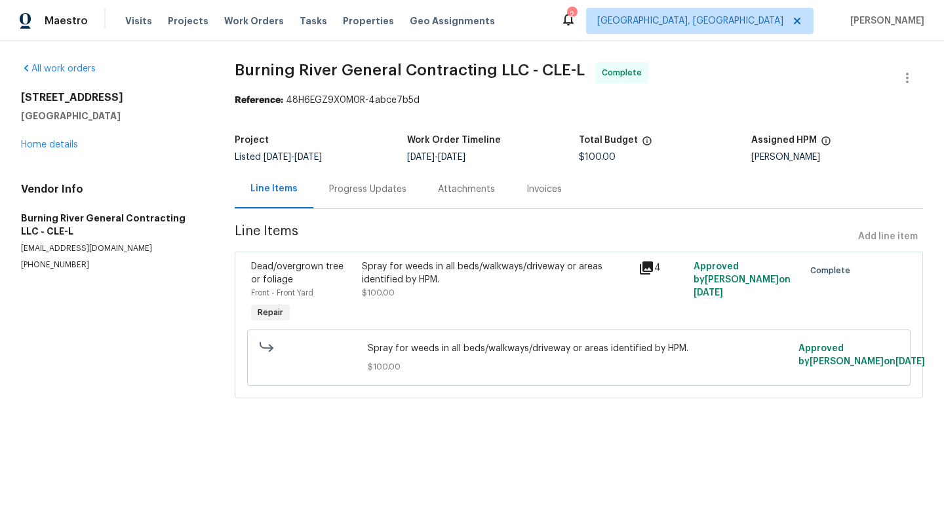
click at [355, 189] on div "Progress Updates" at bounding box center [367, 189] width 77 height 13
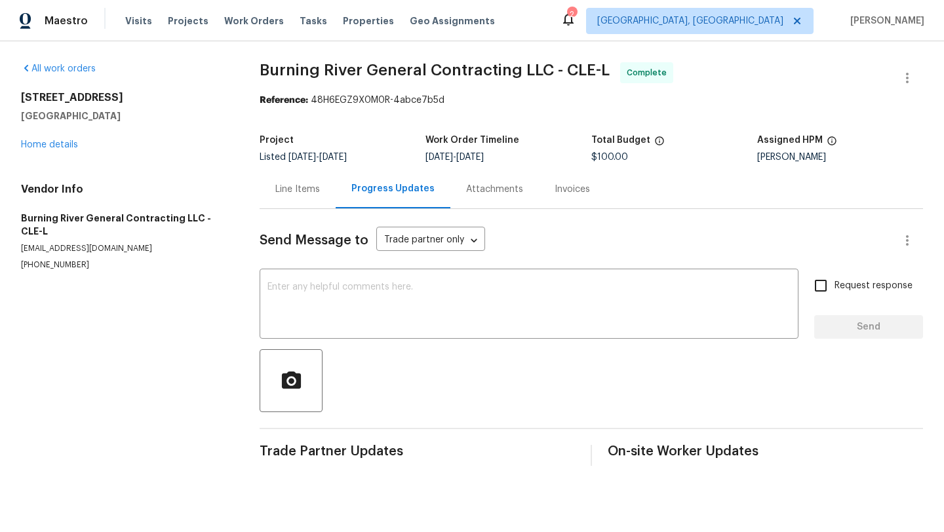
click at [300, 190] on div "Line Items" at bounding box center [297, 189] width 45 height 13
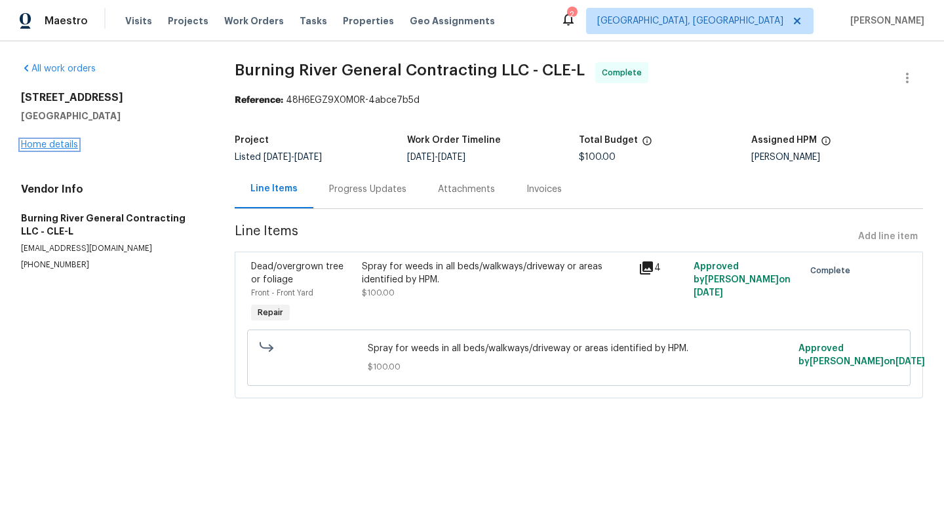
click at [45, 143] on link "Home details" at bounding box center [49, 144] width 57 height 9
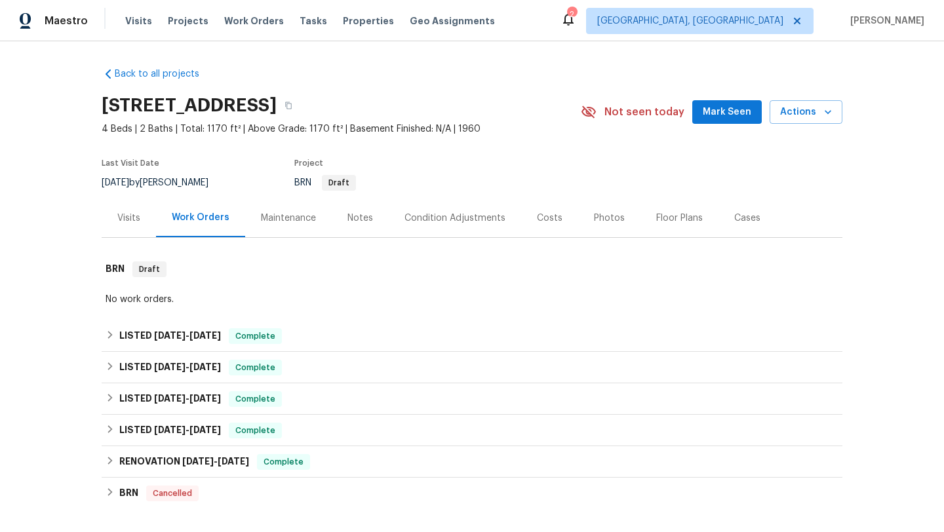
click at [727, 125] on div "[STREET_ADDRESS] 4 Beds | 2 Baths | Total: 1170 ft² | Above Grade: 1170 ft² | B…" at bounding box center [472, 112] width 741 height 47
click at [720, 106] on span "Mark Seen" at bounding box center [727, 112] width 49 height 16
click at [115, 216] on div "Visits" at bounding box center [129, 218] width 54 height 39
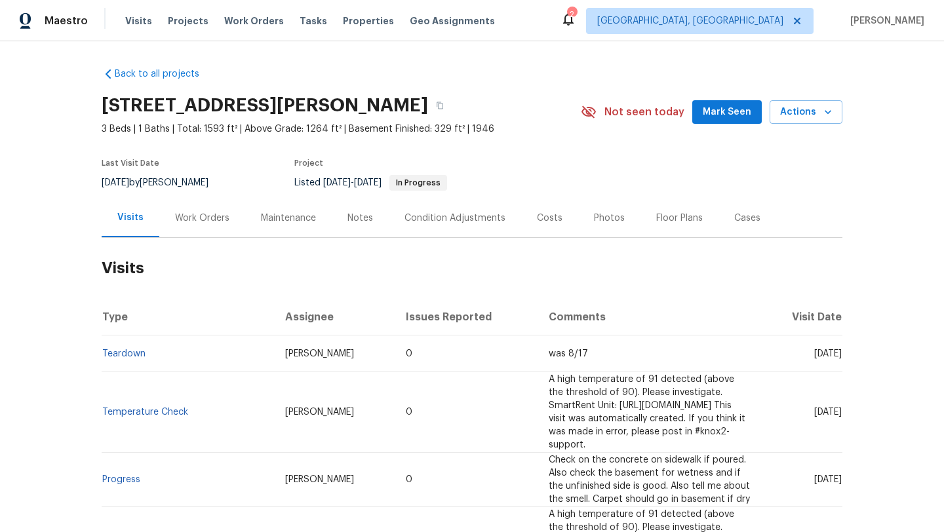
click at [278, 218] on div "Maintenance" at bounding box center [288, 218] width 55 height 13
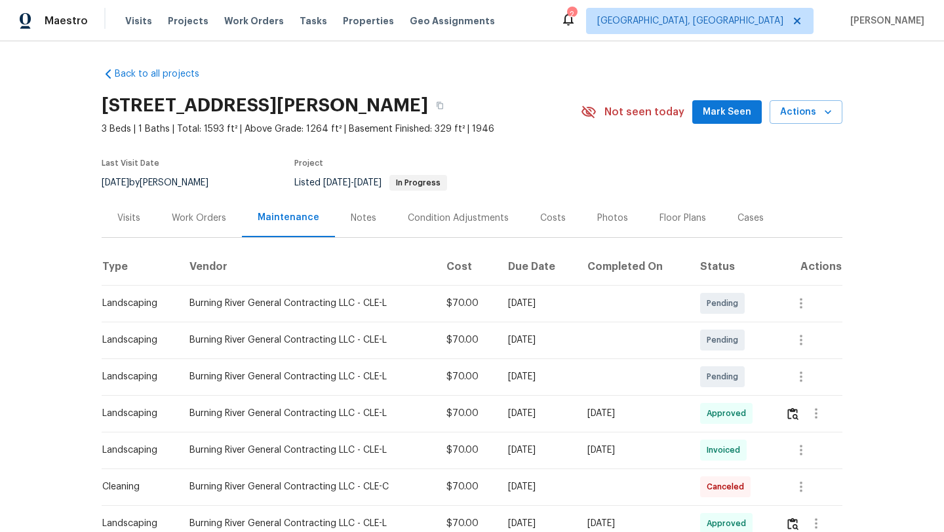
click at [127, 221] on div "Visits" at bounding box center [128, 218] width 23 height 13
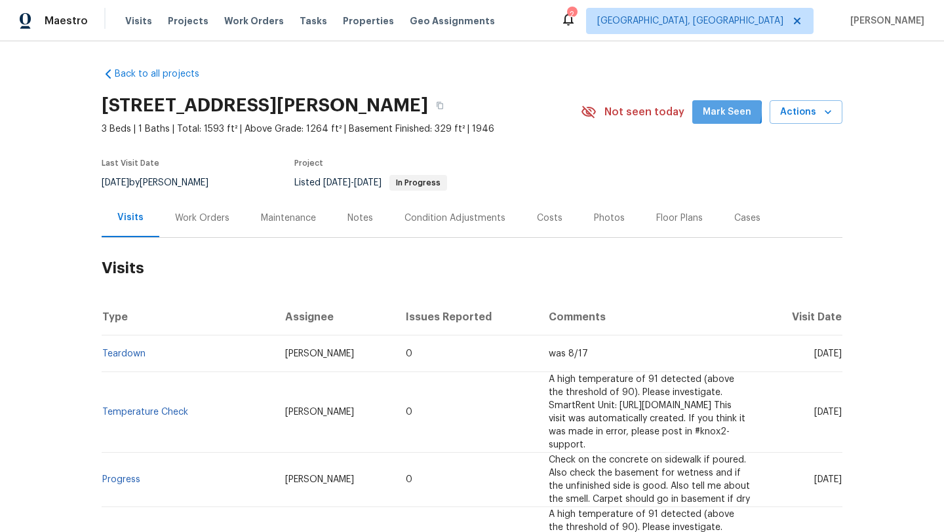
click at [716, 110] on span "Mark Seen" at bounding box center [727, 112] width 49 height 16
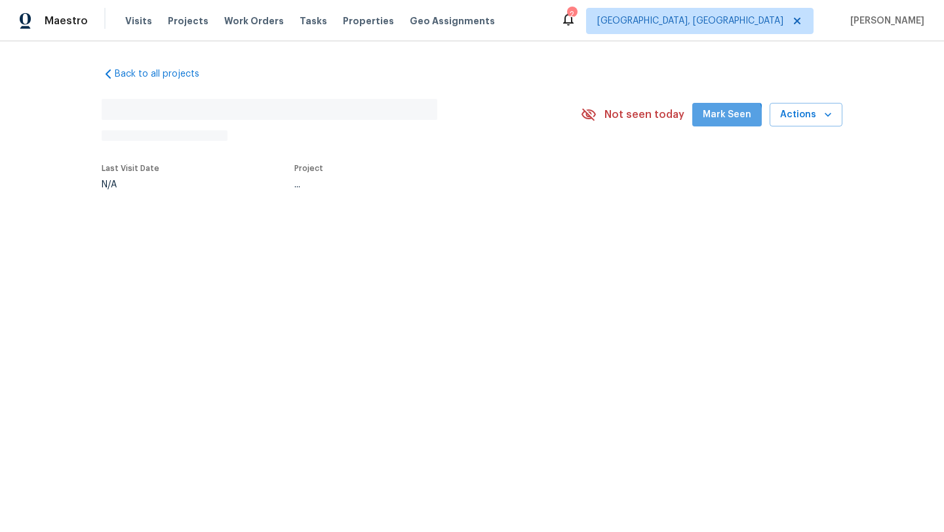
click at [714, 121] on span "Mark Seen" at bounding box center [727, 115] width 49 height 16
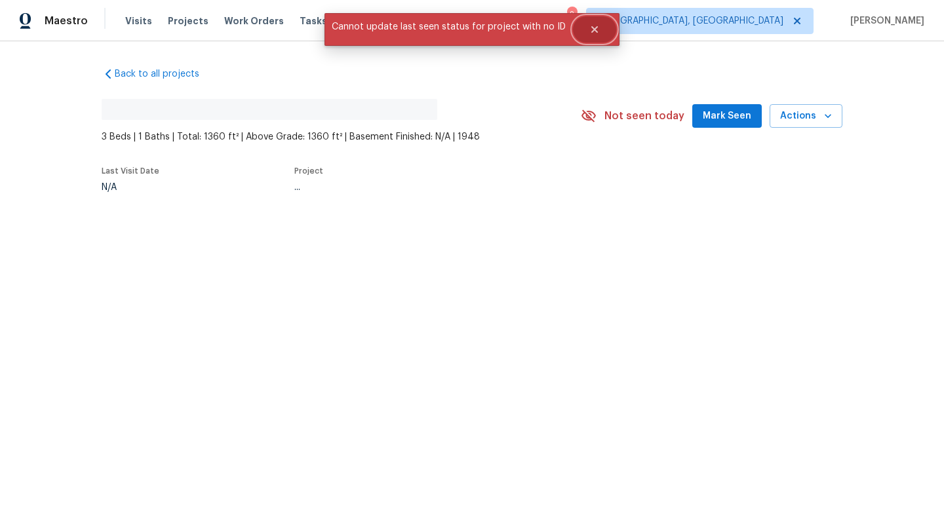
click at [589, 34] on icon "Close" at bounding box center [594, 29] width 10 height 10
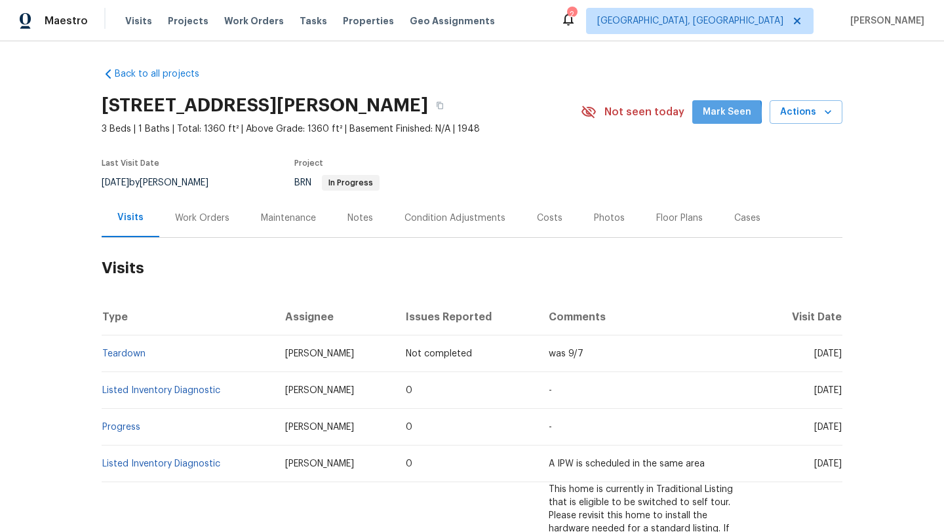
click at [708, 113] on span "Mark Seen" at bounding box center [727, 112] width 49 height 16
click at [202, 218] on div "Work Orders" at bounding box center [202, 218] width 54 height 13
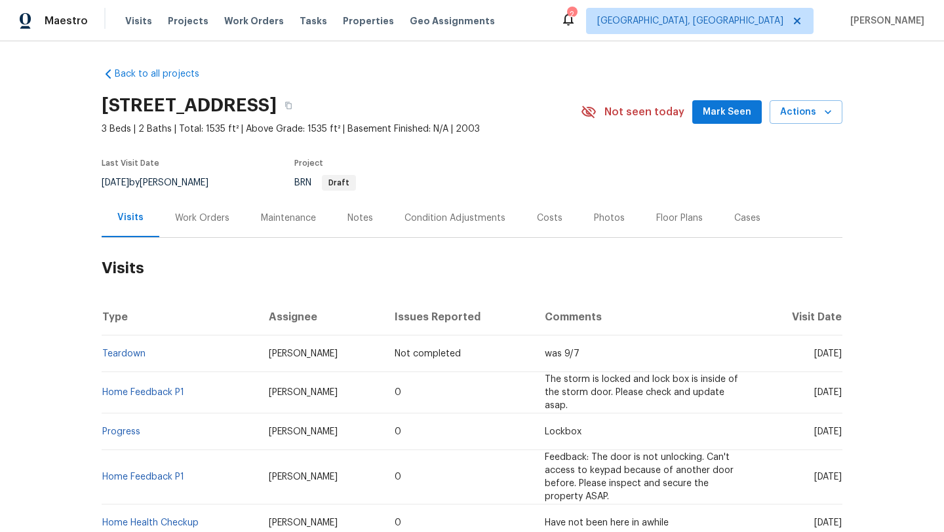
click at [723, 116] on span "Mark Seen" at bounding box center [727, 112] width 49 height 16
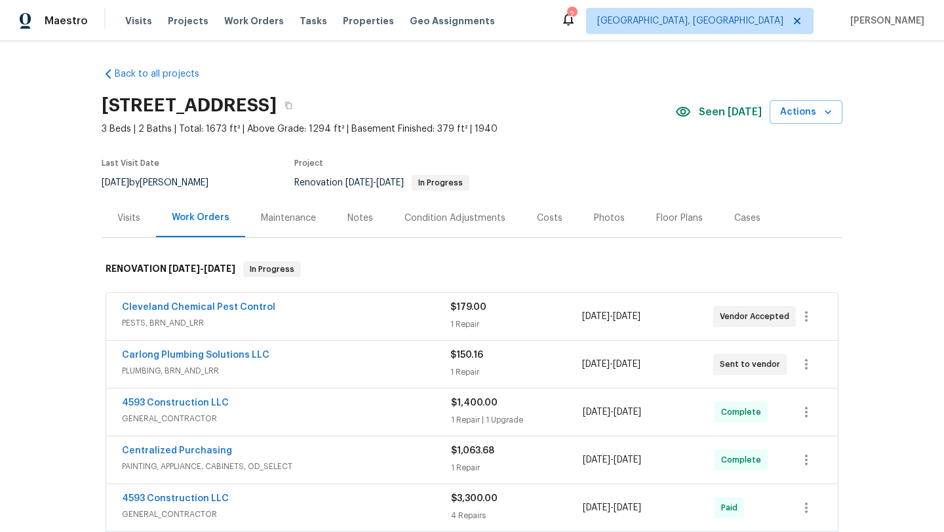
click at [134, 217] on div "Visits" at bounding box center [128, 218] width 23 height 13
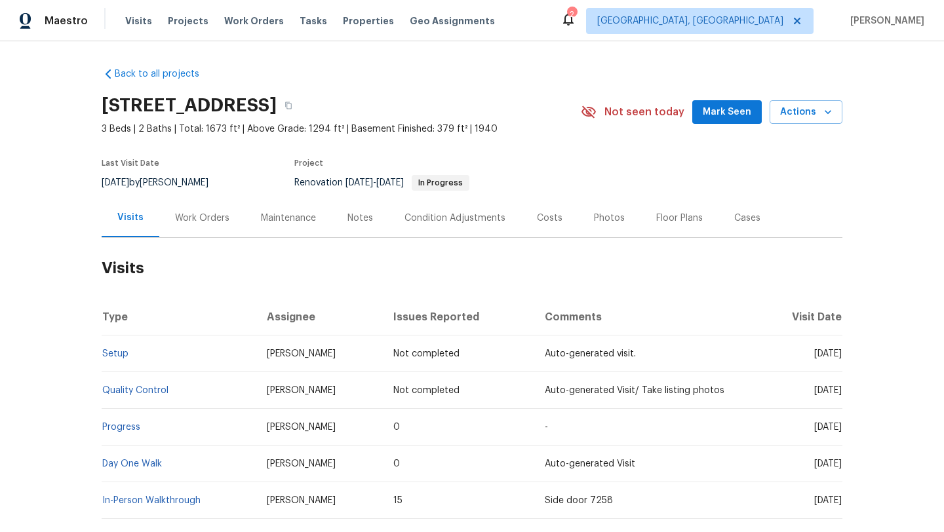
click at [705, 111] on button "Mark Seen" at bounding box center [726, 112] width 69 height 24
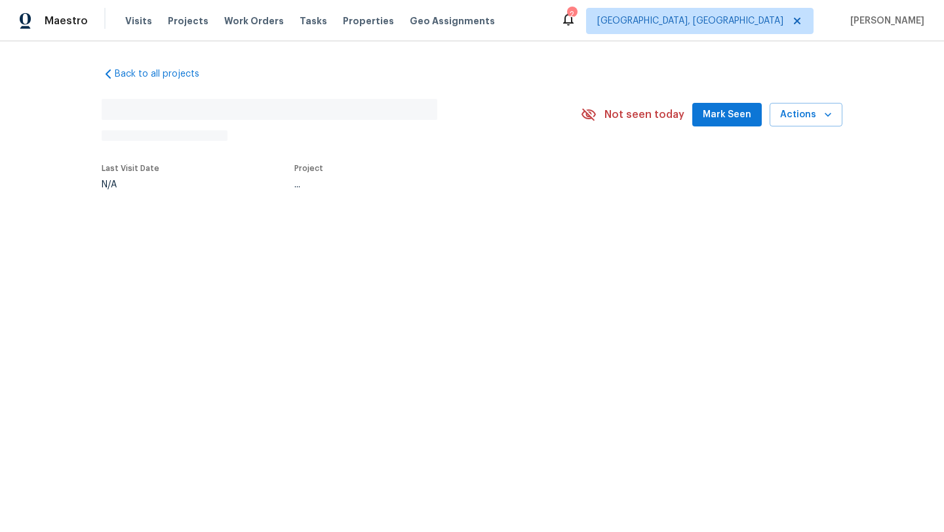
click at [723, 116] on span "Mark Seen" at bounding box center [727, 115] width 49 height 16
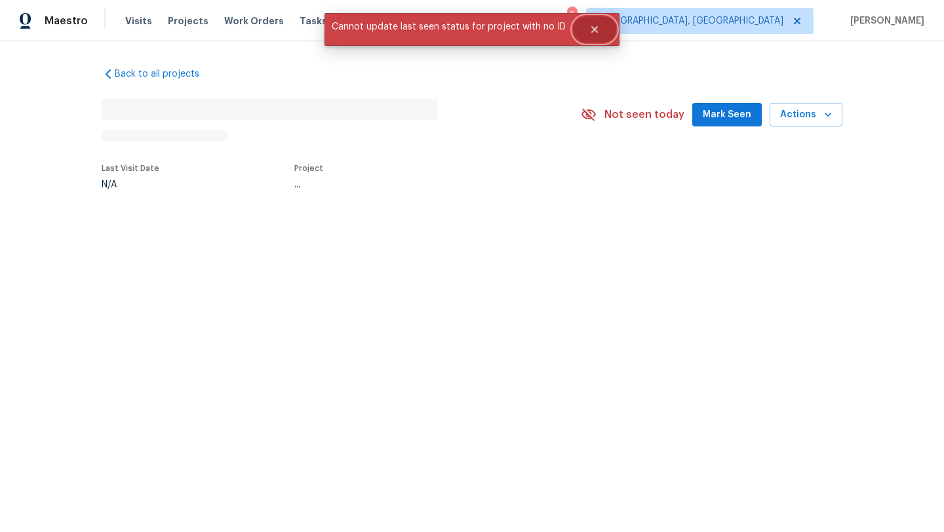
click at [591, 34] on icon "Close" at bounding box center [594, 29] width 10 height 10
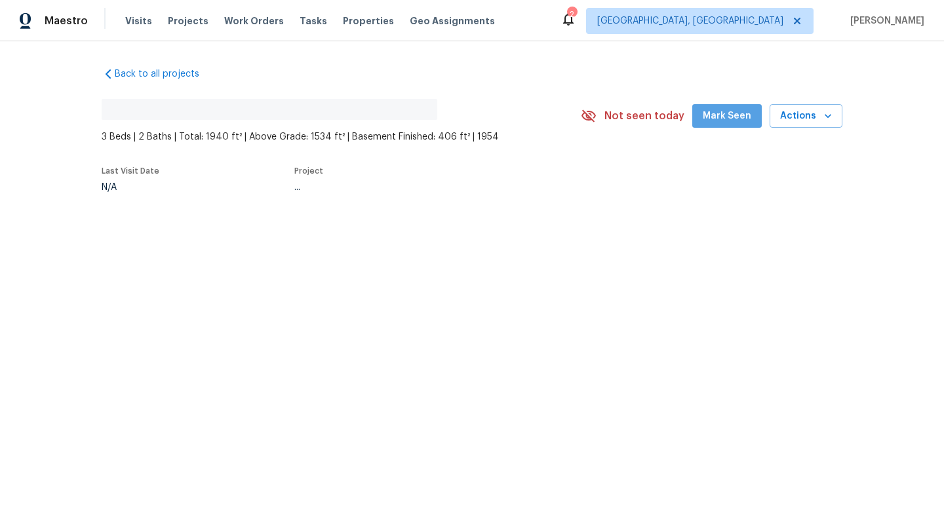
click at [732, 113] on span "Mark Seen" at bounding box center [727, 116] width 49 height 16
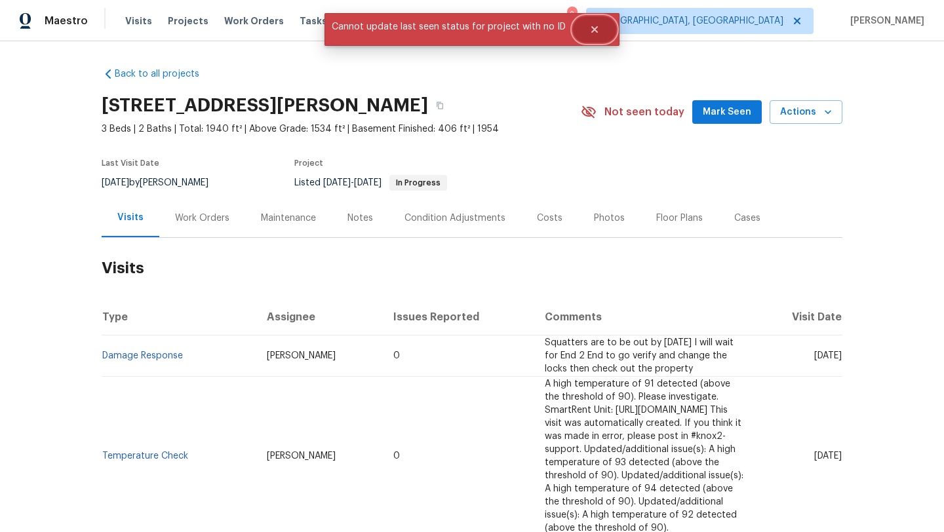
click at [595, 30] on icon "Close" at bounding box center [594, 29] width 10 height 10
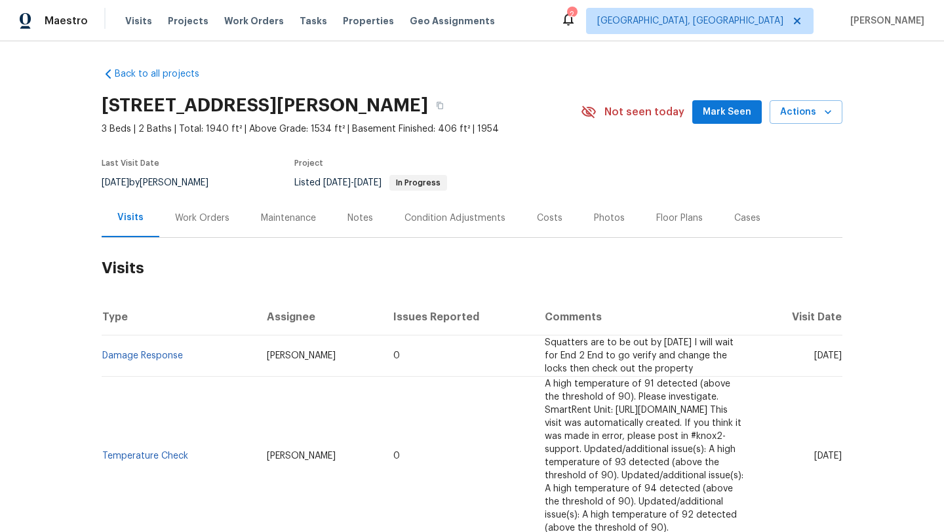
click at [720, 107] on span "Mark Seen" at bounding box center [727, 112] width 49 height 16
click at [302, 220] on div "Maintenance" at bounding box center [288, 218] width 55 height 13
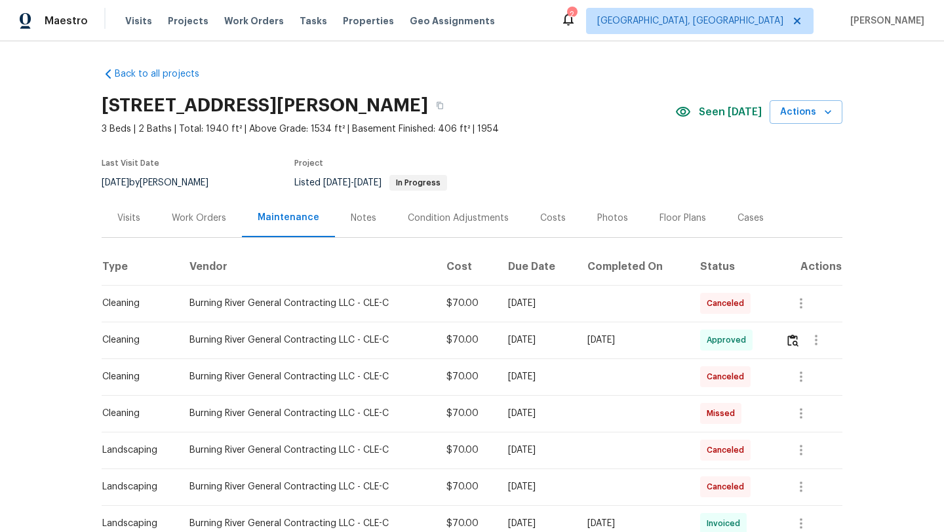
click at [136, 216] on div "Visits" at bounding box center [128, 218] width 23 height 13
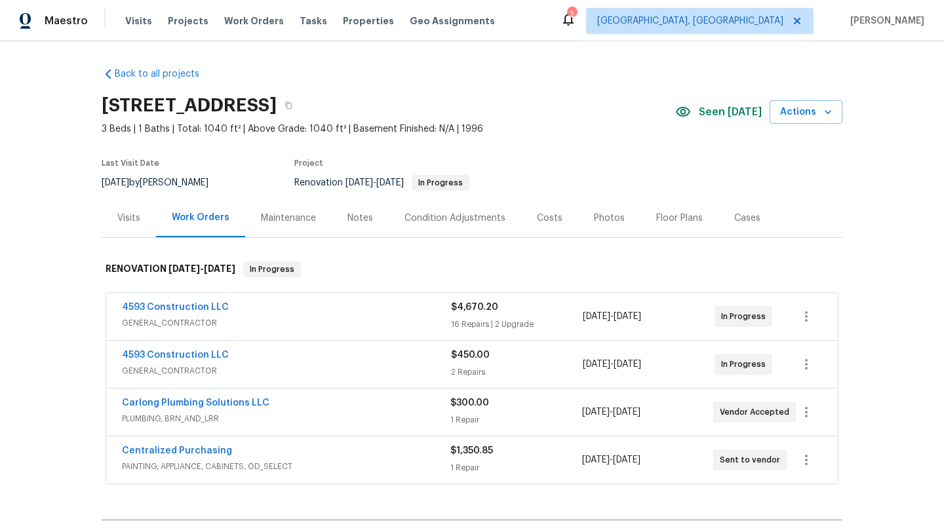
click at [298, 218] on div "Maintenance" at bounding box center [288, 218] width 55 height 13
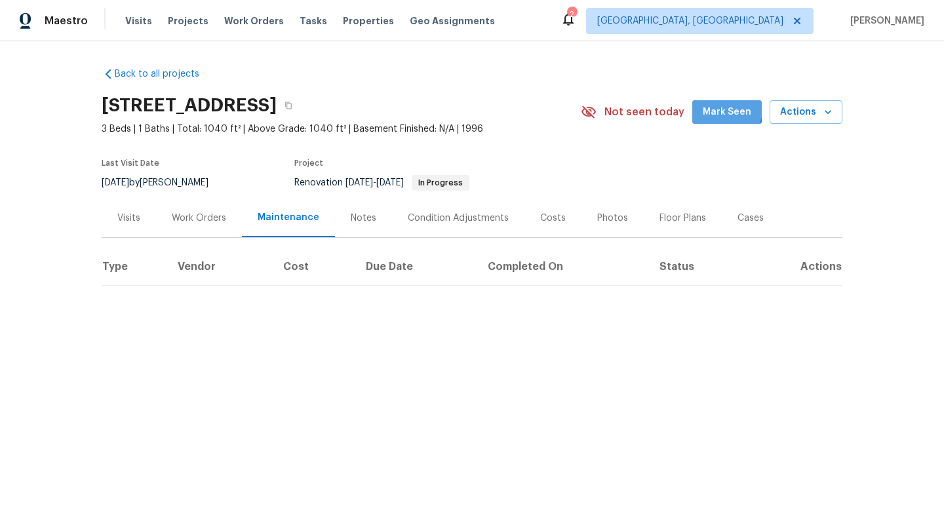
click at [719, 109] on span "Mark Seen" at bounding box center [727, 112] width 49 height 16
click at [131, 220] on div "Visits" at bounding box center [128, 218] width 23 height 13
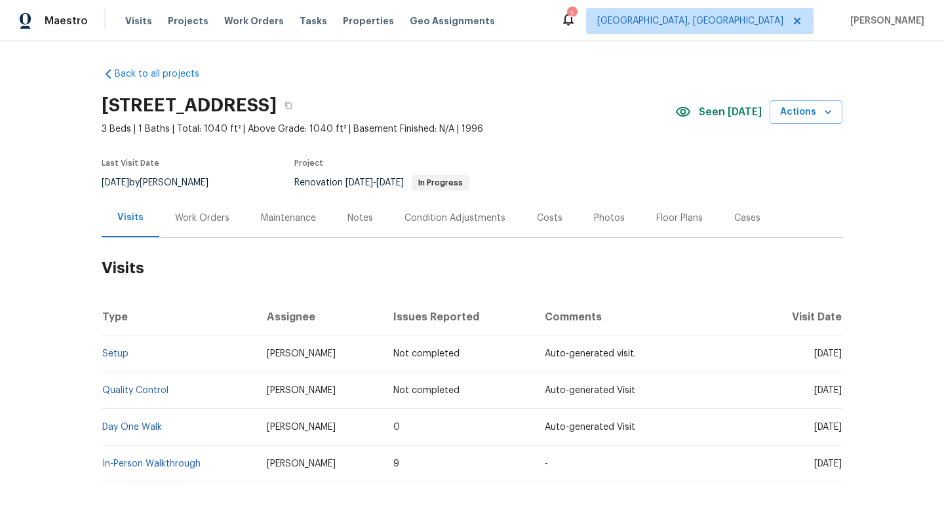
click at [299, 218] on div "Maintenance" at bounding box center [288, 218] width 55 height 13
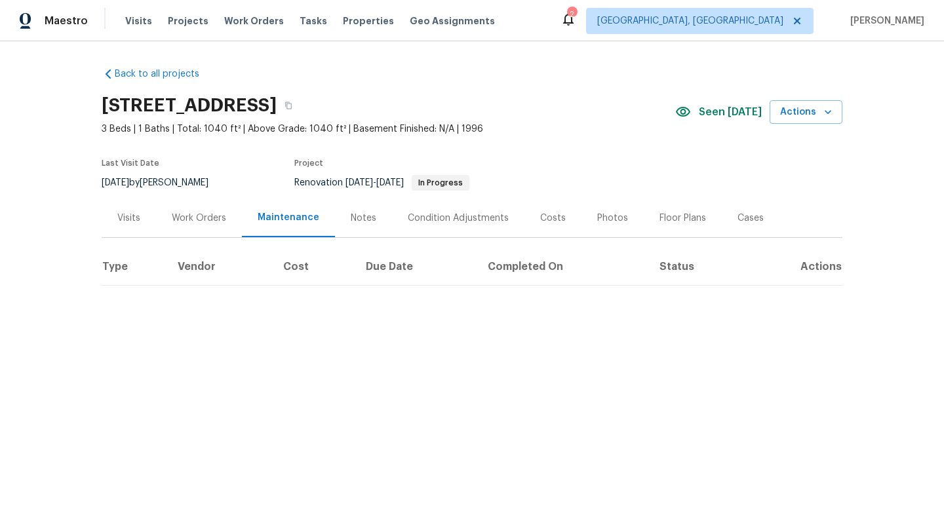
click at [125, 219] on div "Visits" at bounding box center [128, 218] width 23 height 13
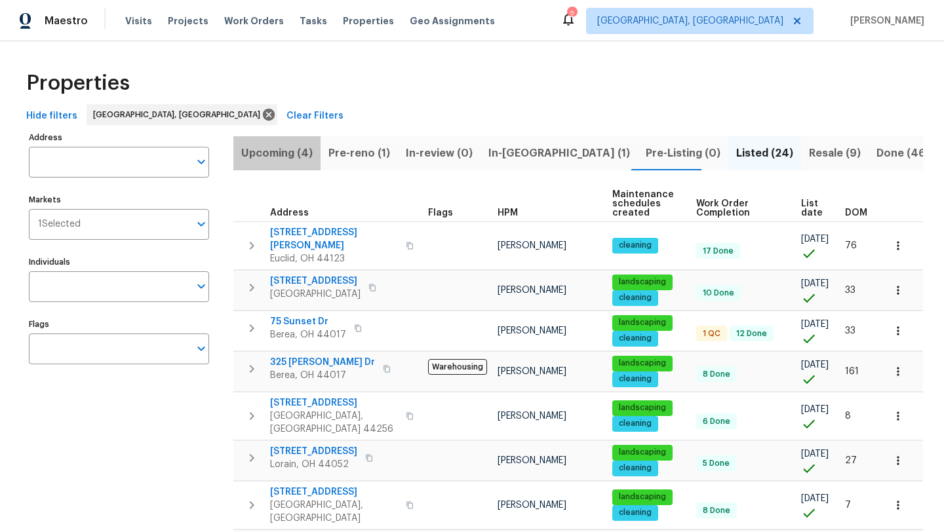
click at [276, 149] on span "Upcoming (4)" at bounding box center [276, 153] width 71 height 18
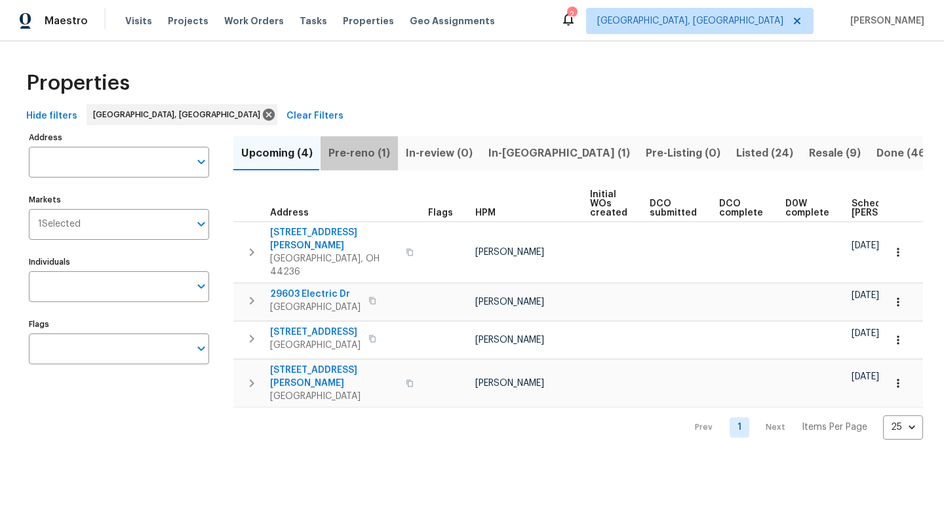
click at [360, 153] on span "Pre-reno (1)" at bounding box center [359, 153] width 62 height 18
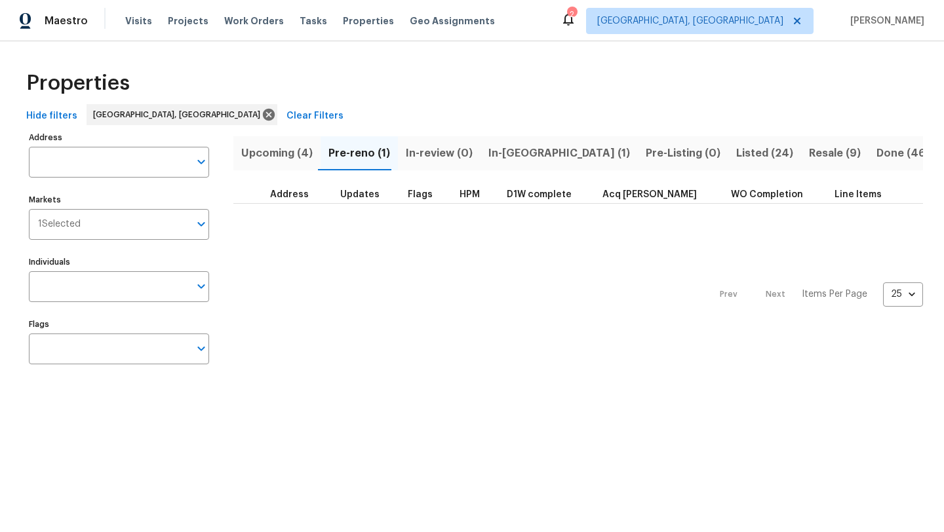
click at [505, 153] on span "In-[GEOGRAPHIC_DATA] (1)" at bounding box center [559, 153] width 142 height 18
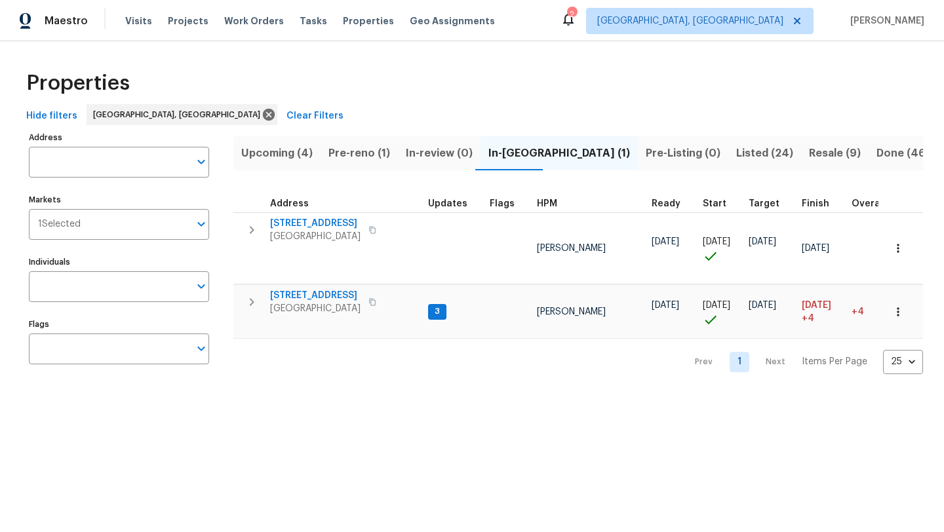
click at [372, 149] on span "Pre-reno (1)" at bounding box center [359, 153] width 62 height 18
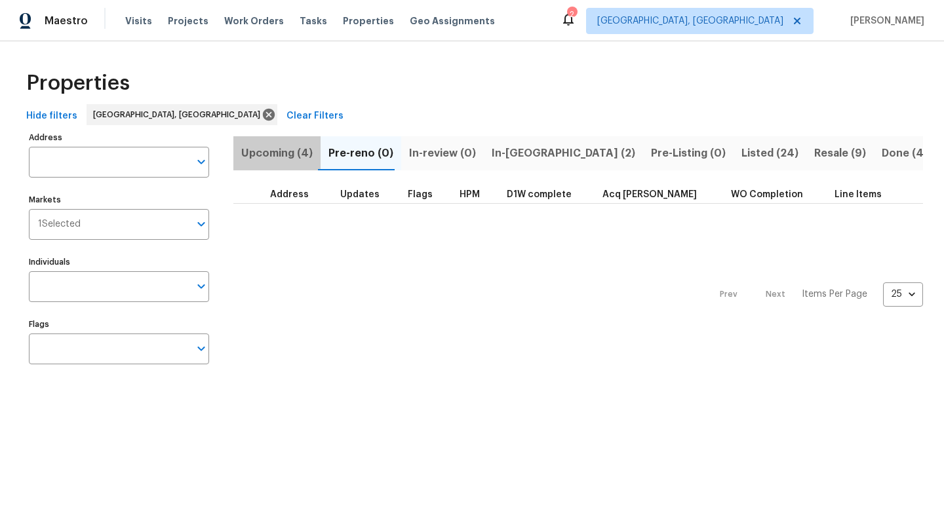
click at [285, 149] on span "Upcoming (4)" at bounding box center [276, 153] width 71 height 18
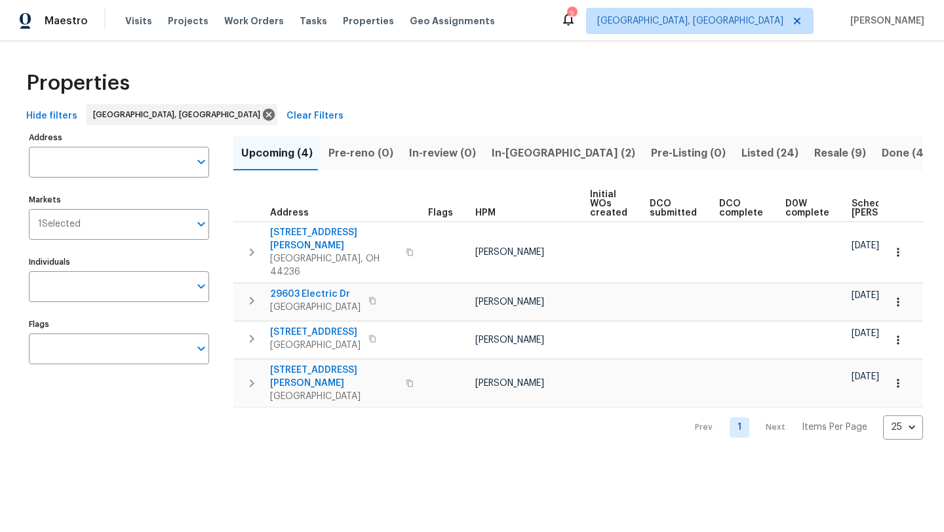
click at [374, 85] on div "Properties" at bounding box center [472, 83] width 902 height 42
click at [856, 208] on span "Scheduled [PERSON_NAME]" at bounding box center [889, 208] width 74 height 18
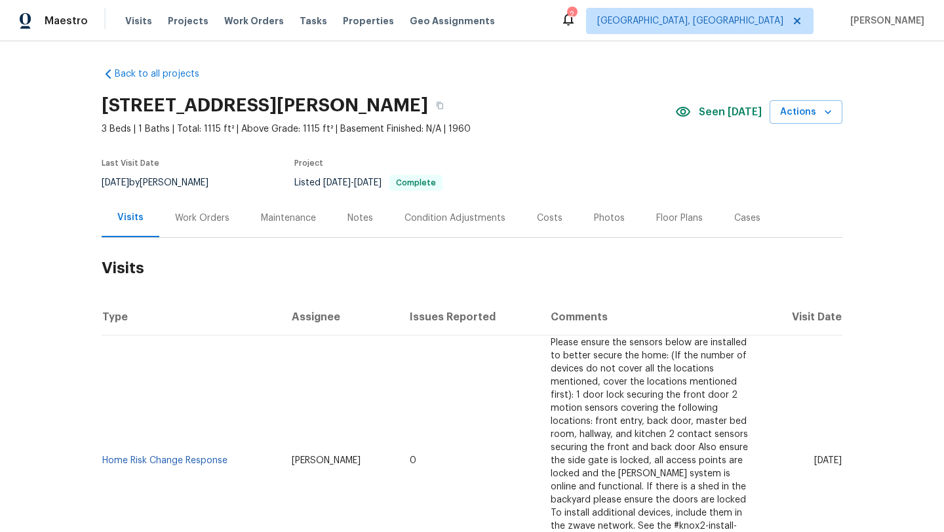
click at [290, 218] on div "Maintenance" at bounding box center [288, 218] width 55 height 13
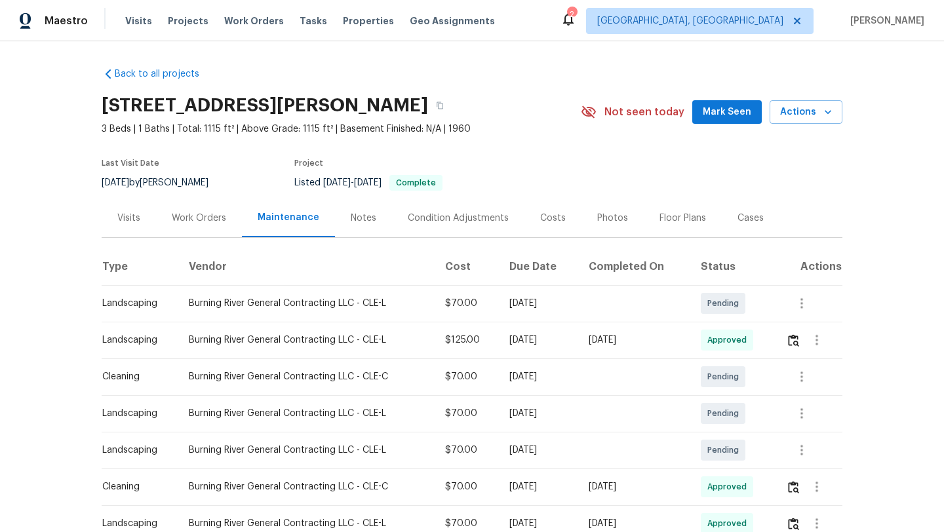
click at [127, 215] on div "Visits" at bounding box center [128, 218] width 23 height 13
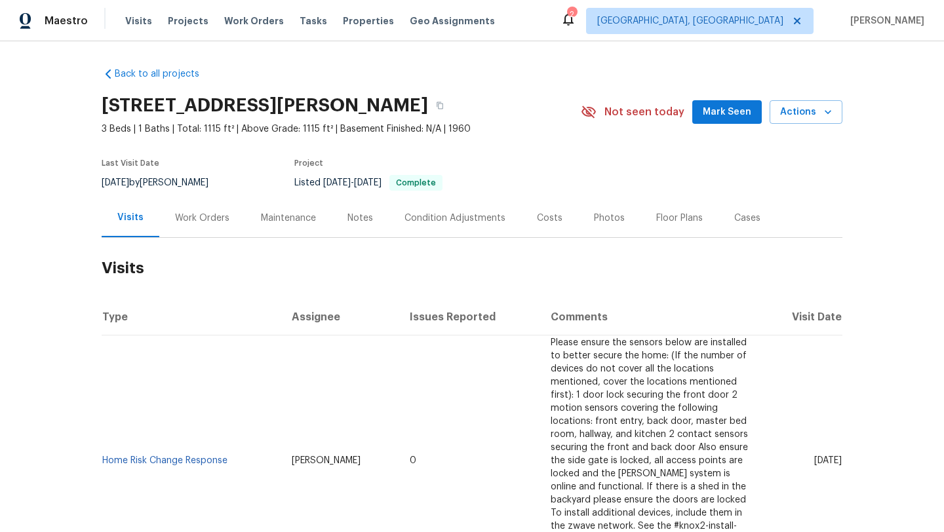
click at [729, 113] on span "Mark Seen" at bounding box center [727, 112] width 49 height 16
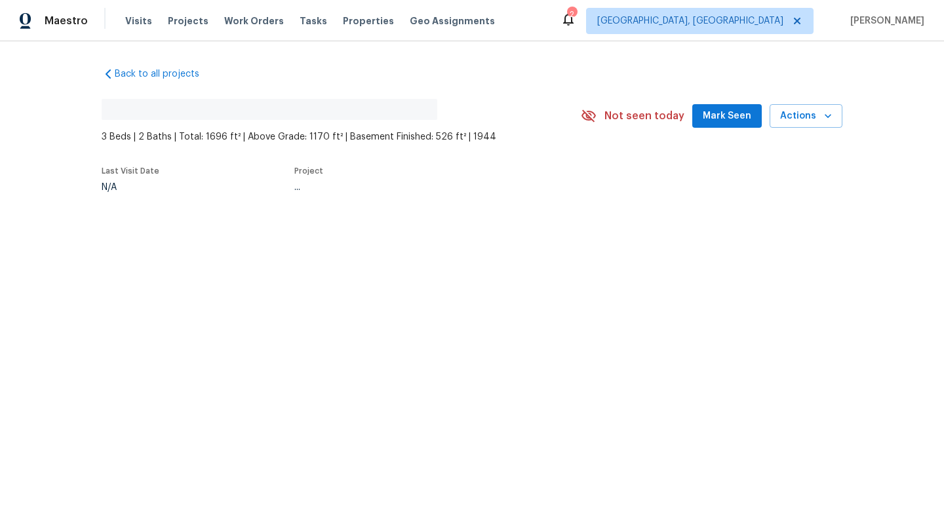
click at [736, 118] on span "Mark Seen" at bounding box center [727, 116] width 49 height 16
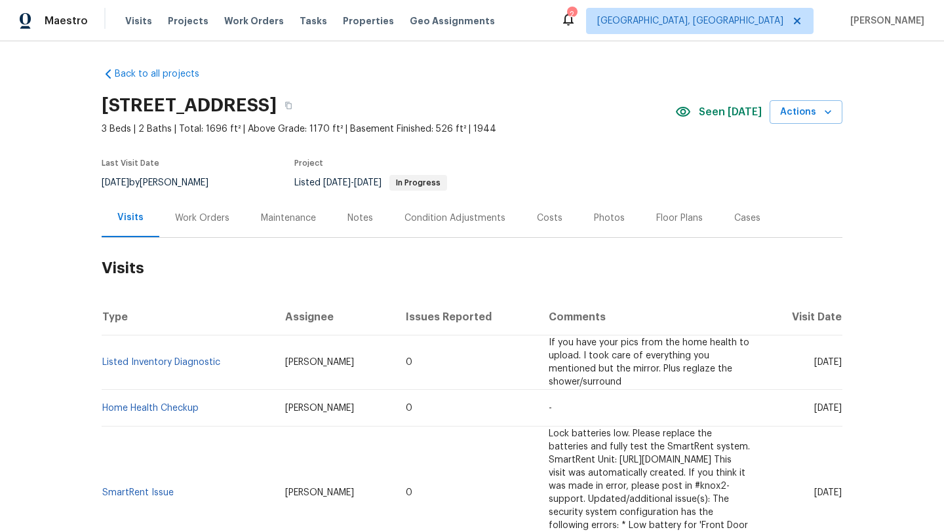
click at [285, 214] on div "Maintenance" at bounding box center [288, 218] width 55 height 13
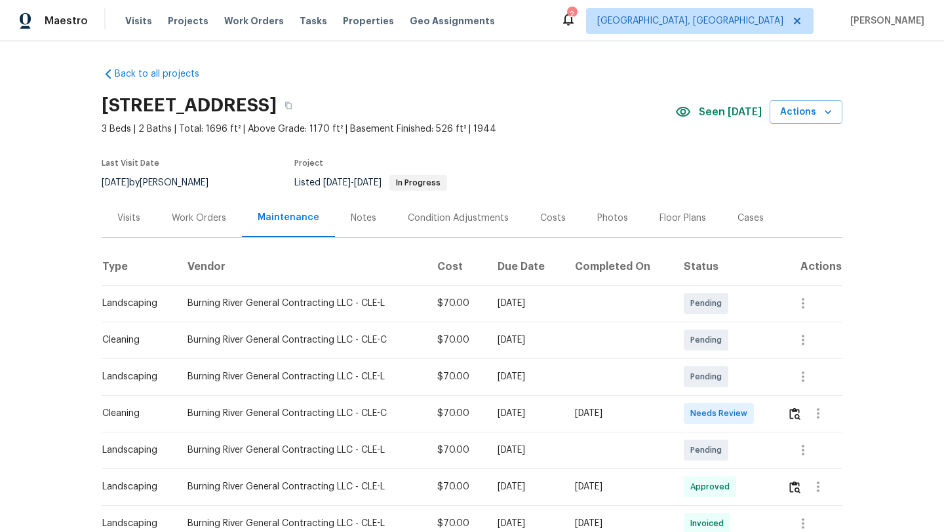
click at [129, 224] on div "Visits" at bounding box center [129, 218] width 54 height 39
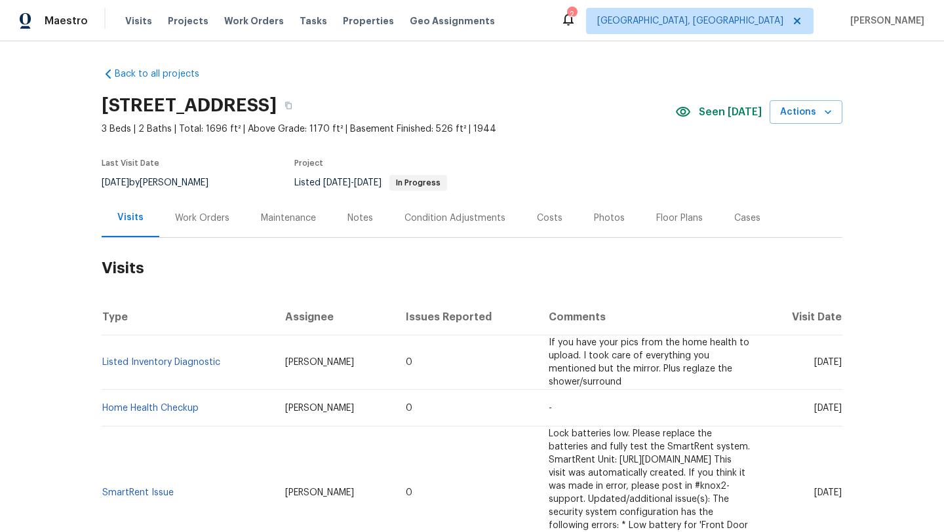
click at [281, 215] on div "Maintenance" at bounding box center [288, 218] width 55 height 13
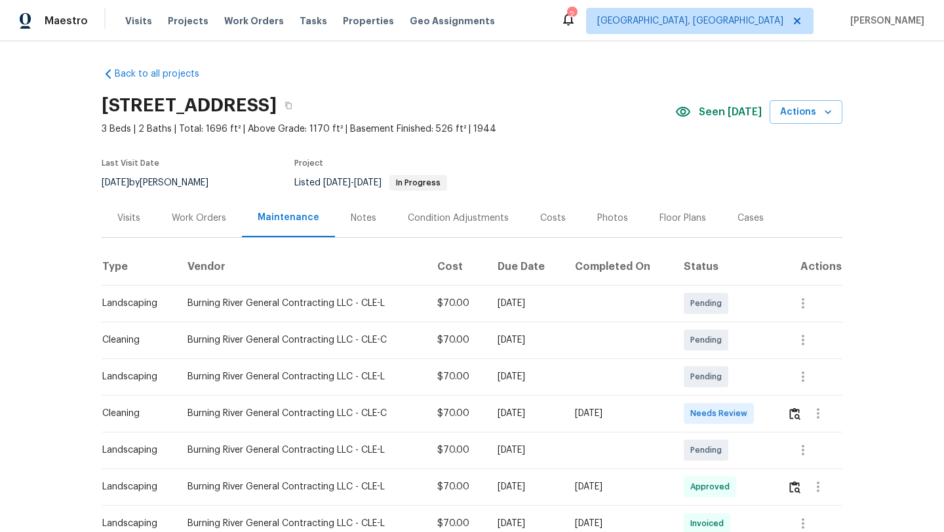
click at [137, 220] on div "Visits" at bounding box center [128, 218] width 23 height 13
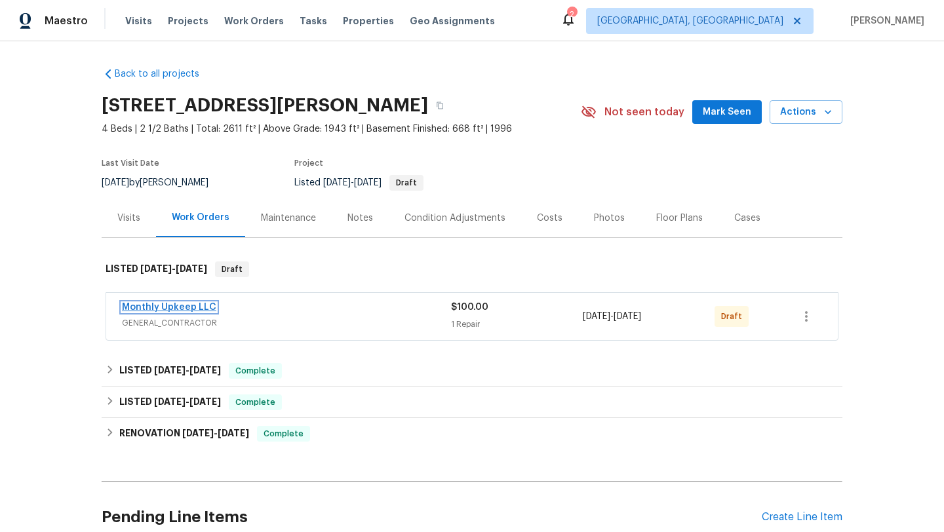
click at [164, 306] on link "Monthly Upkeep LLC" at bounding box center [169, 307] width 94 height 9
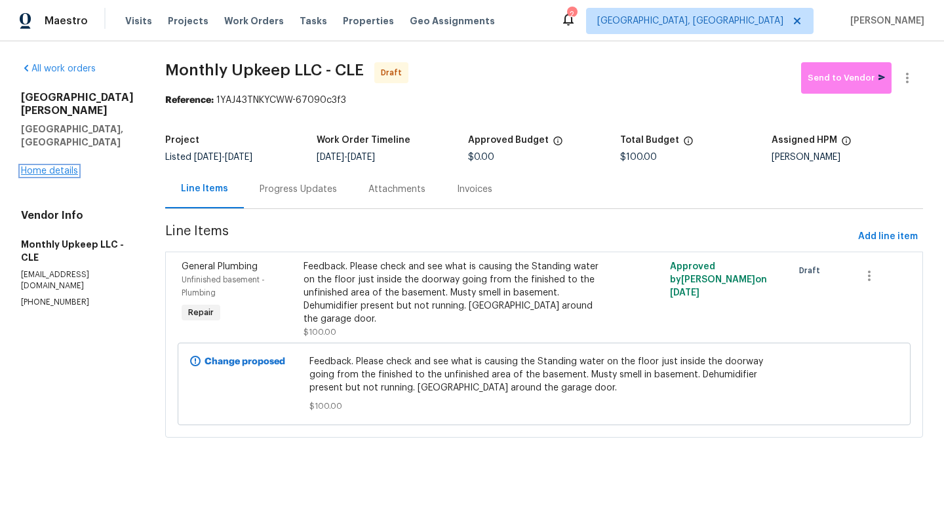
click at [48, 167] on link "Home details" at bounding box center [49, 171] width 57 height 9
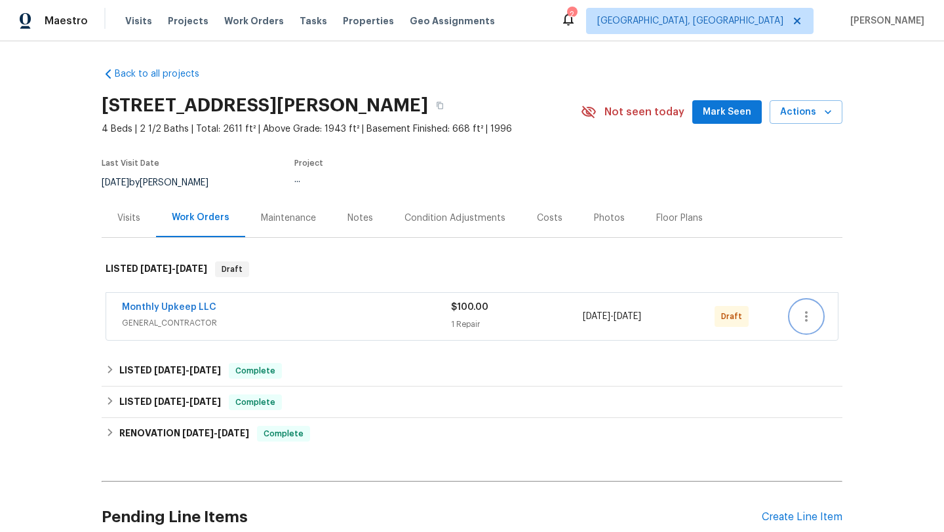
click at [807, 314] on icon "button" at bounding box center [807, 317] width 16 height 16
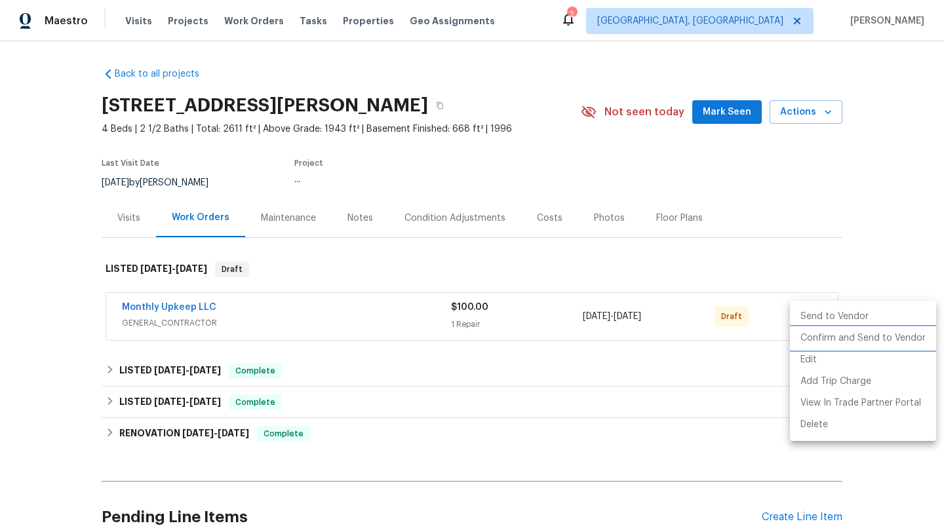
click at [809, 340] on li "Confirm and Send to Vendor" at bounding box center [863, 339] width 146 height 22
click at [751, 326] on div at bounding box center [472, 266] width 944 height 532
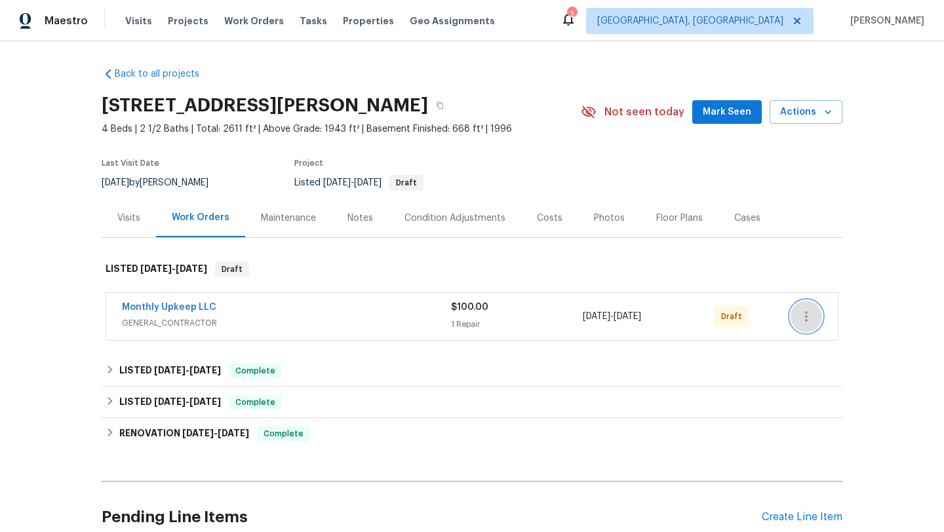
click at [806, 317] on icon "button" at bounding box center [806, 316] width 3 height 10
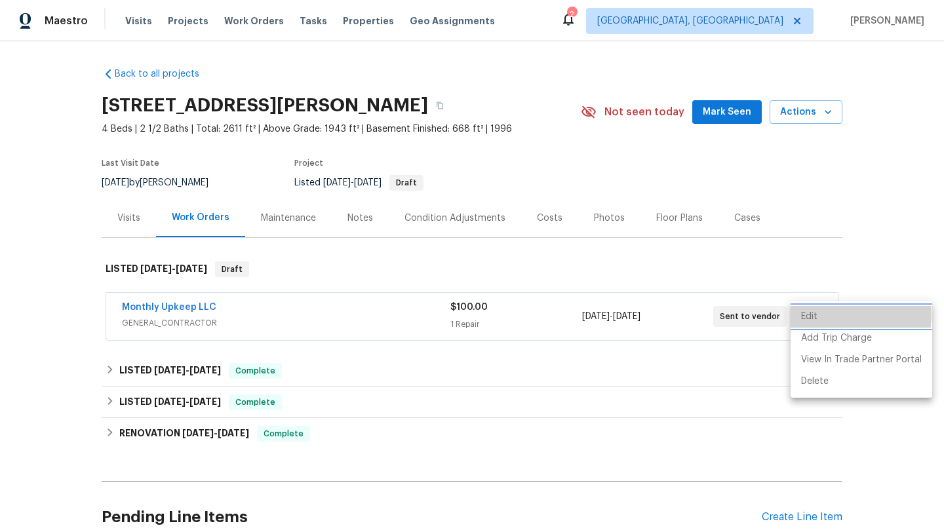
click at [810, 314] on li "Edit" at bounding box center [862, 317] width 142 height 22
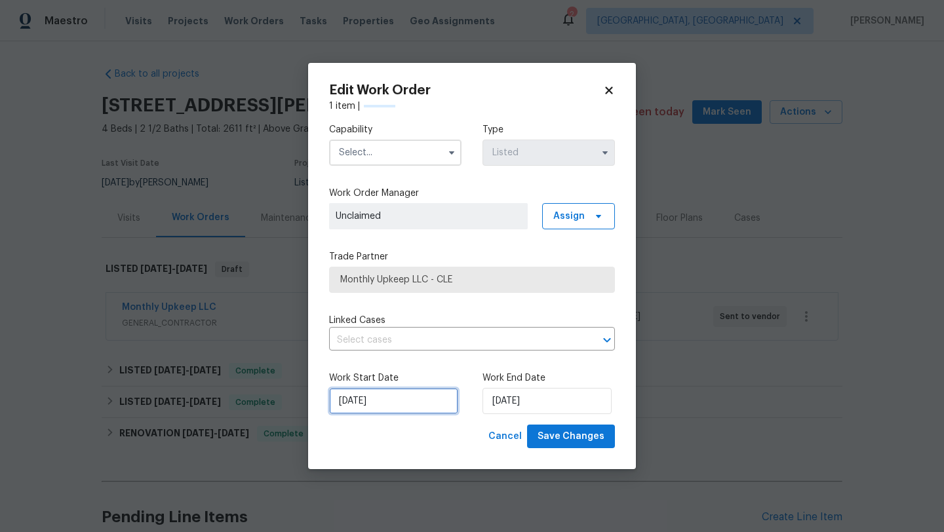
click at [379, 397] on input "8/22/2025" at bounding box center [393, 401] width 129 height 26
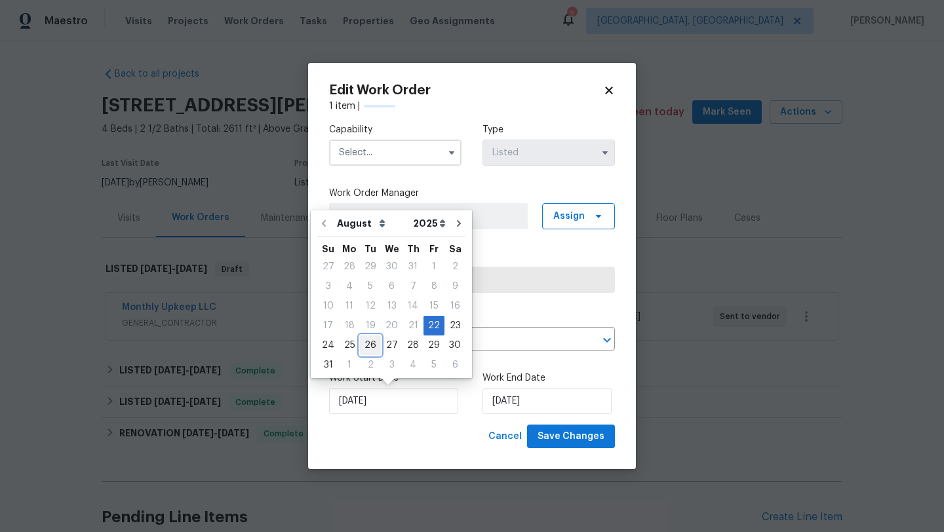
click at [368, 344] on div "26" at bounding box center [370, 345] width 21 height 18
type input "8/26/2025"
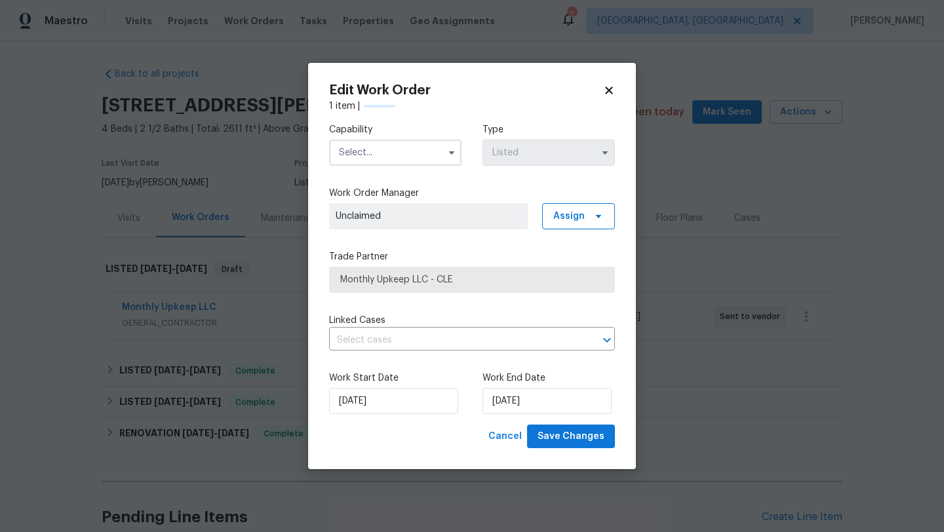
click at [427, 151] on input "text" at bounding box center [395, 153] width 132 height 26
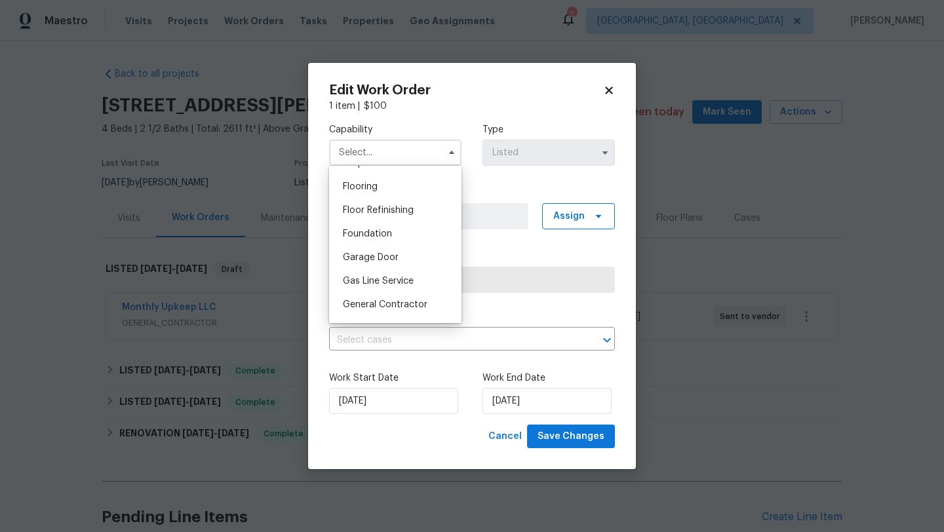
scroll to position [561, 0]
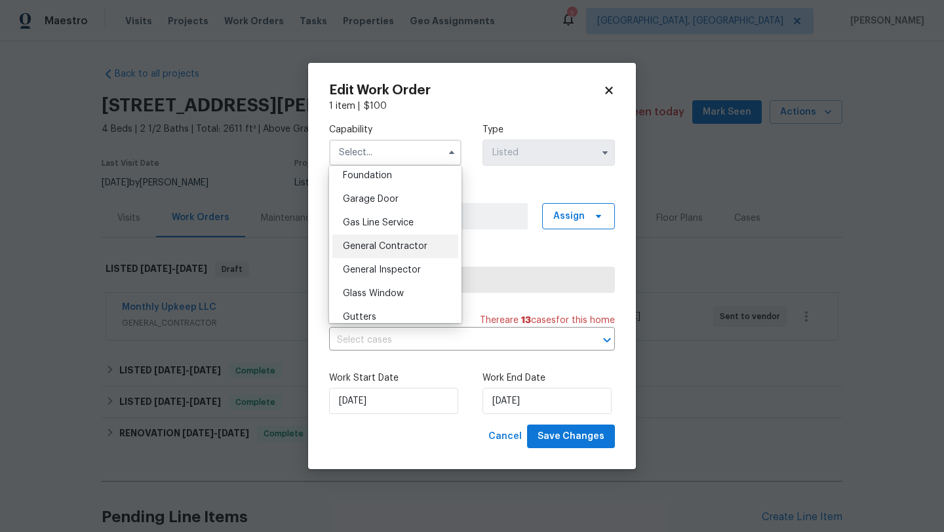
click at [418, 252] on div "General Contractor" at bounding box center [395, 247] width 126 height 24
type input "General Contractor"
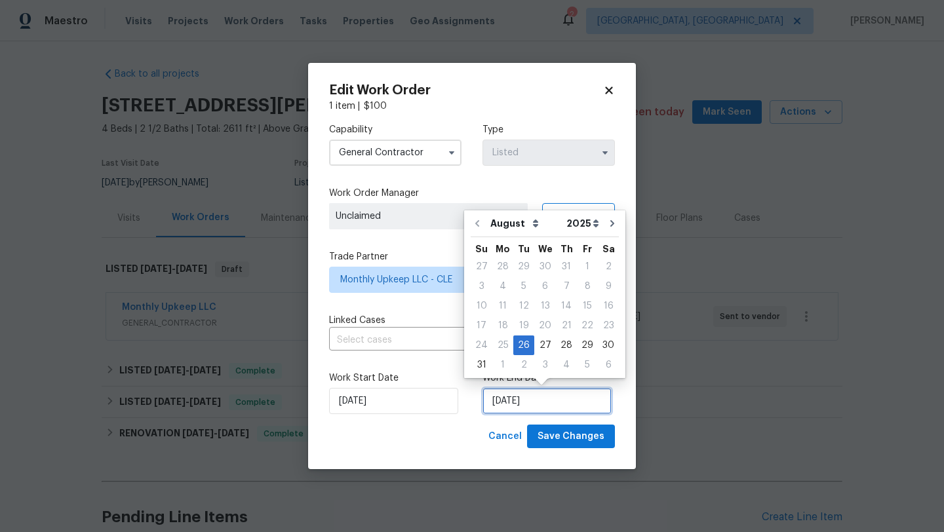
click at [529, 412] on input "8/26/2025" at bounding box center [547, 401] width 129 height 26
click at [540, 342] on div "27" at bounding box center [545, 345] width 22 height 18
type input "8/27/2025"
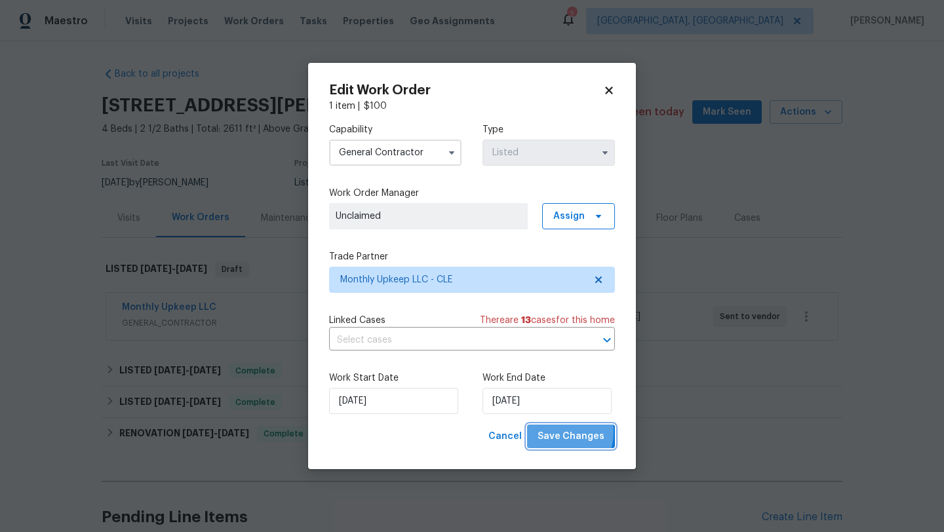
click at [555, 433] on span "Save Changes" at bounding box center [571, 437] width 67 height 16
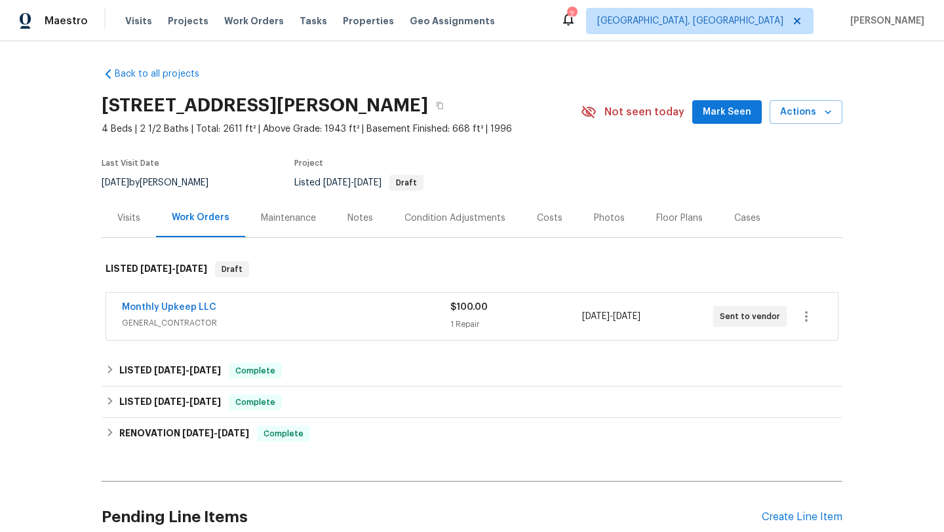
click at [121, 219] on div "Visits" at bounding box center [128, 218] width 23 height 13
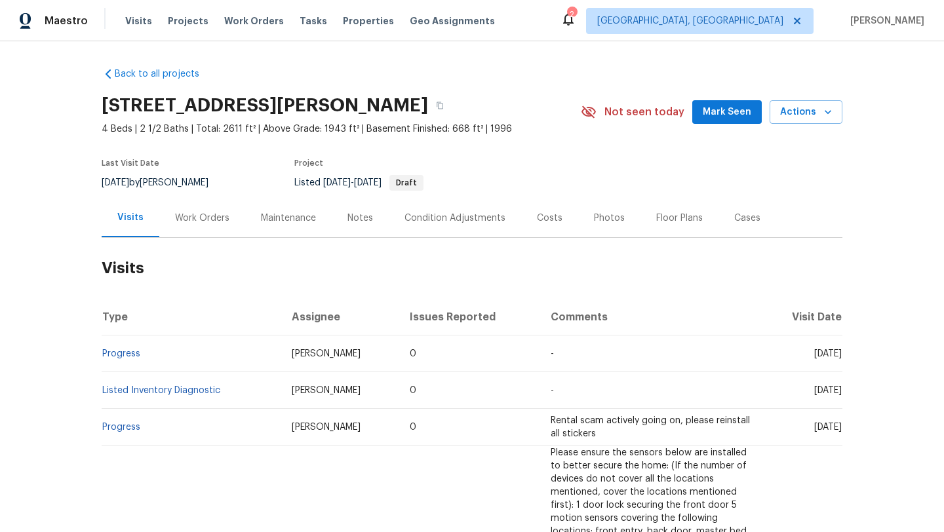
click at [735, 109] on span "Mark Seen" at bounding box center [727, 112] width 49 height 16
click at [276, 214] on div "Maintenance" at bounding box center [288, 218] width 55 height 13
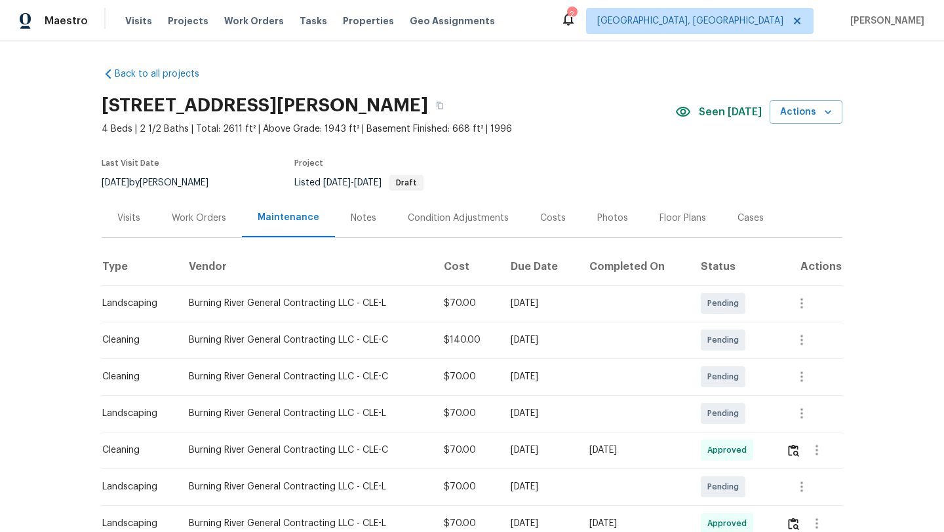
click at [126, 219] on div "Visits" at bounding box center [128, 218] width 23 height 13
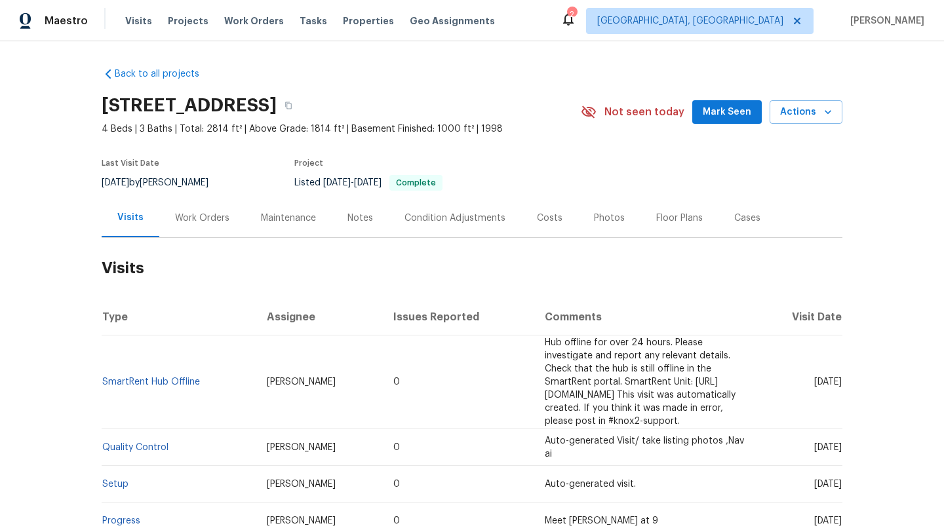
click at [718, 117] on span "Mark Seen" at bounding box center [727, 112] width 49 height 16
click at [207, 222] on div "Work Orders" at bounding box center [202, 218] width 54 height 13
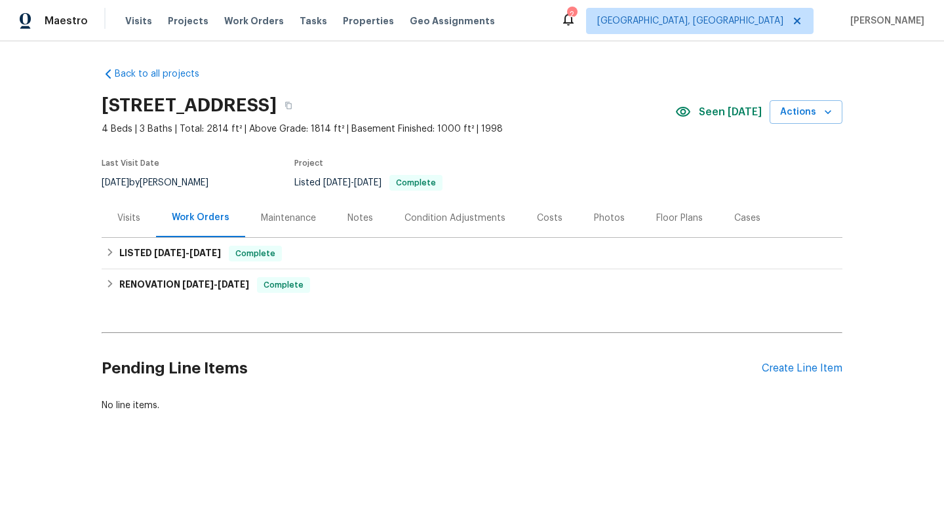
click at [131, 216] on div "Visits" at bounding box center [128, 218] width 23 height 13
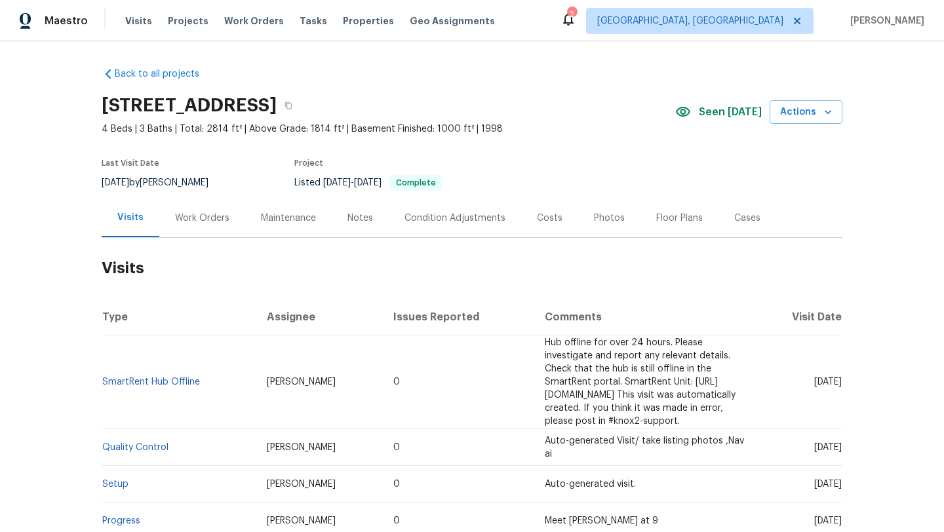
click at [200, 218] on div "Work Orders" at bounding box center [202, 218] width 54 height 13
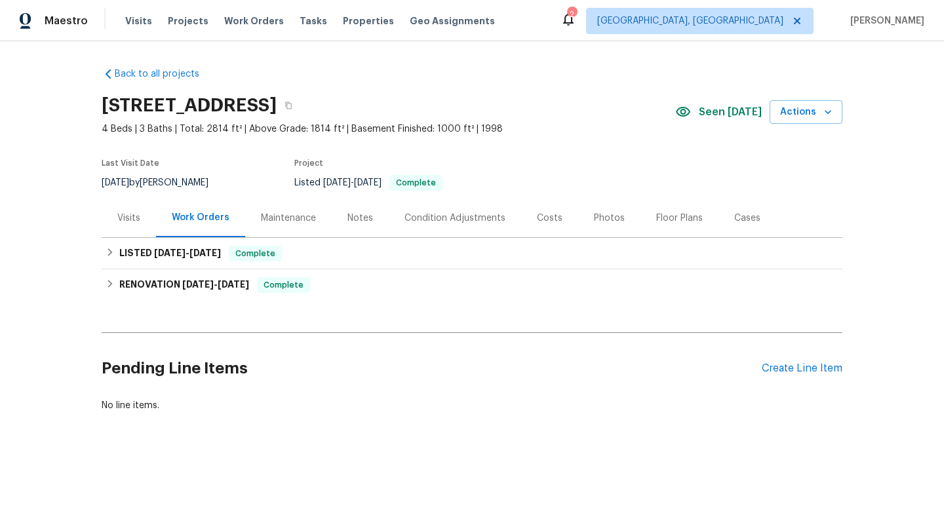
click at [138, 221] on div "Visits" at bounding box center [128, 218] width 23 height 13
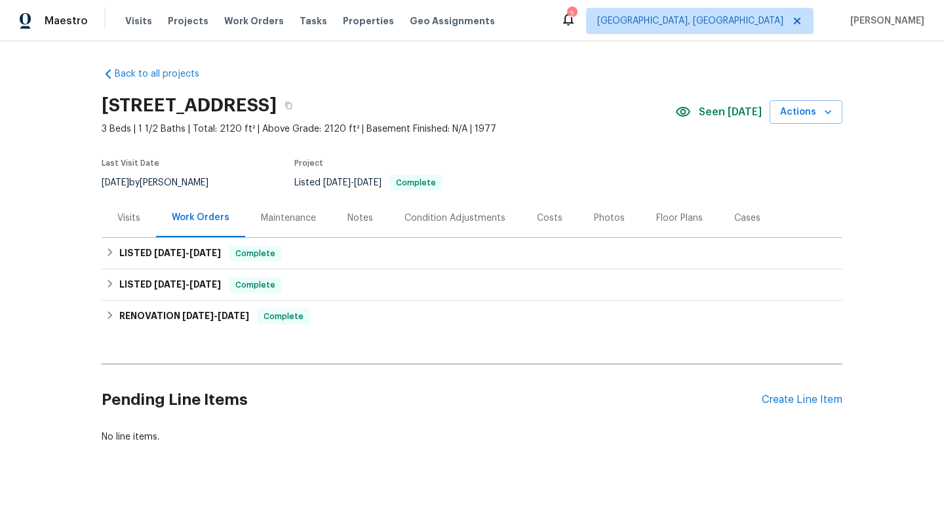
click at [283, 215] on div "Maintenance" at bounding box center [288, 218] width 55 height 13
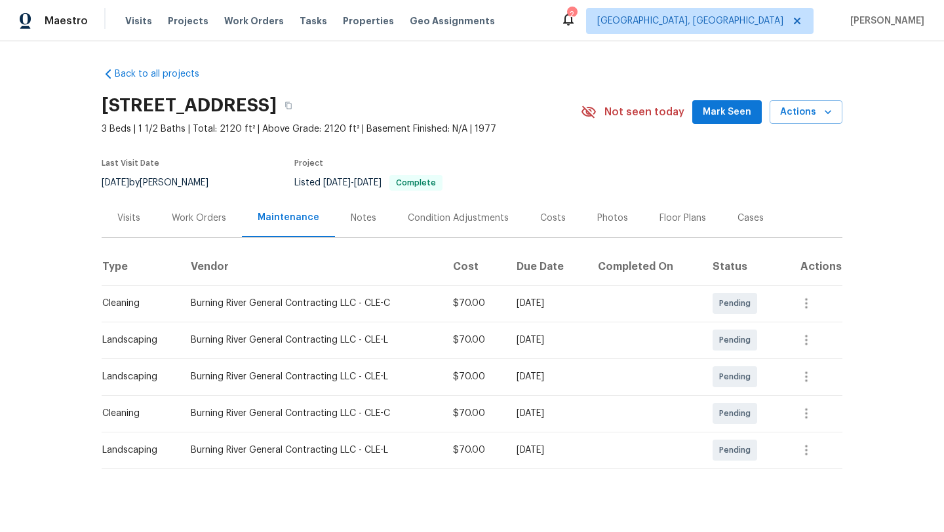
click at [717, 110] on span "Mark Seen" at bounding box center [727, 112] width 49 height 16
click at [121, 219] on div "Visits" at bounding box center [128, 218] width 23 height 13
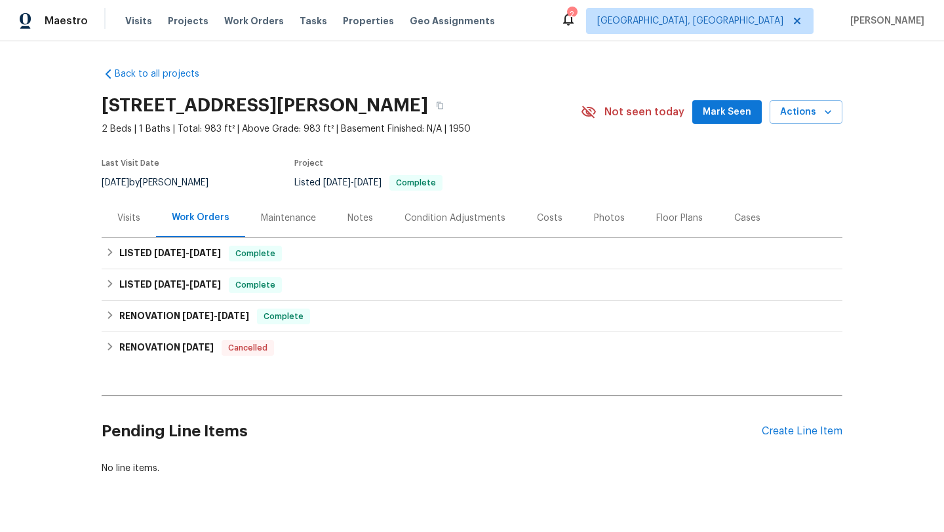
click at [270, 220] on div "Maintenance" at bounding box center [288, 218] width 55 height 13
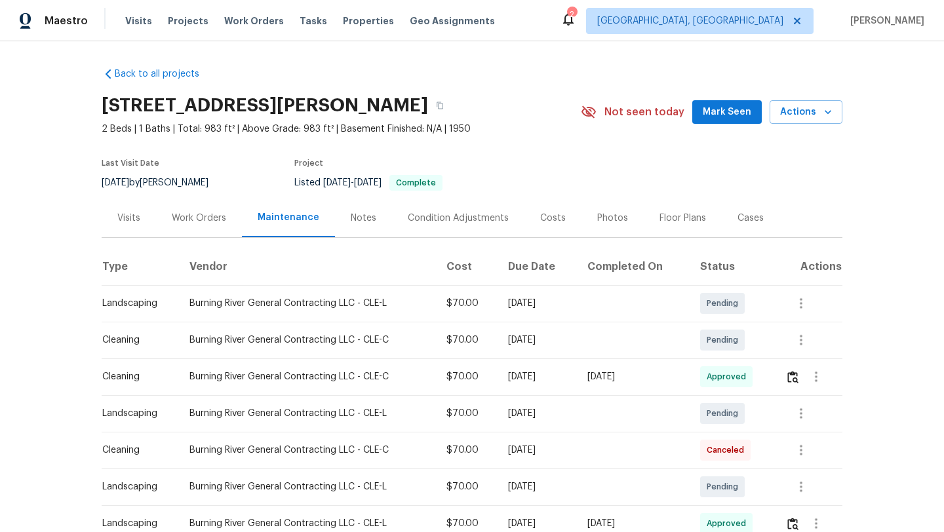
click at [132, 214] on div "Visits" at bounding box center [128, 218] width 23 height 13
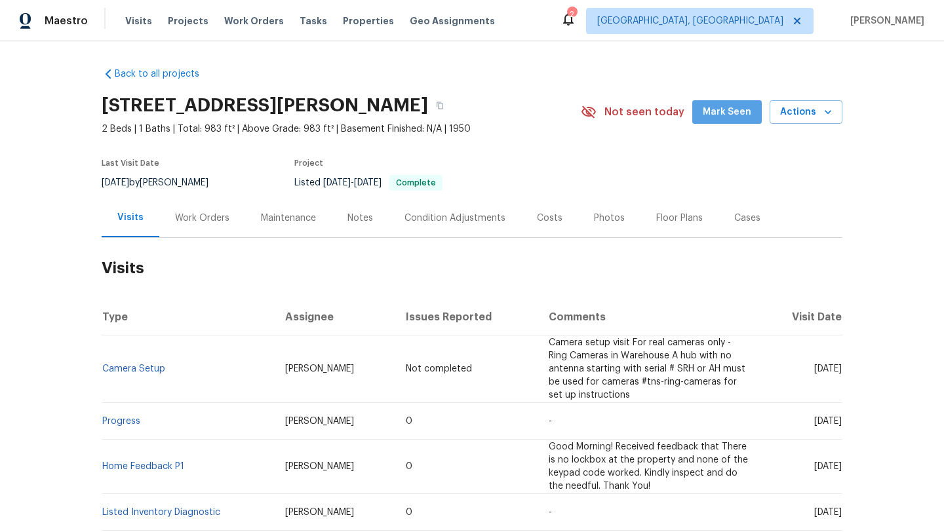
click at [740, 114] on span "Mark Seen" at bounding box center [727, 112] width 49 height 16
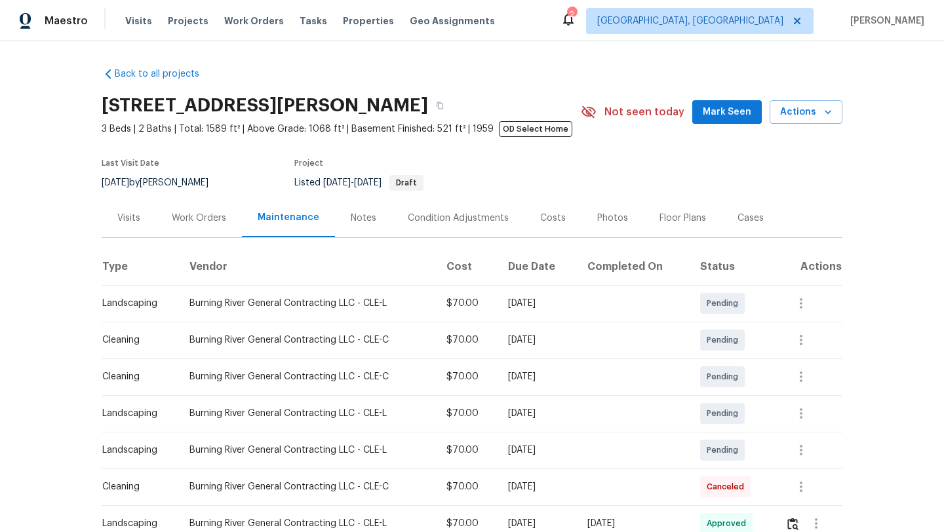
click at [125, 217] on div "Visits" at bounding box center [128, 218] width 23 height 13
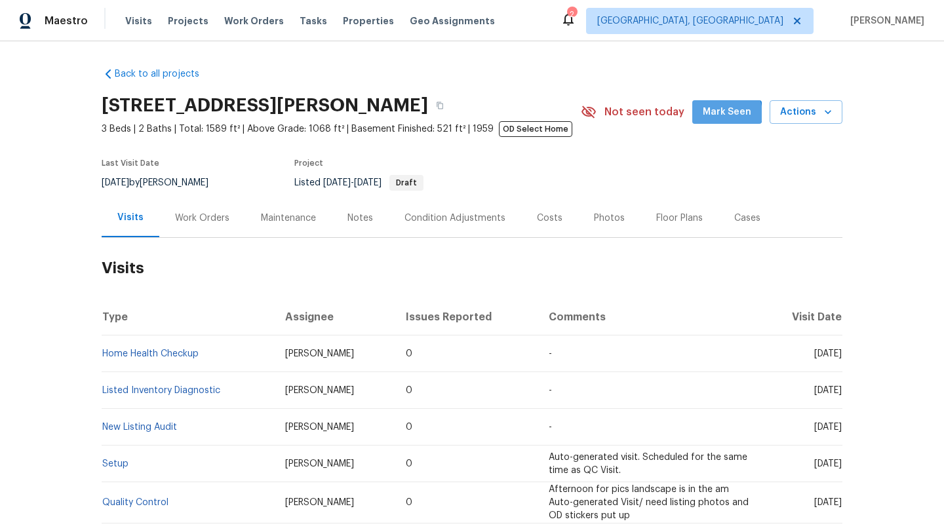
click at [728, 114] on span "Mark Seen" at bounding box center [727, 112] width 49 height 16
click at [285, 216] on div "Maintenance" at bounding box center [288, 218] width 55 height 13
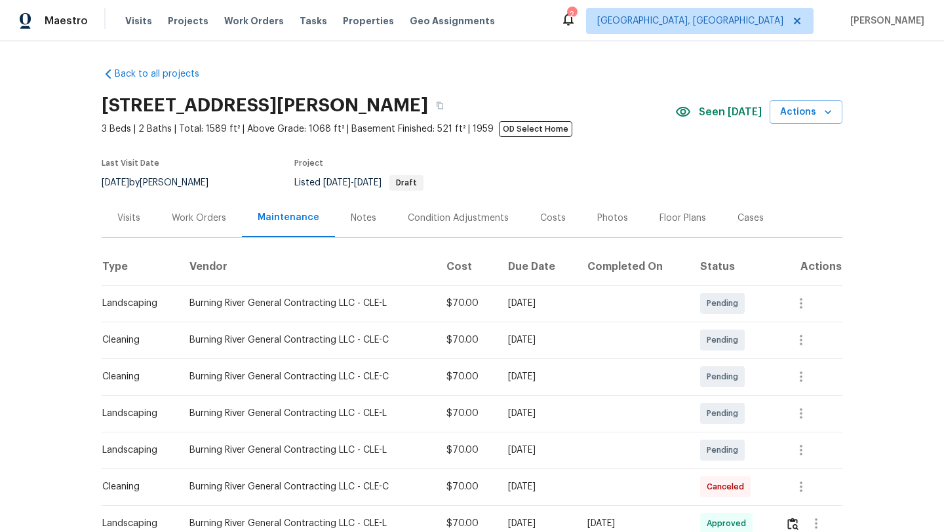
click at [127, 216] on div "Visits" at bounding box center [128, 218] width 23 height 13
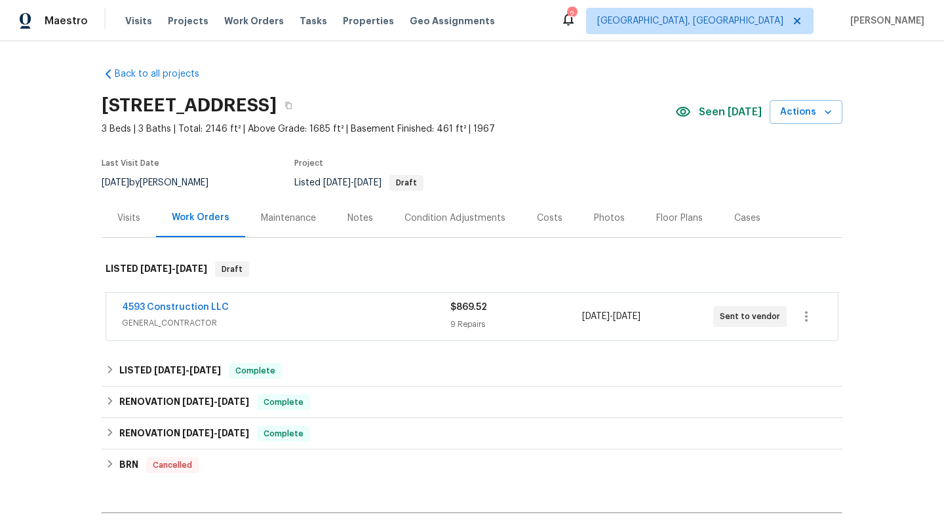
click at [129, 222] on div "Visits" at bounding box center [128, 218] width 23 height 13
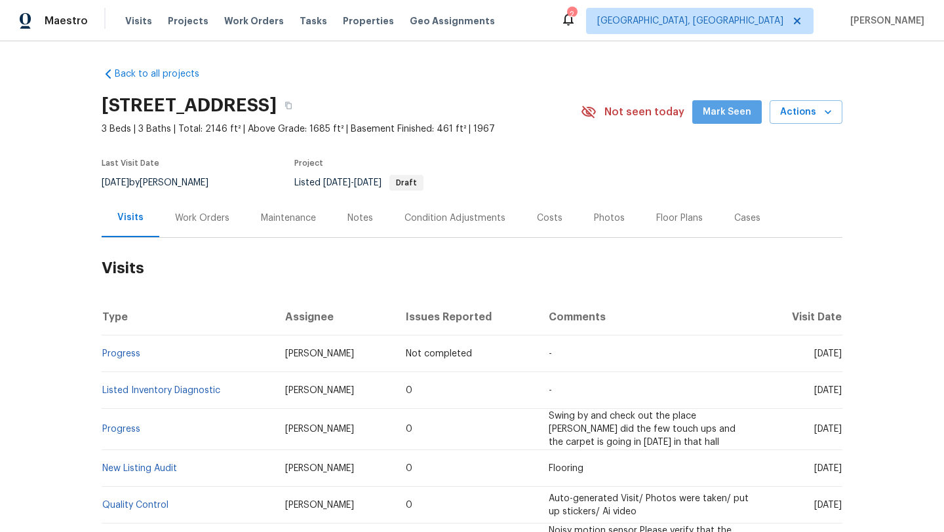
click at [733, 119] on span "Mark Seen" at bounding box center [727, 112] width 49 height 16
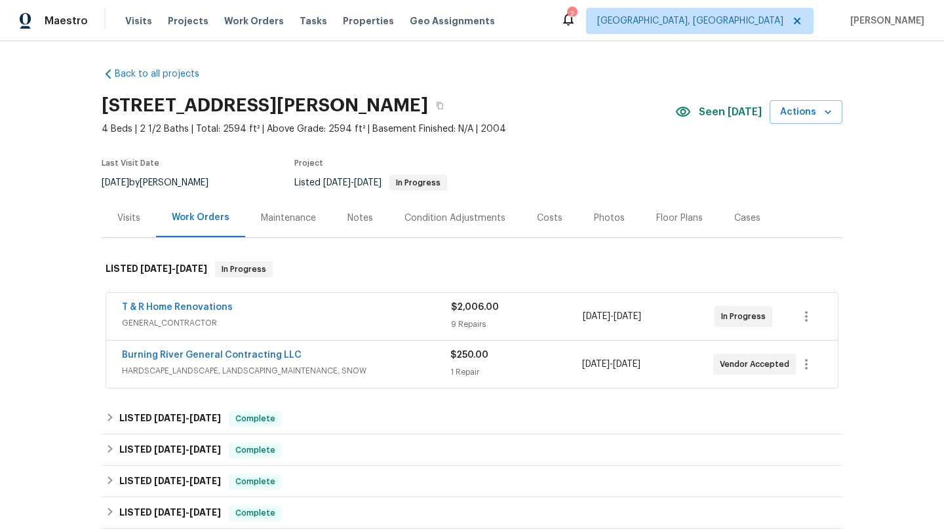
click at [136, 215] on div "Visits" at bounding box center [128, 218] width 23 height 13
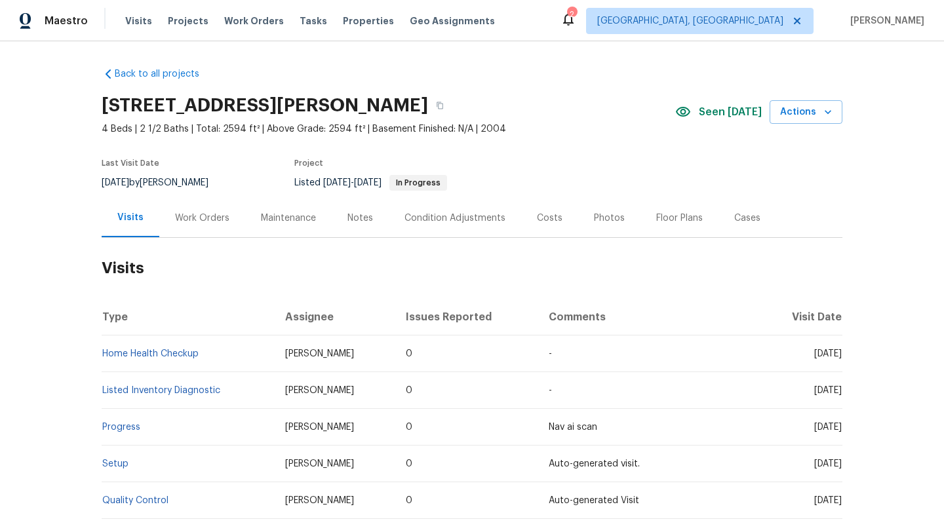
click at [186, 218] on div "Work Orders" at bounding box center [202, 218] width 54 height 13
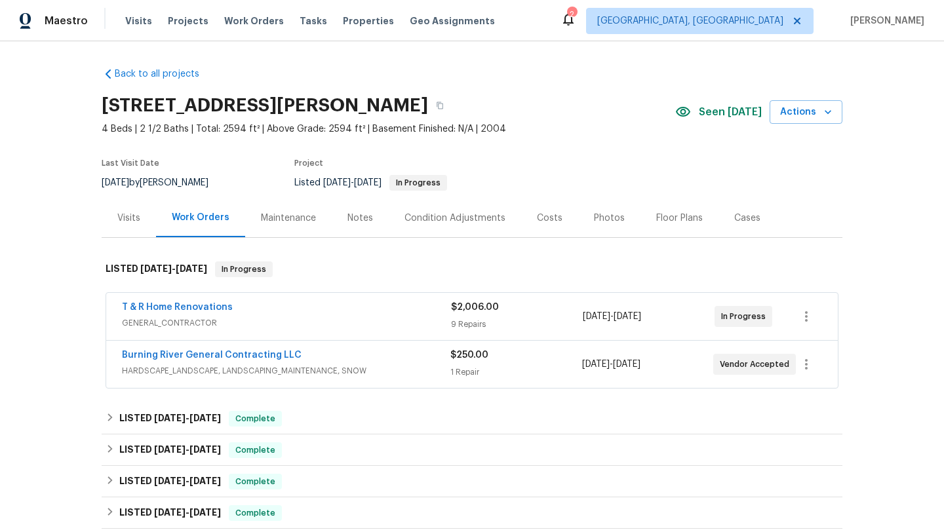
click at [137, 220] on div "Visits" at bounding box center [128, 218] width 23 height 13
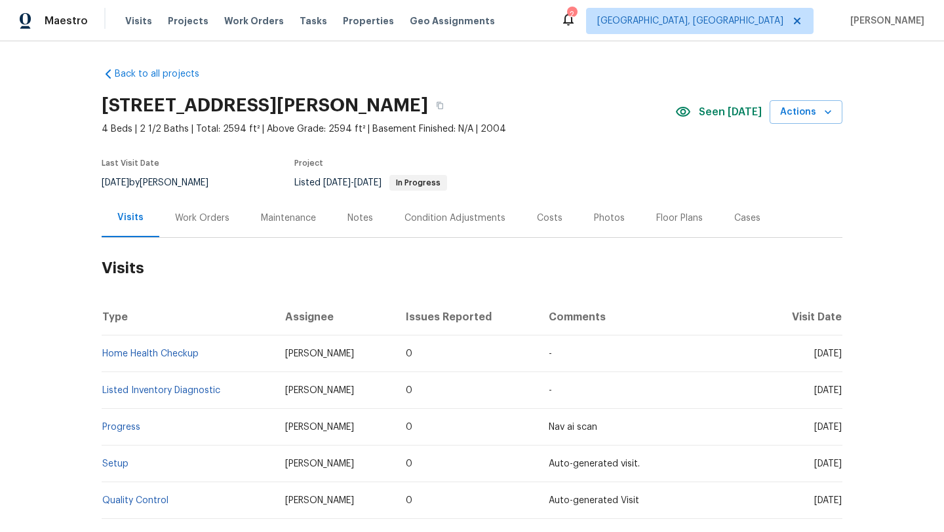
click at [287, 218] on div "Maintenance" at bounding box center [288, 218] width 55 height 13
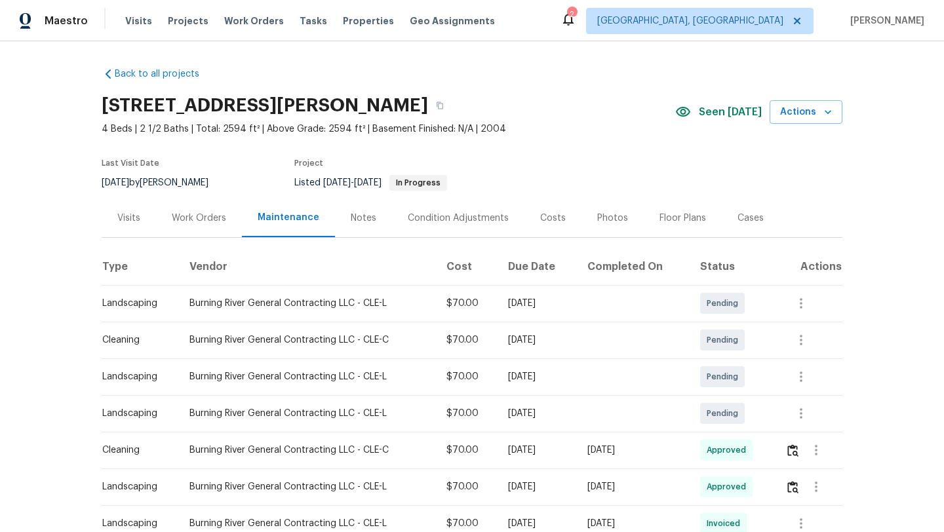
click at [130, 215] on div "Visits" at bounding box center [128, 218] width 23 height 13
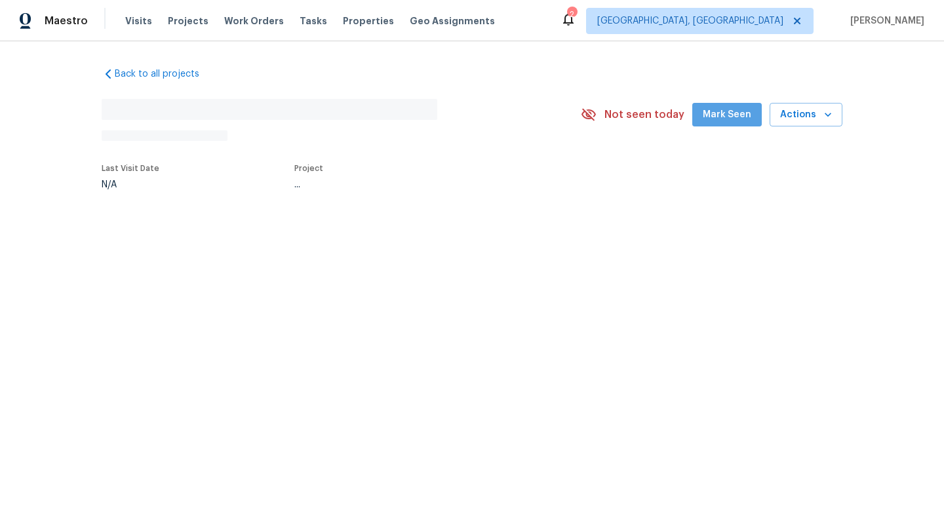
click at [733, 123] on span "Mark Seen" at bounding box center [727, 115] width 49 height 16
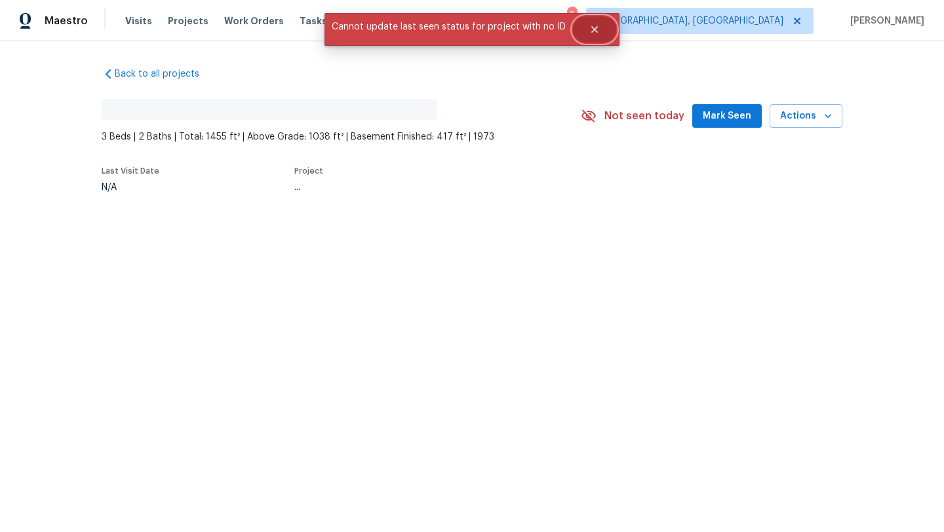
click at [595, 33] on icon "Close" at bounding box center [594, 29] width 10 height 10
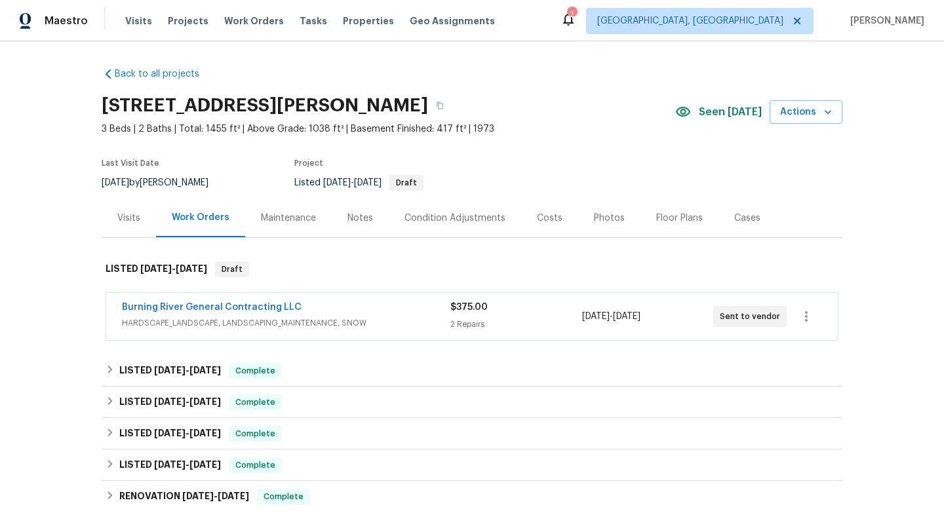
click at [123, 216] on div "Visits" at bounding box center [128, 218] width 23 height 13
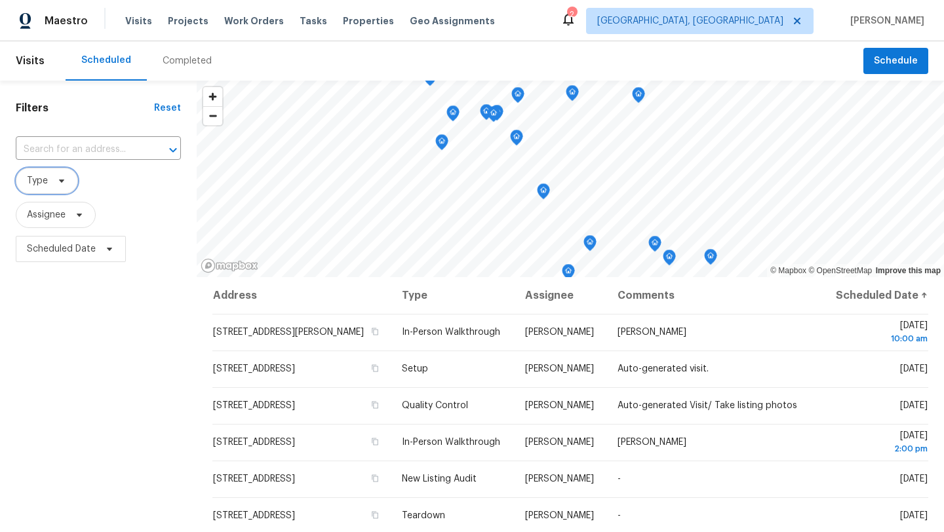
click at [35, 182] on span "Type" at bounding box center [37, 180] width 21 height 13
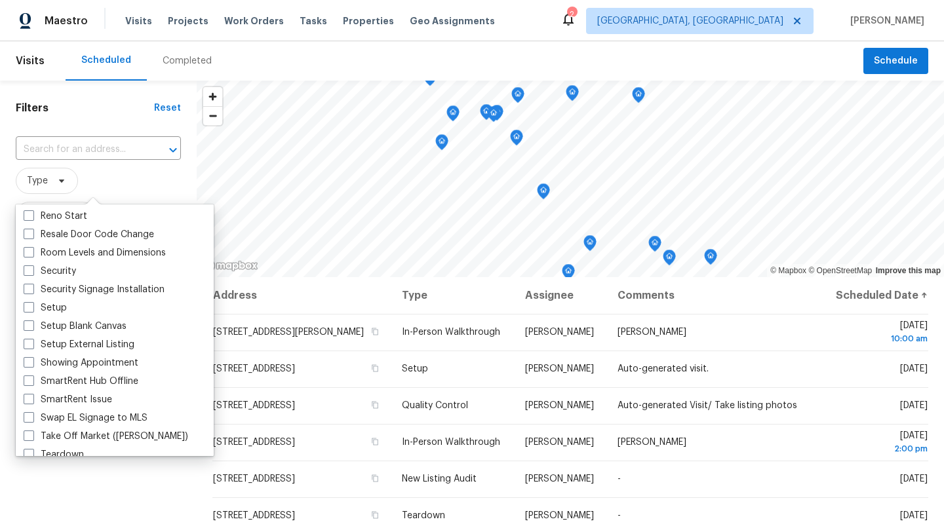
scroll to position [1115, 0]
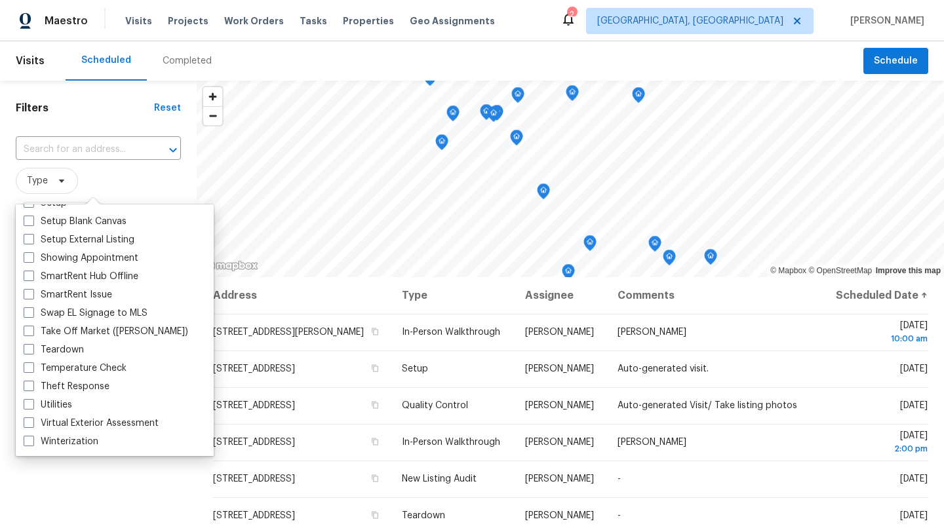
click at [89, 346] on div "Teardown" at bounding box center [115, 350] width 190 height 18
click at [29, 352] on span at bounding box center [29, 349] width 10 height 10
click at [29, 352] on input "Teardown" at bounding box center [28, 348] width 9 height 9
checkbox input "true"
